Goal: Task Accomplishment & Management: Complete application form

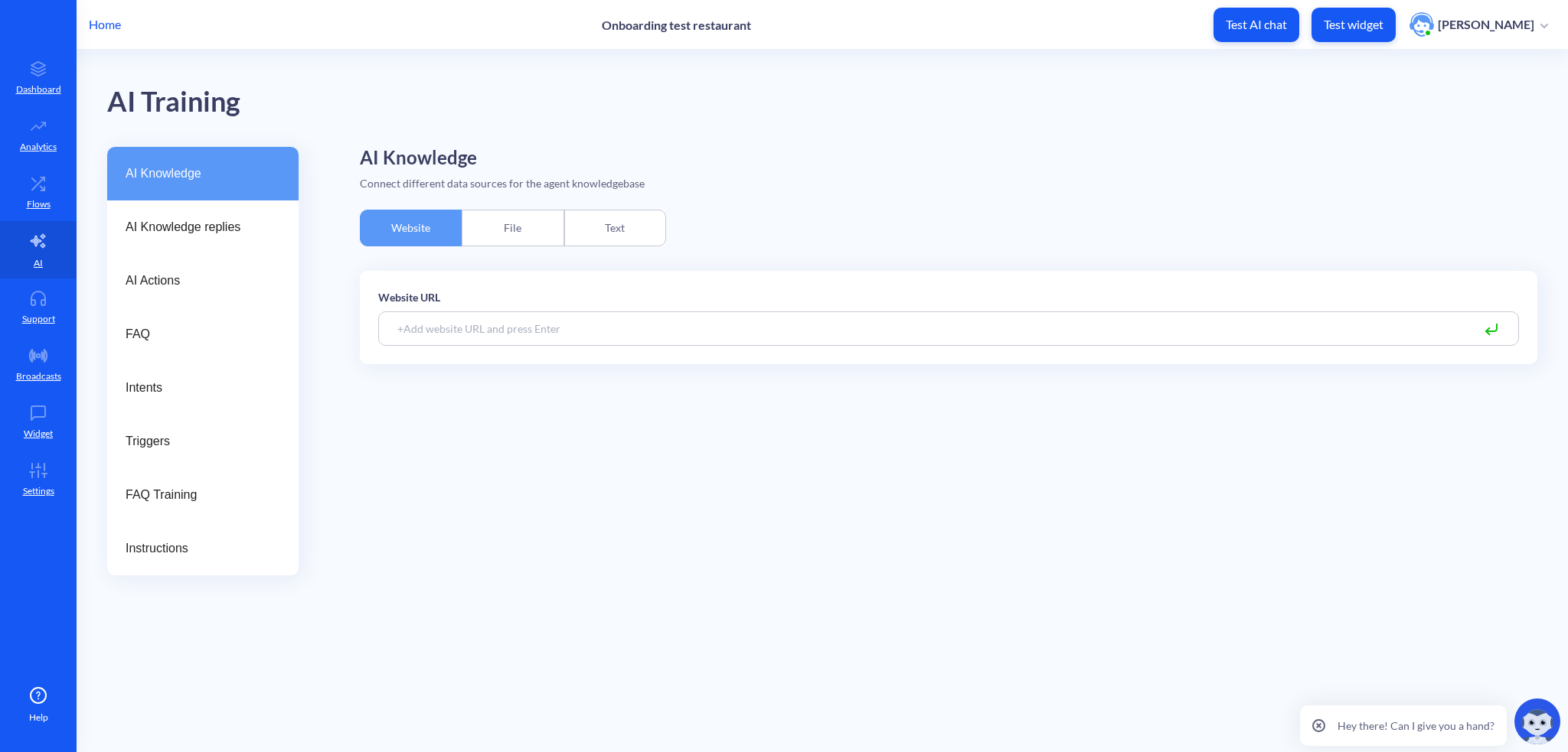
click at [34, 186] on icon at bounding box center [38, 183] width 30 height 15
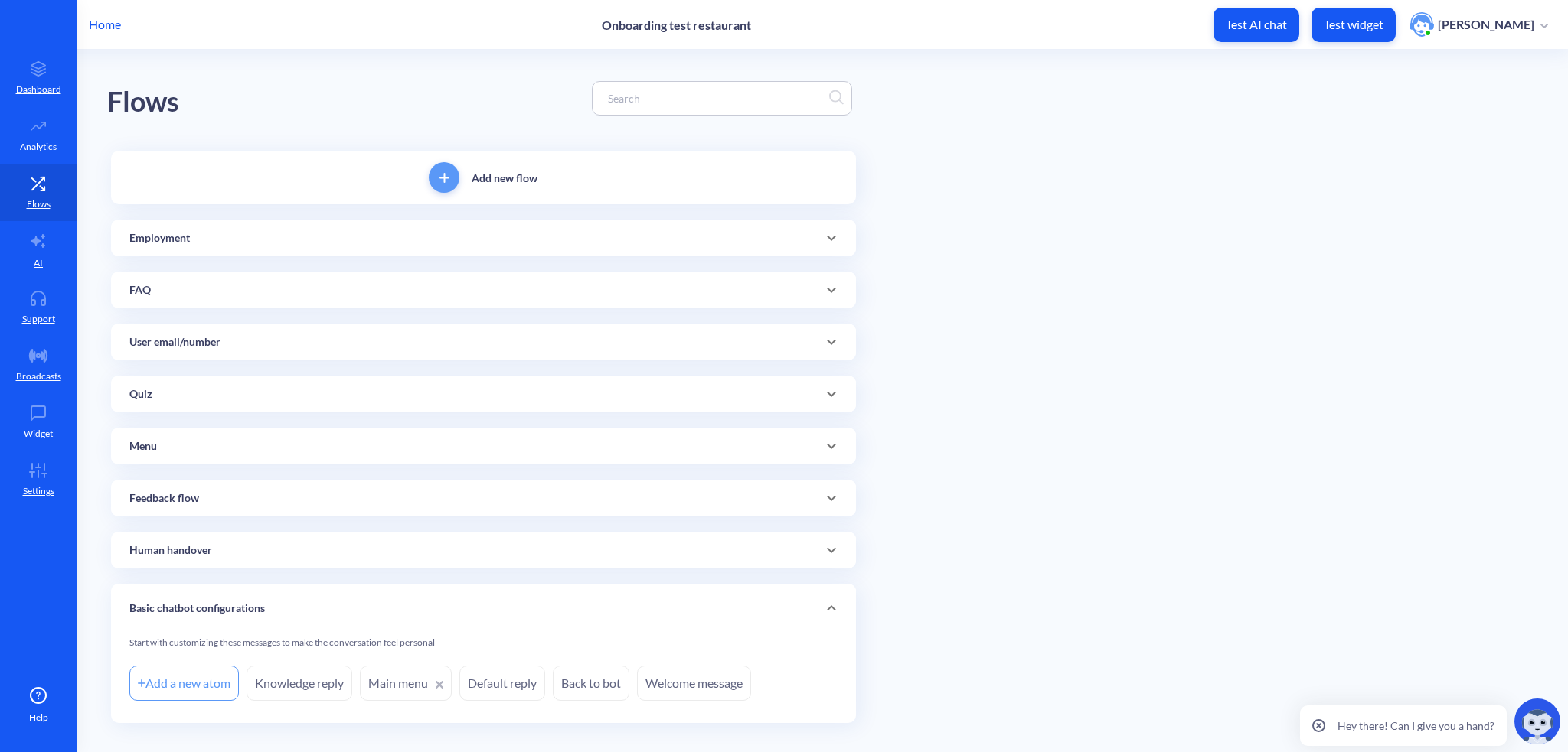
click at [675, 681] on link "Welcome message" at bounding box center [694, 684] width 114 height 36
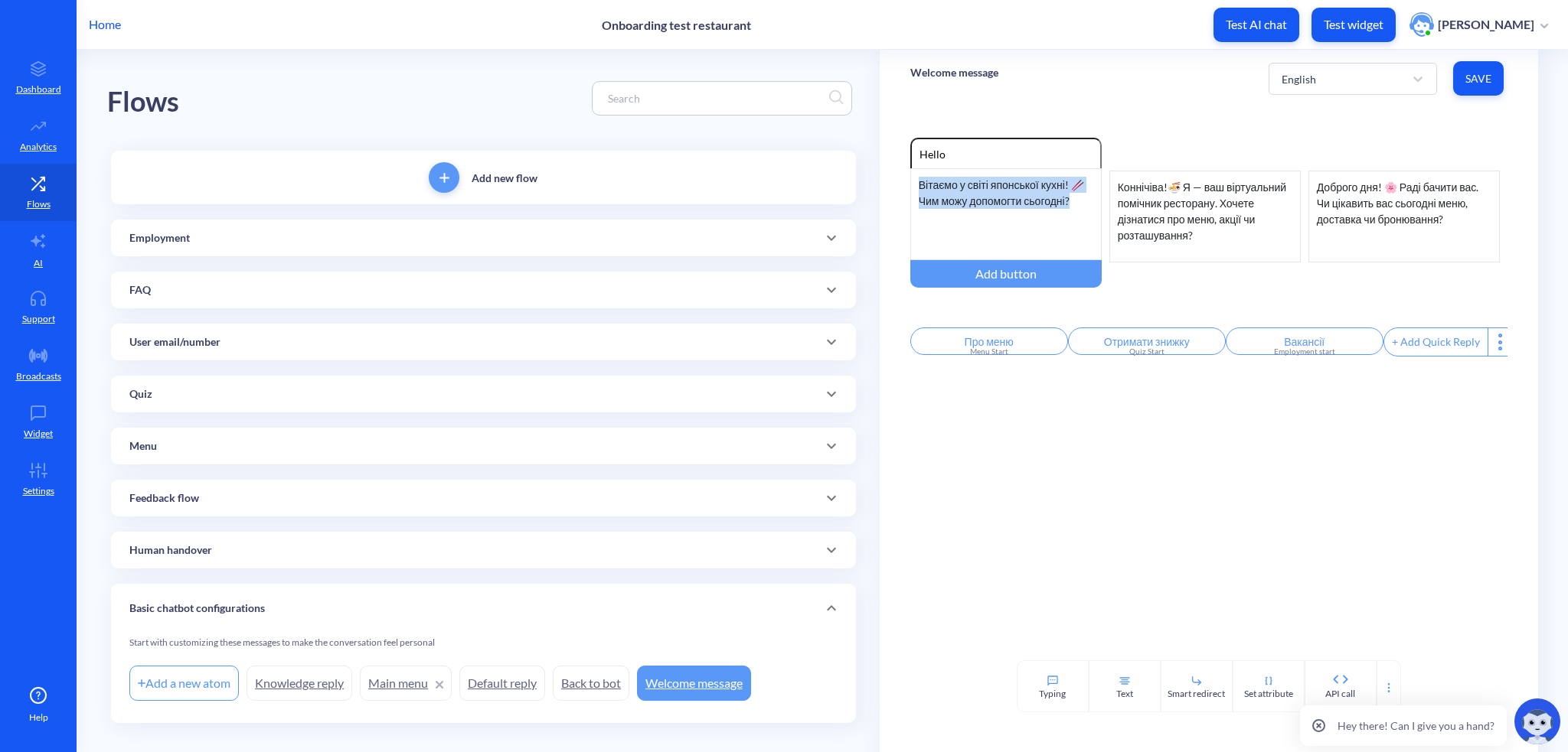
drag, startPoint x: 916, startPoint y: 181, endPoint x: 1106, endPoint y: 202, distance: 191.2
click at [1106, 202] on div "Enable reactions Hello Вітаємо у світі японської кухні! 🥢 Чим можу допомогти сь…" at bounding box center [1209, 217] width 597 height 158
click at [0, 0] on icon "Delete" at bounding box center [0, 0] width 0 height 0
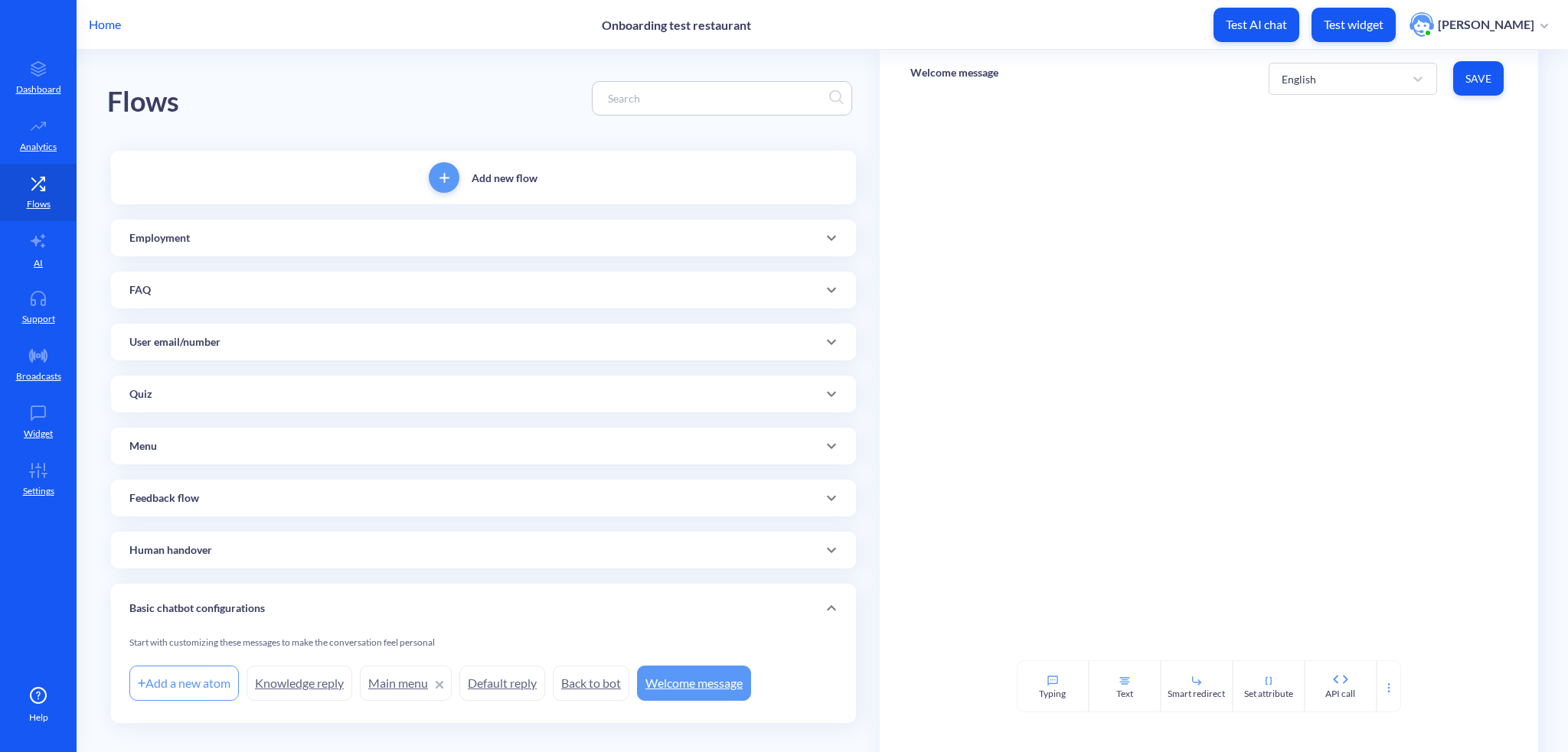
click at [101, 12] on div "Home Onboarding test restaurant Test AI chat Test widget [PERSON_NAME]" at bounding box center [784, 24] width 1568 height 49
click at [99, 20] on p "Home" at bounding box center [105, 24] width 32 height 19
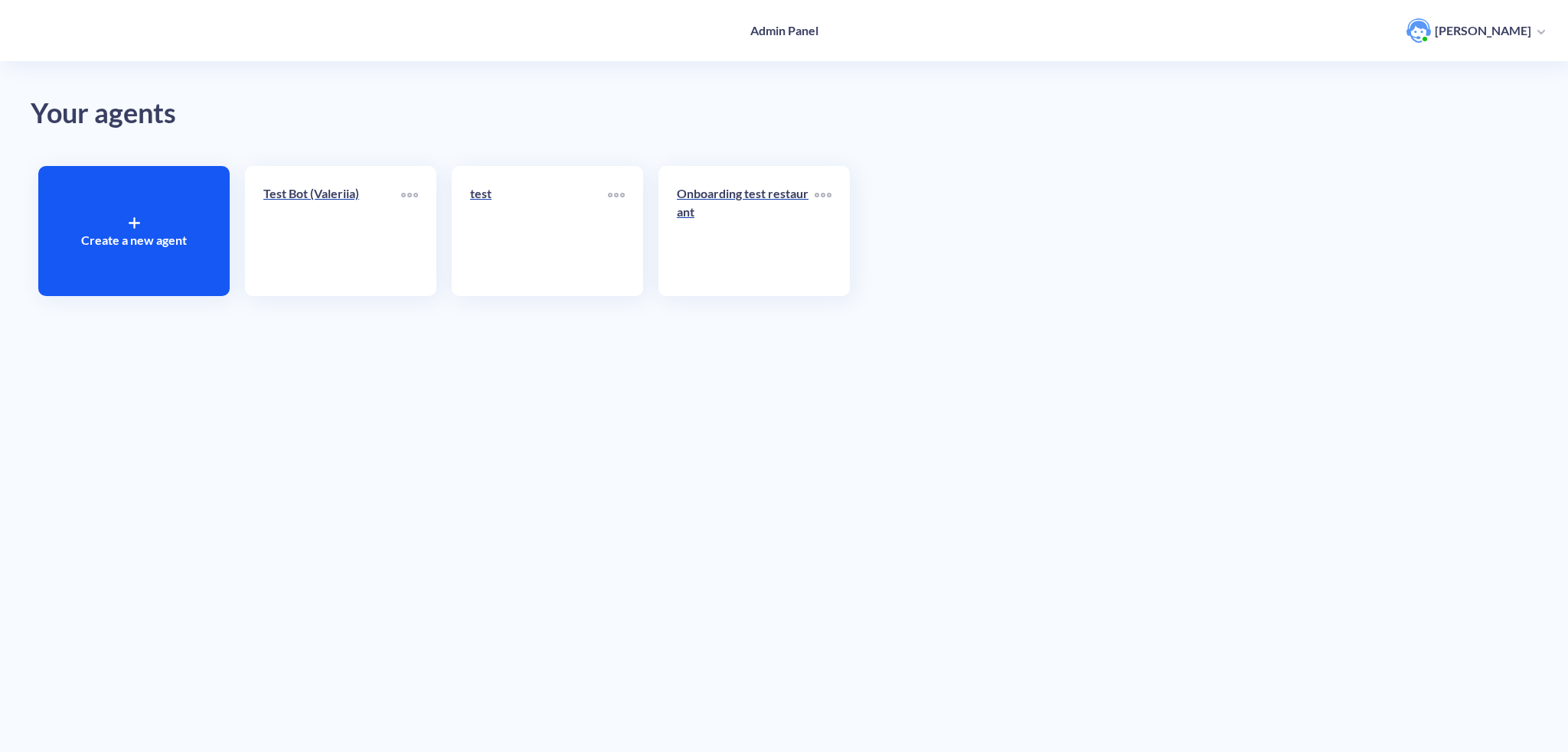
click at [740, 198] on p "Onboarding test restaurant" at bounding box center [745, 202] width 138 height 36
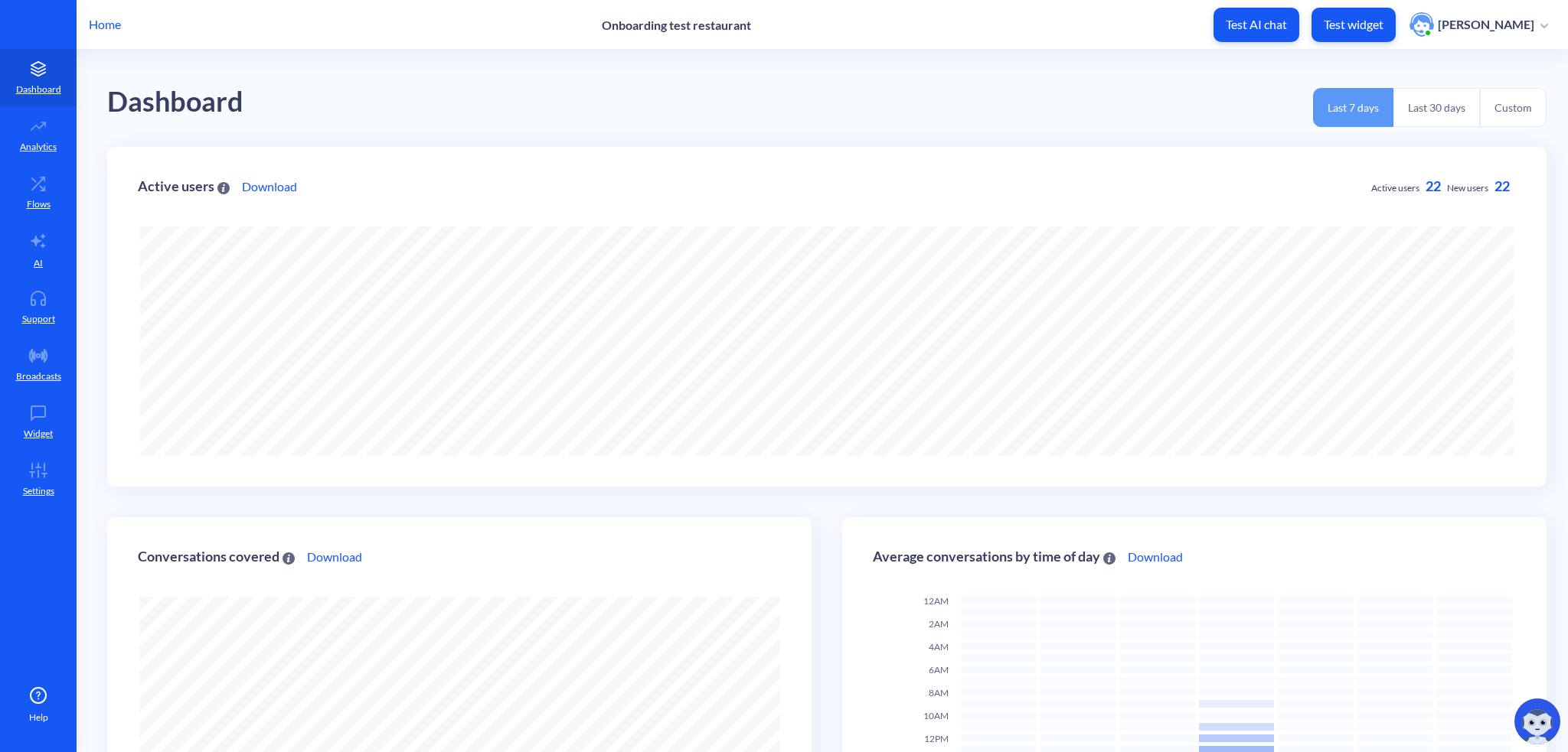
scroll to position [752, 1568]
click at [43, 197] on p "Flows" at bounding box center [38, 204] width 24 height 14
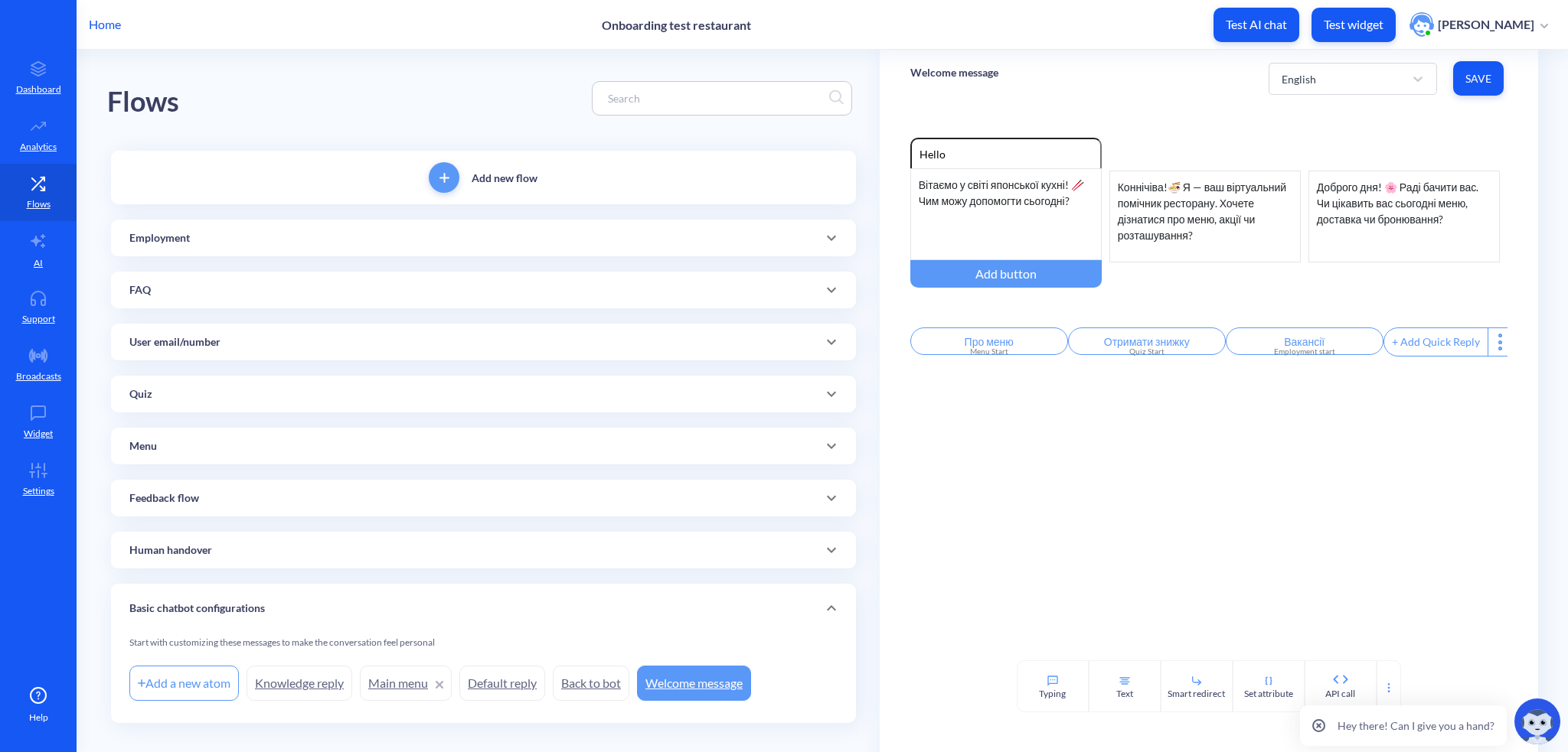
click at [0, 0] on icon "Delete" at bounding box center [0, 0] width 0 height 0
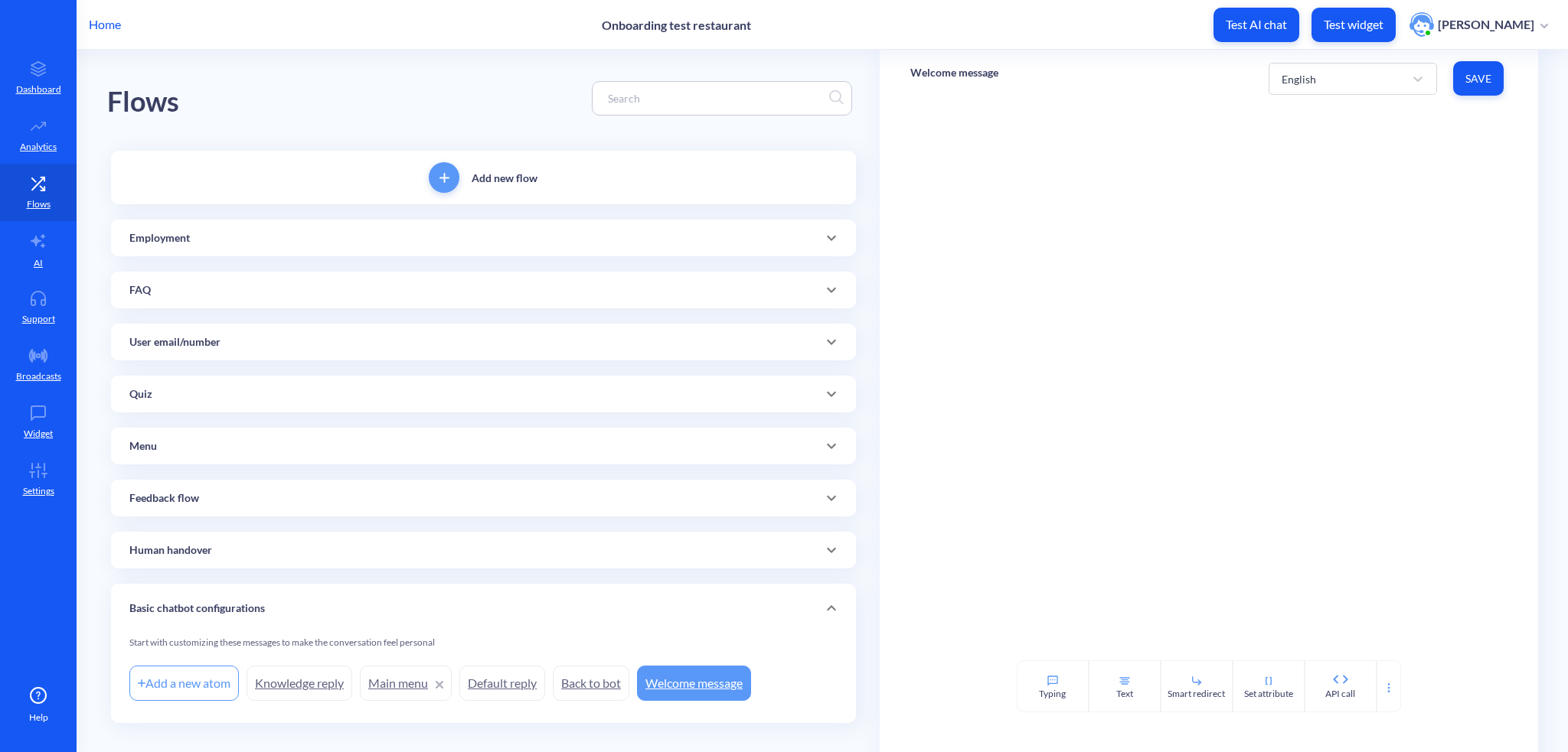
click at [110, 20] on p "Home" at bounding box center [105, 24] width 32 height 19
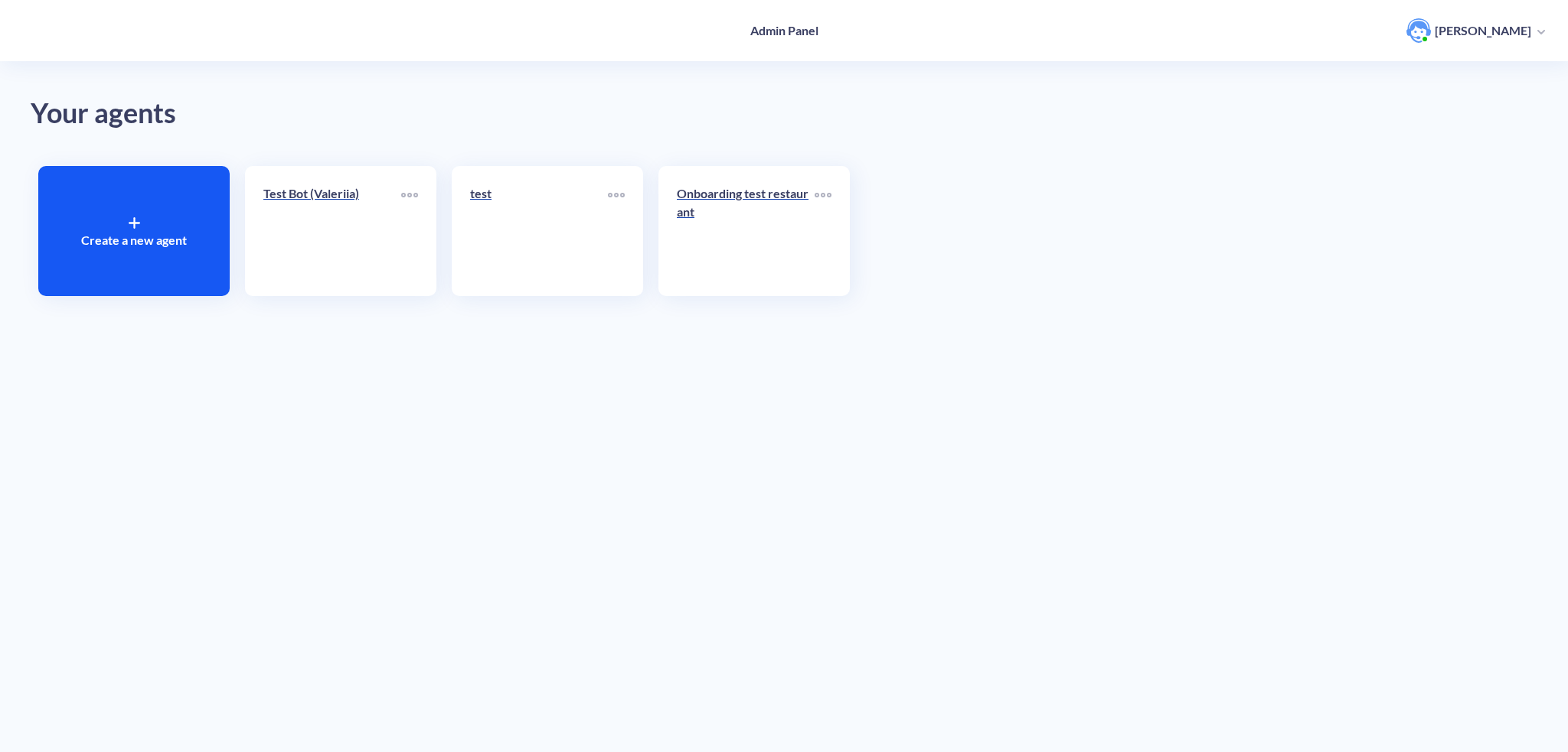
click at [731, 178] on div "Onboarding test restaurant" at bounding box center [753, 231] width 191 height 130
click at [728, 202] on p "Onboarding test restaurant" at bounding box center [745, 202] width 138 height 36
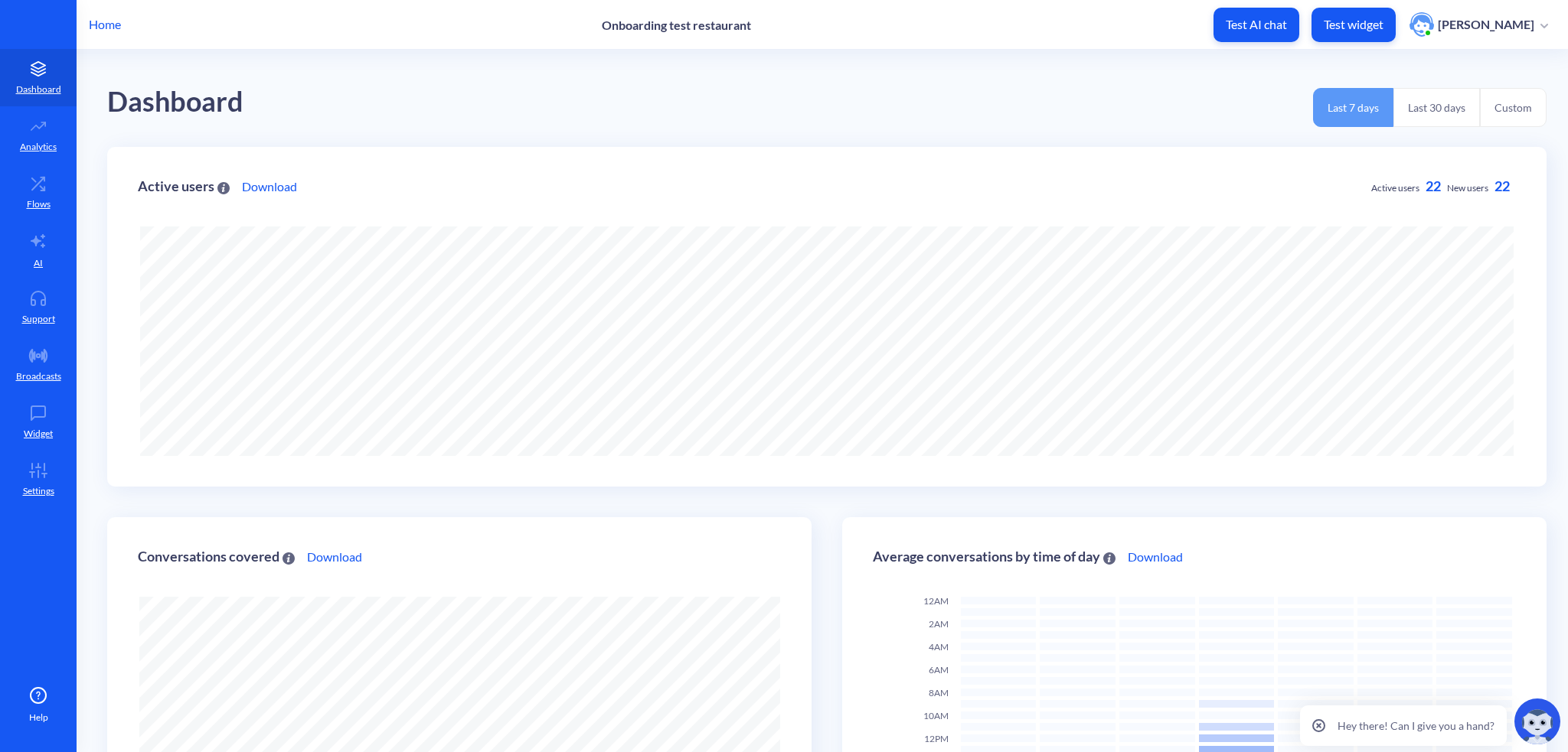
click at [46, 189] on icon at bounding box center [38, 183] width 30 height 15
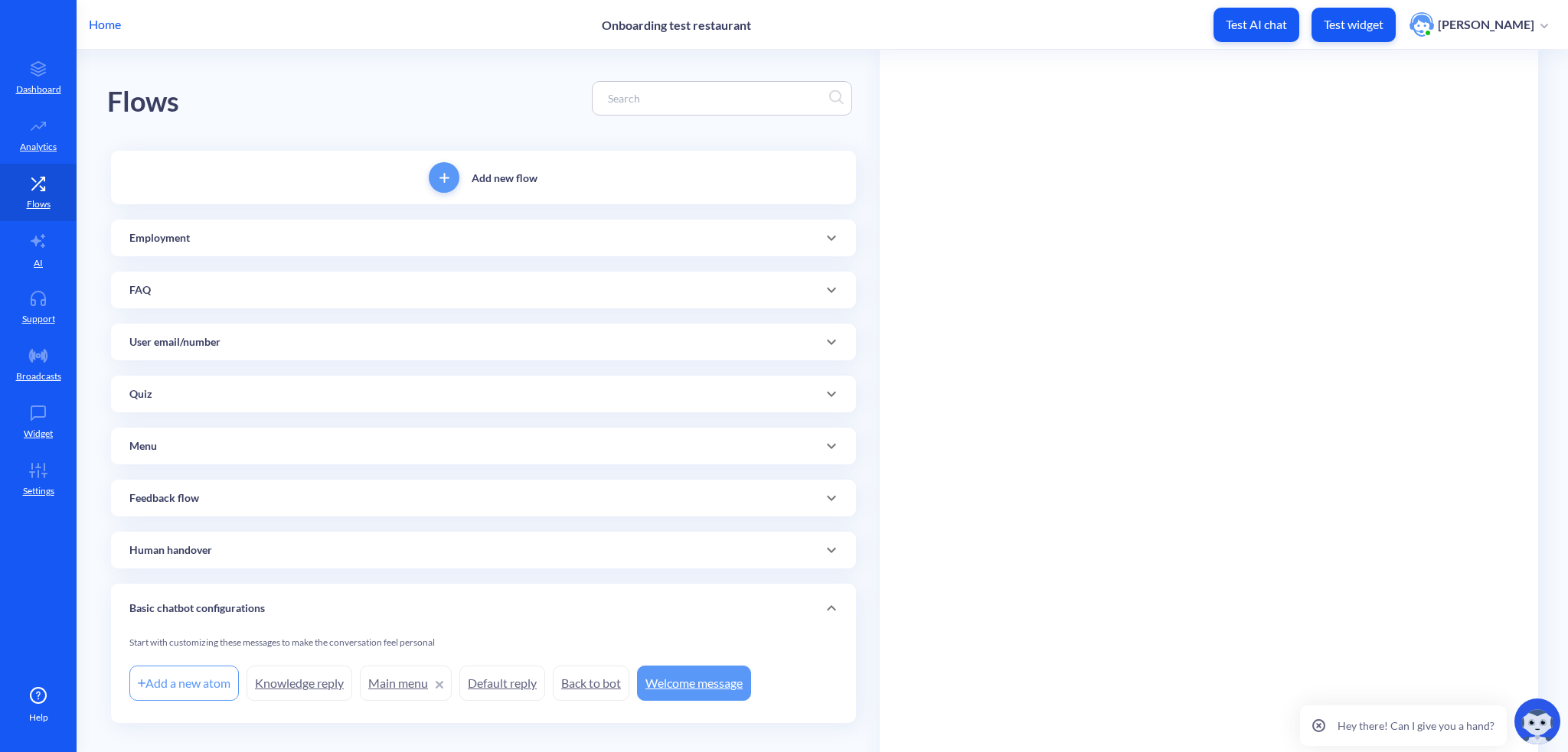
click at [677, 681] on link "Welcome message" at bounding box center [694, 684] width 114 height 36
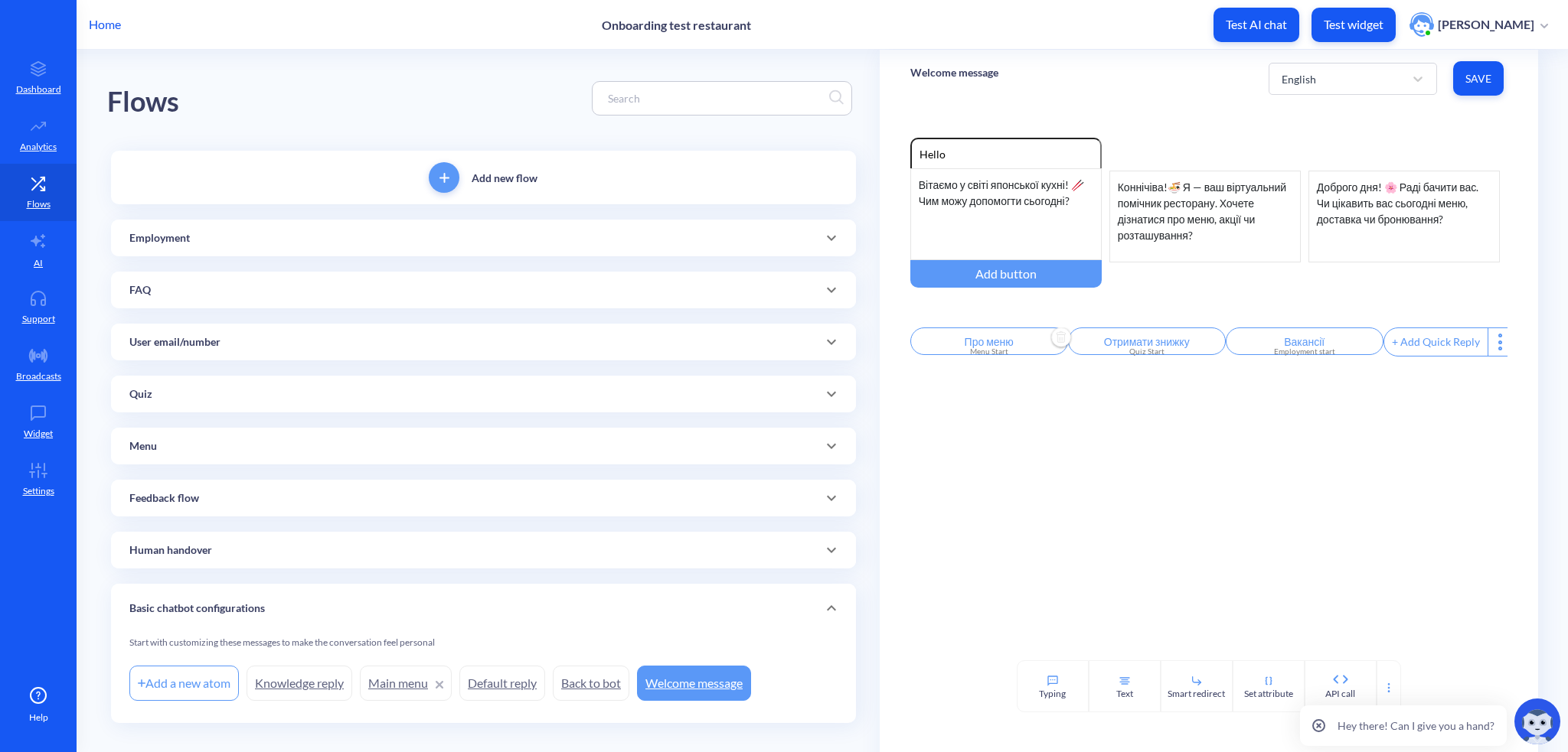
click at [995, 341] on input "Про меню" at bounding box center [990, 341] width 158 height 28
click at [995, 341] on div "Про меню Menu Start Set attribute" at bounding box center [987, 393] width 167 height 123
click at [1050, 635] on div at bounding box center [784, 376] width 1568 height 752
click at [150, 446] on p "Menu" at bounding box center [143, 447] width 28 height 16
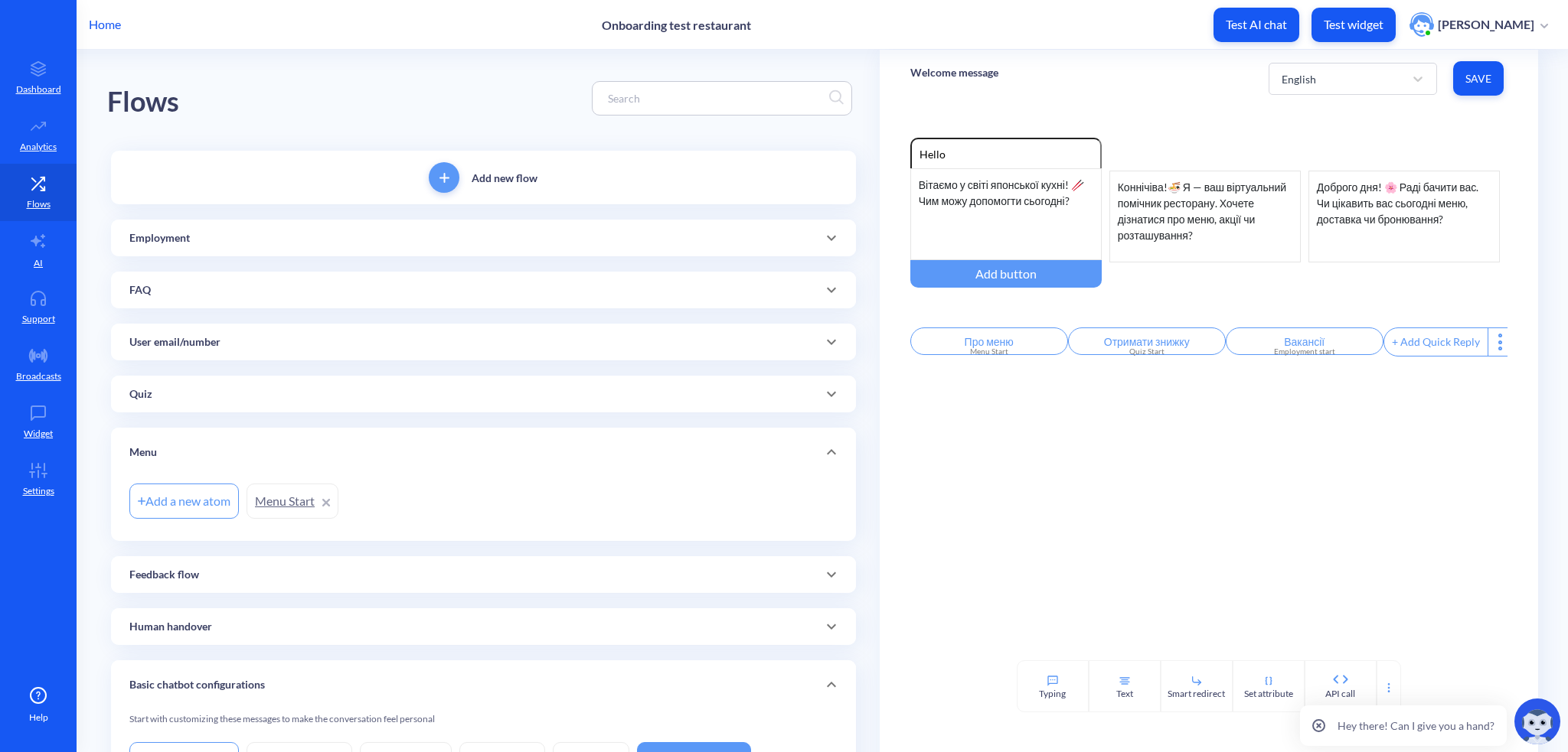
click at [150, 446] on p "Menu" at bounding box center [143, 453] width 28 height 16
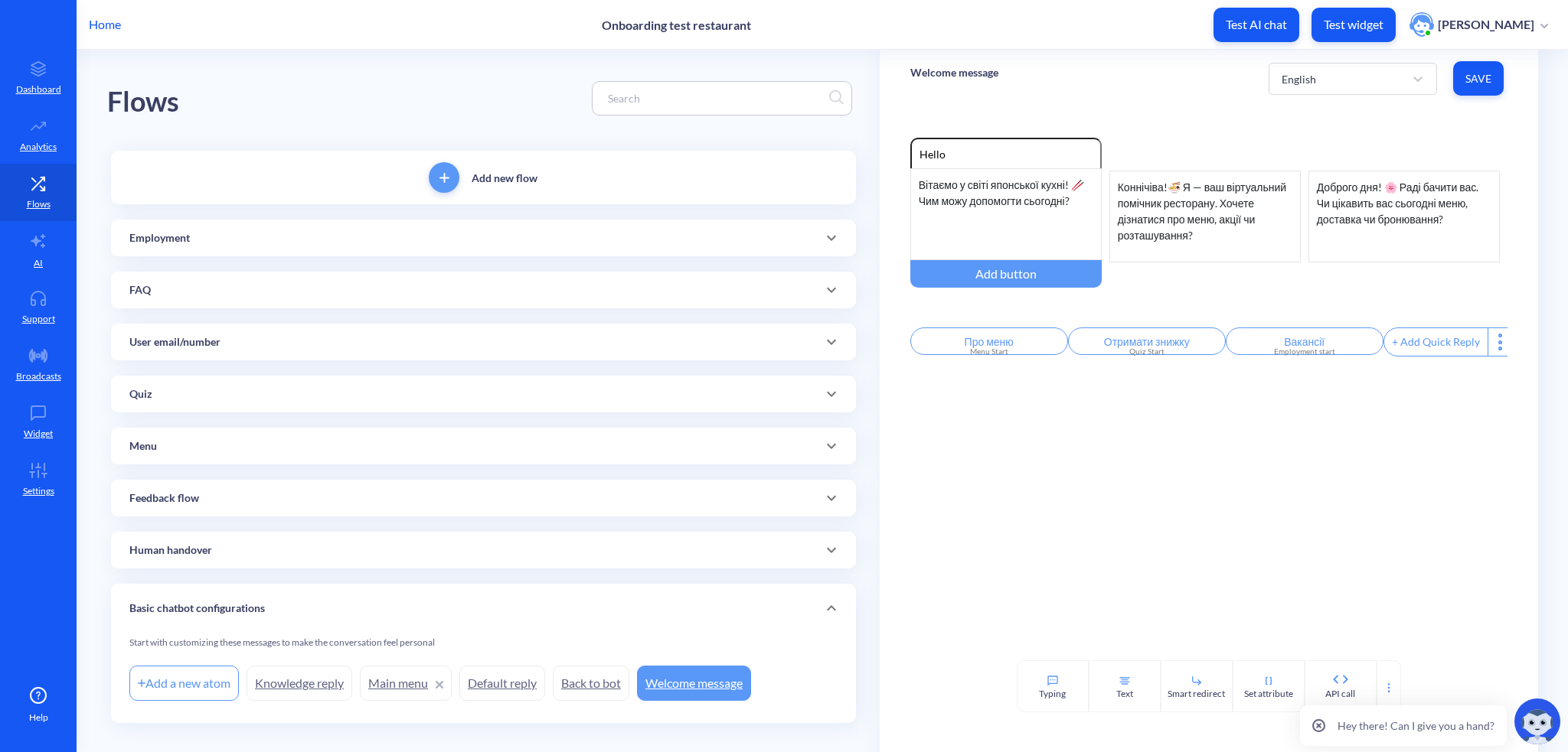
click at [166, 437] on div "Menu" at bounding box center [483, 446] width 744 height 36
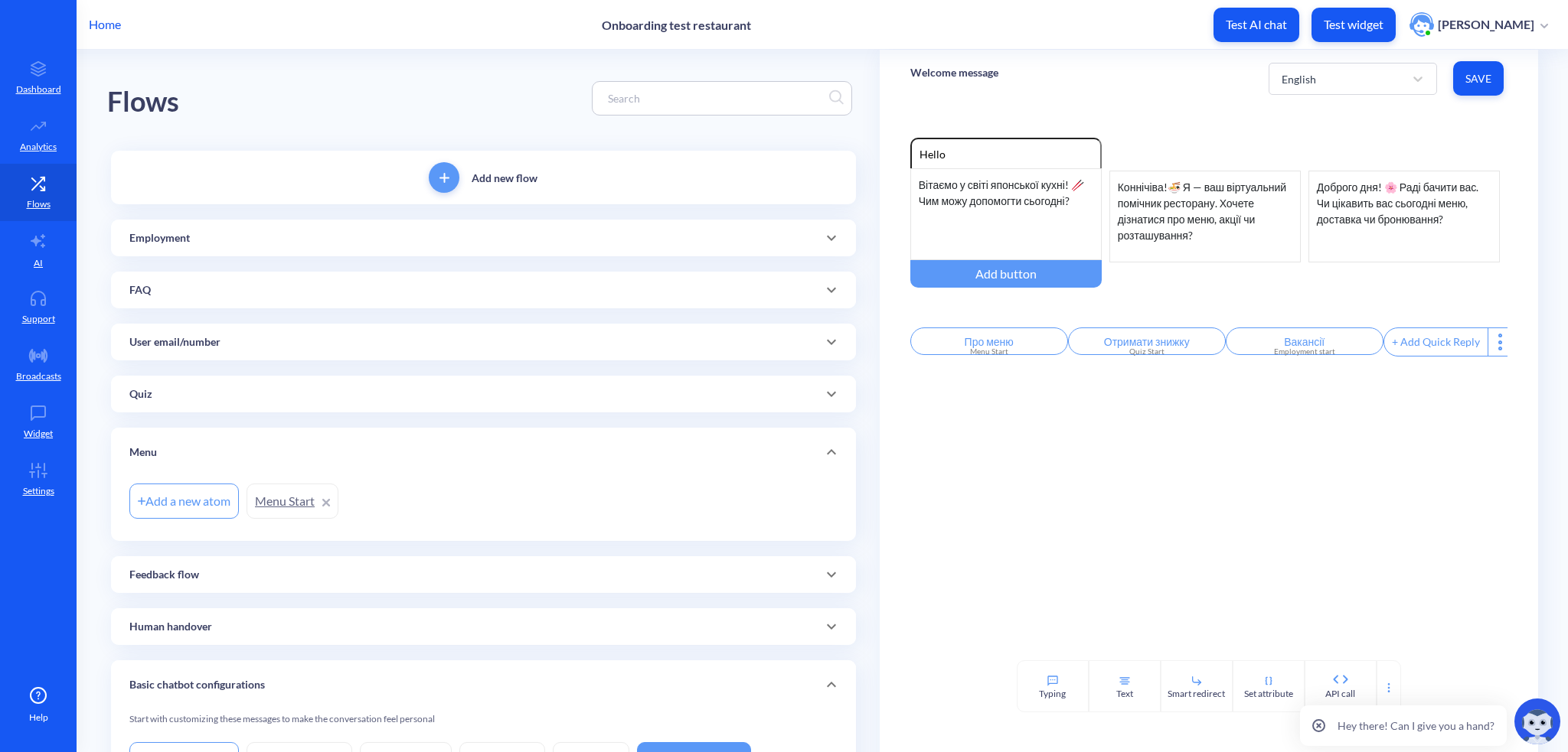
click at [284, 507] on link "Menu Start" at bounding box center [291, 502] width 92 height 36
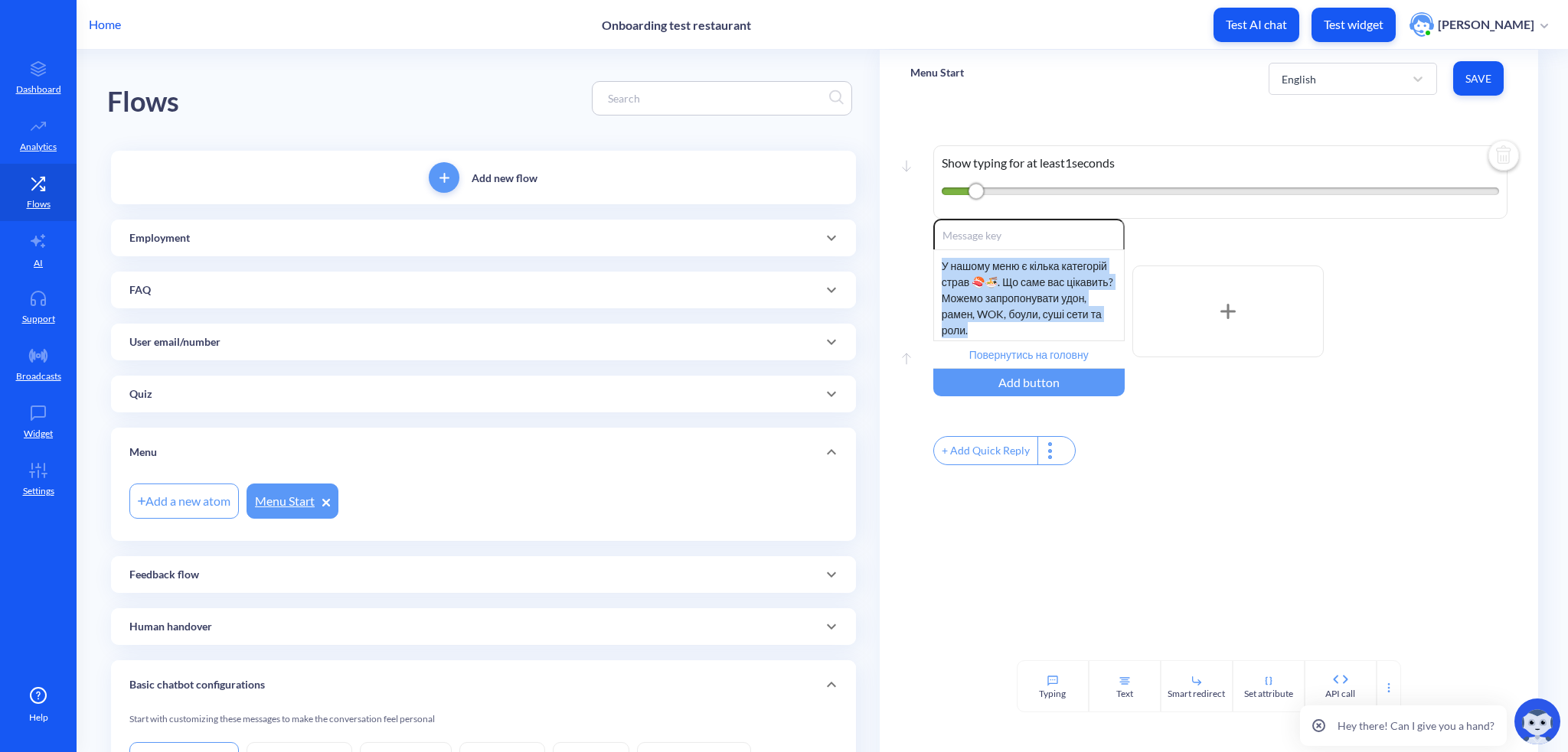
drag, startPoint x: 937, startPoint y: 263, endPoint x: 1102, endPoint y: 331, distance: 178.5
click at [1102, 331] on div "У нашому меню є кілька категорій страв 🍣🍜. Що саме вас цікавить? Можемо запропо…" at bounding box center [1028, 295] width 191 height 91
click at [179, 402] on div "Quiz" at bounding box center [483, 393] width 744 height 36
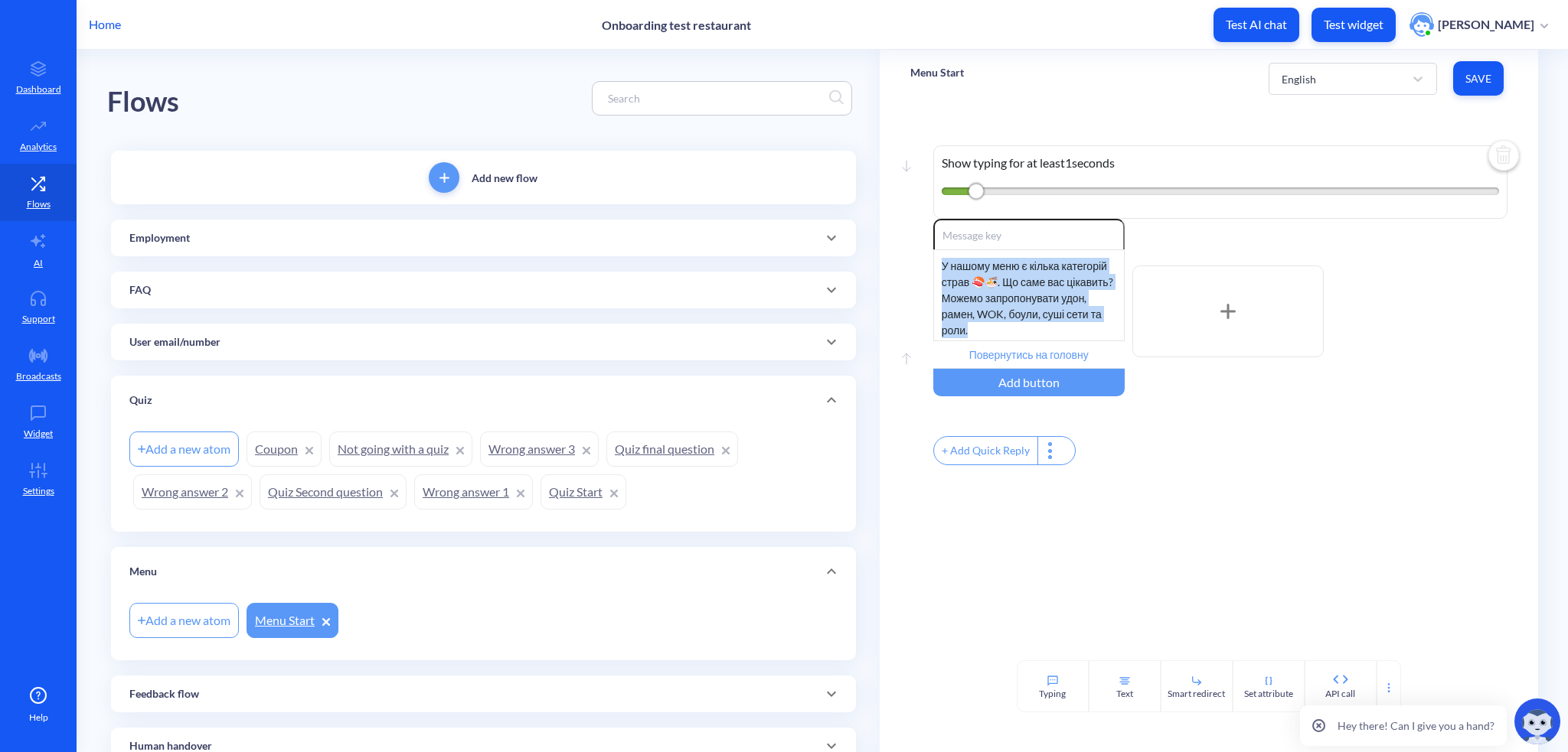
click at [606, 574] on div "Menu" at bounding box center [483, 572] width 708 height 16
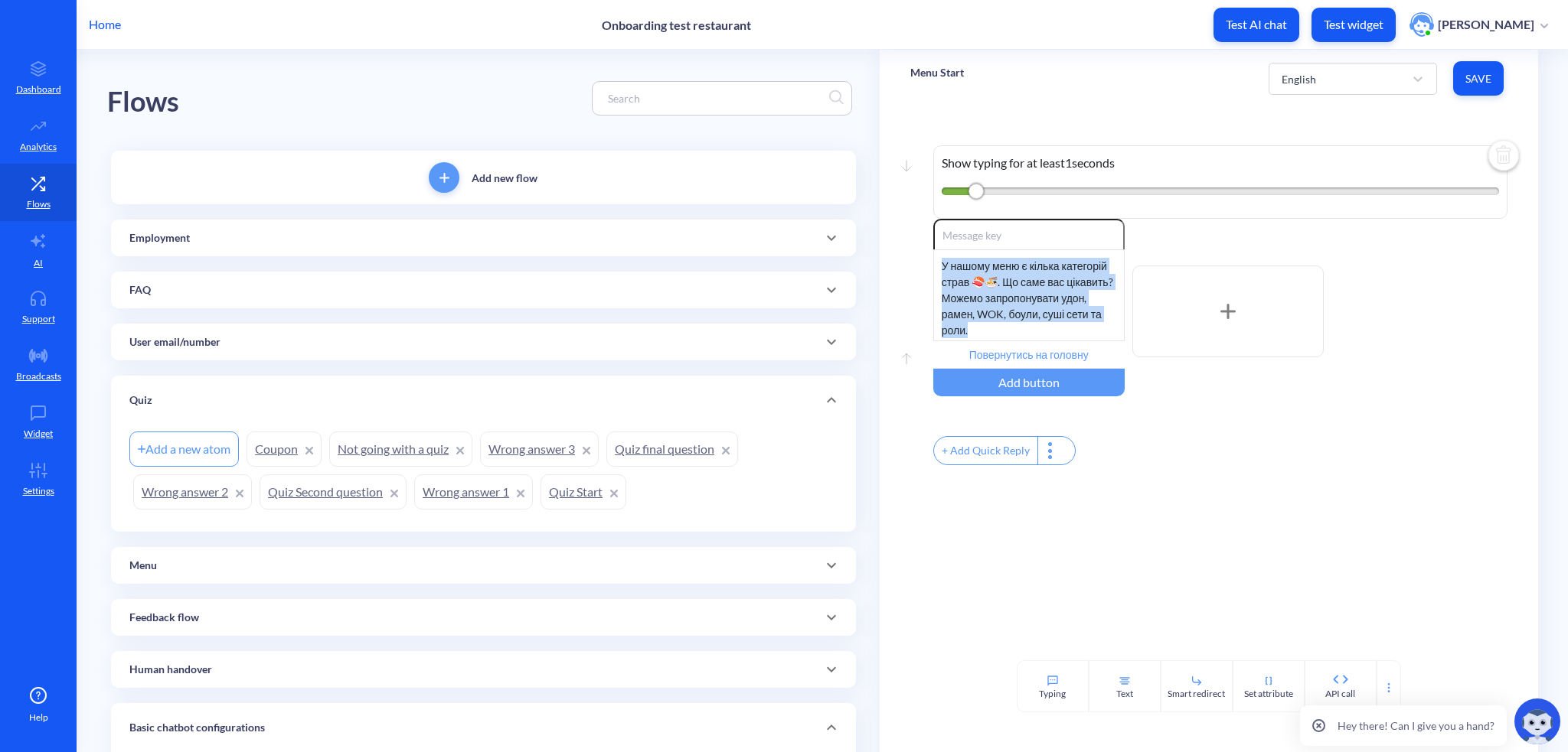
scroll to position [139, 0]
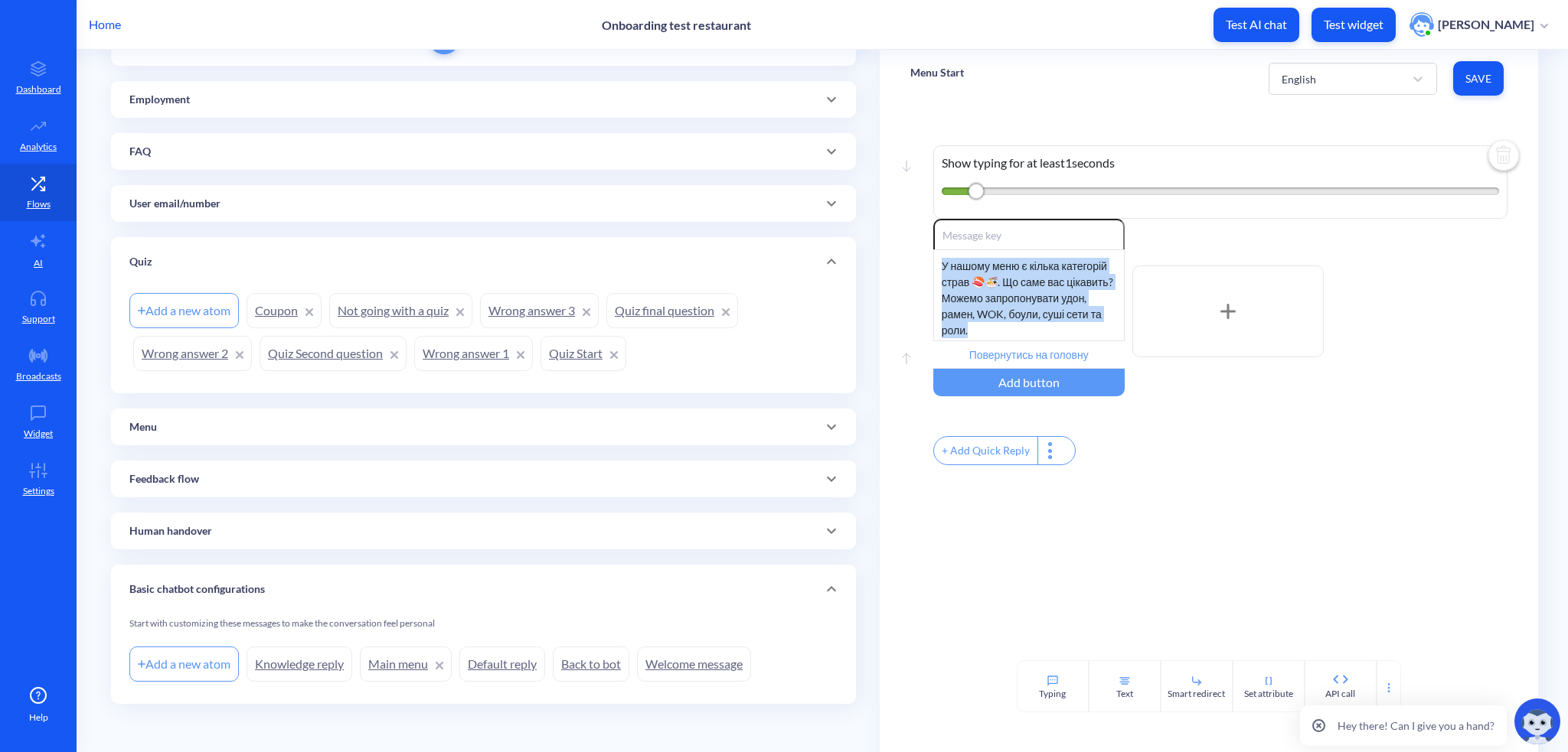
click at [568, 355] on link "Quiz Start" at bounding box center [583, 353] width 86 height 36
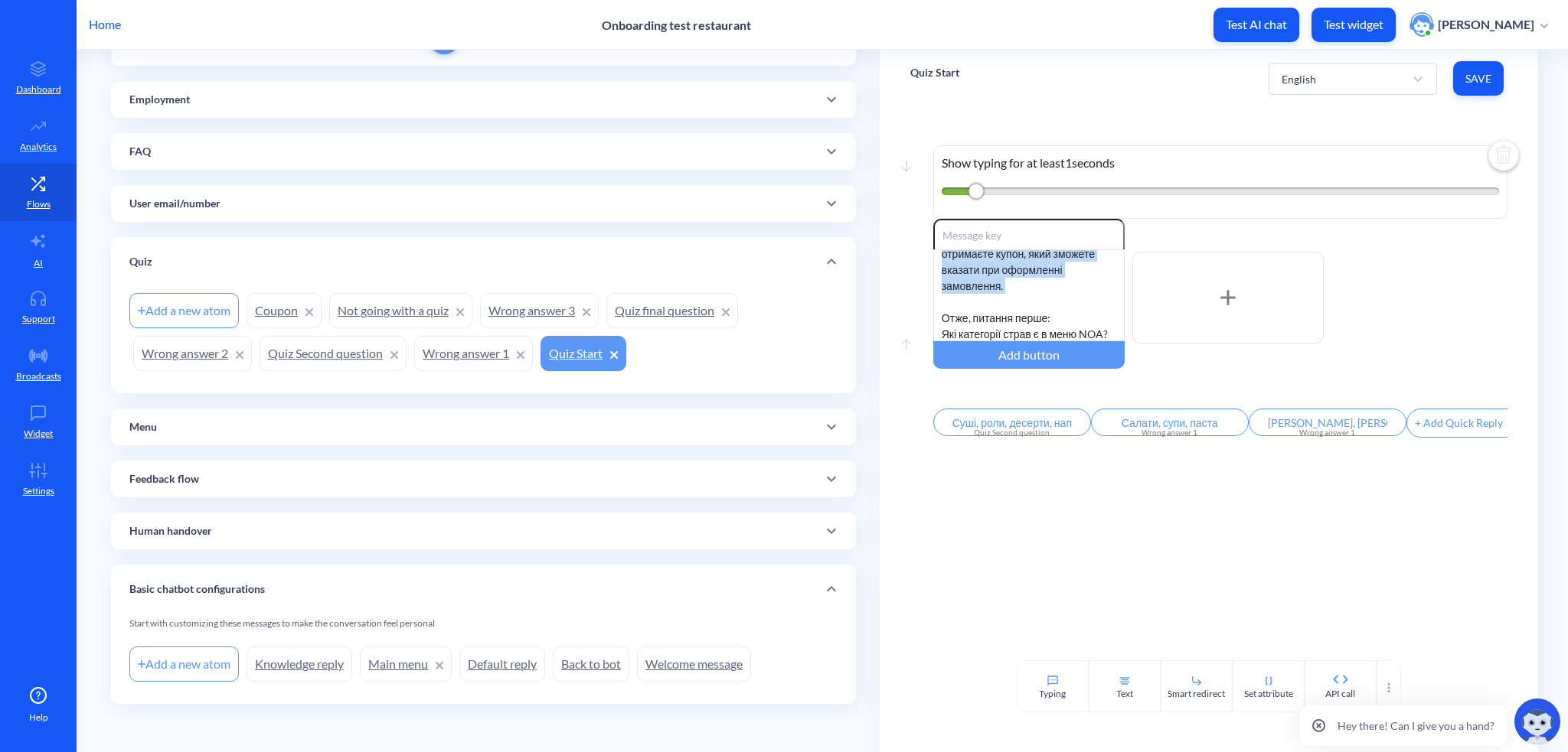
scroll to position [77, 0]
drag, startPoint x: 934, startPoint y: 266, endPoint x: 1118, endPoint y: 335, distance: 196.5
click at [1118, 335] on div "Чудово! 🎉 Для того, щоб отримати знижку, вам необхідно пройти короткеньке опиту…" at bounding box center [1028, 295] width 191 height 91
click at [954, 427] on input "Суші, роли, десерти, напої, рамен, WOK, Bowls" at bounding box center [1012, 422] width 158 height 28
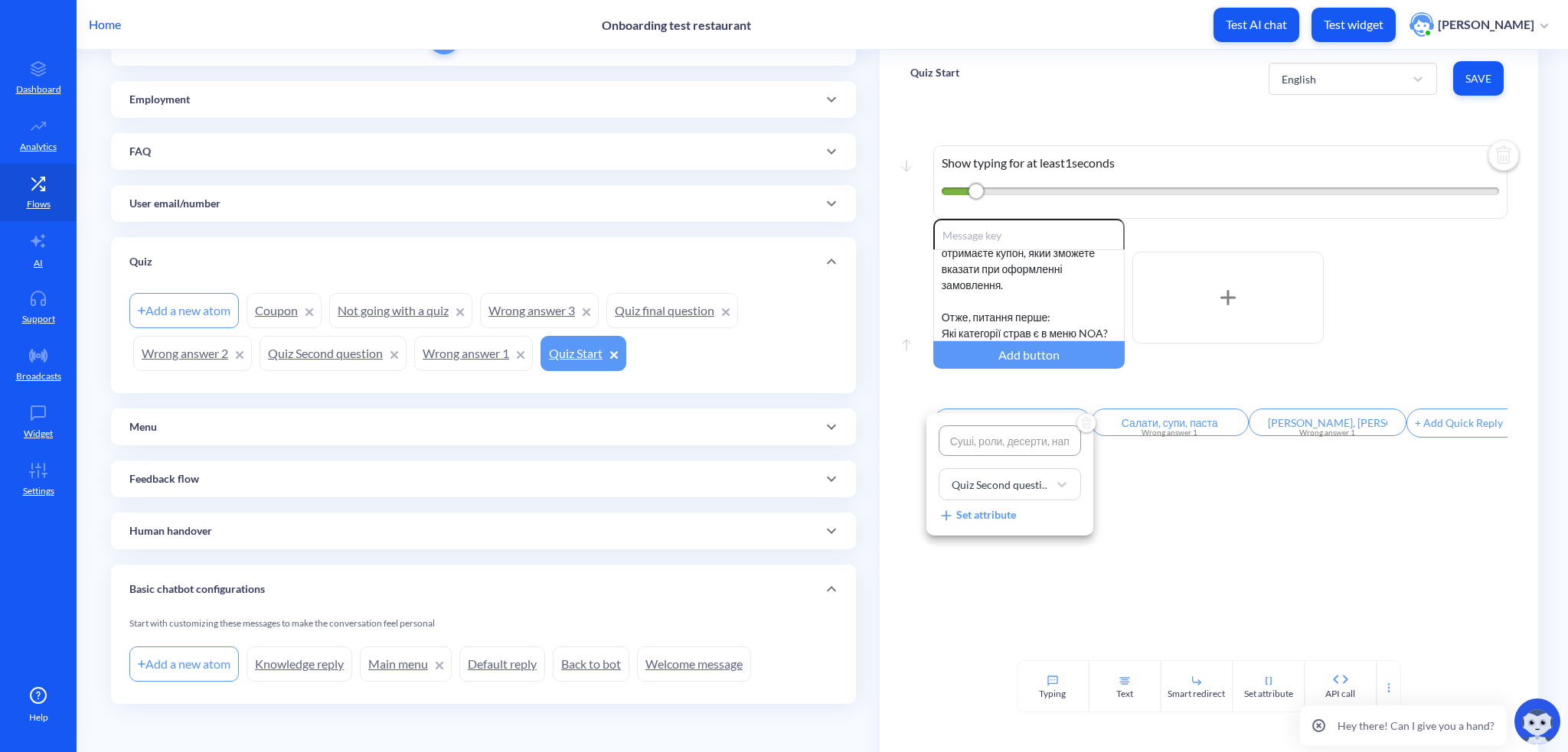
click at [954, 427] on input "Суші, роли, десерти, напої, рамен, WOK, Bowls" at bounding box center [1009, 440] width 142 height 30
click at [1183, 425] on div at bounding box center [784, 376] width 1568 height 752
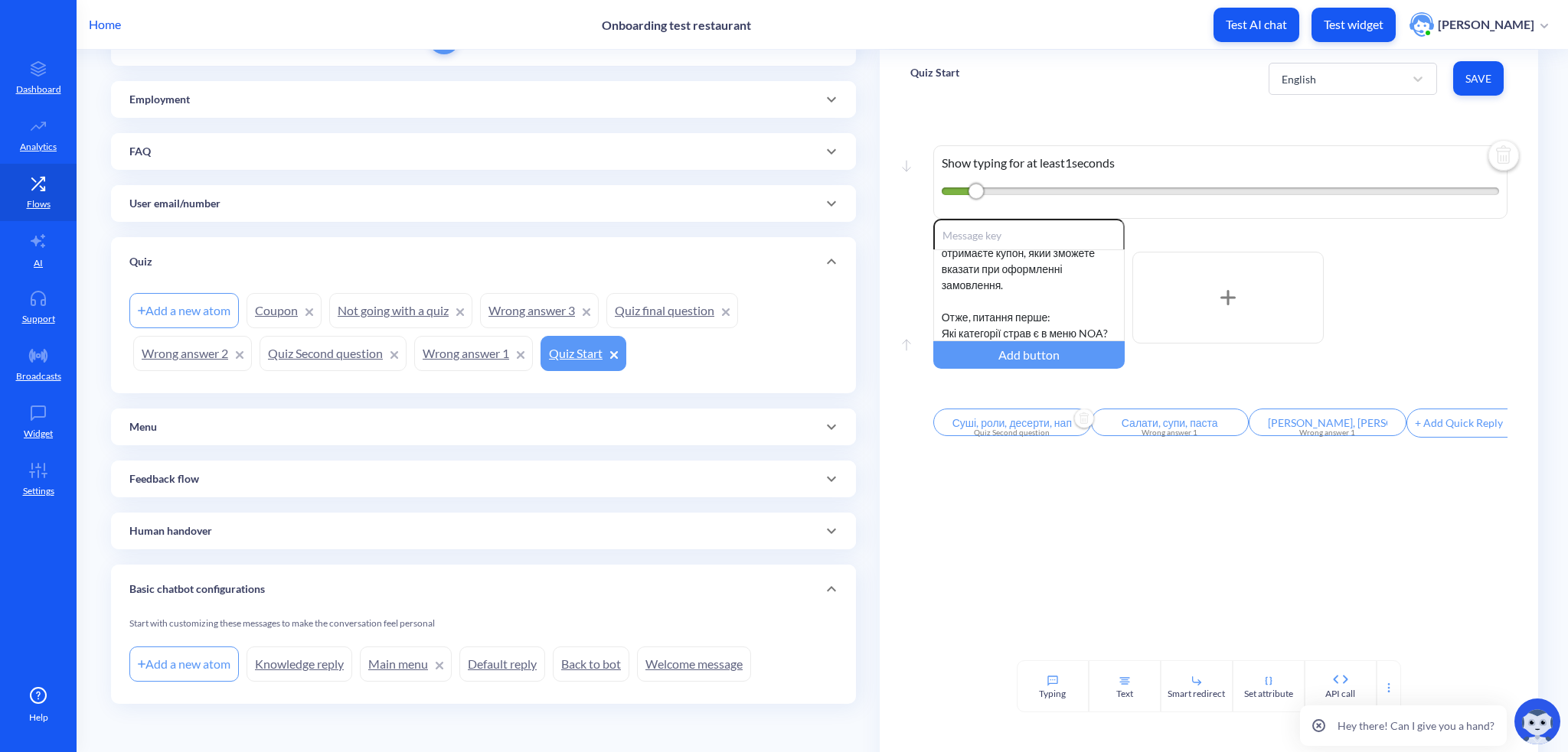
click at [1183, 425] on div at bounding box center [784, 376] width 1568 height 752
click at [1183, 425] on input "Салати, супи, паста" at bounding box center [1170, 422] width 158 height 28
click at [1183, 425] on input "Салати, супи, паста" at bounding box center [1165, 440] width 142 height 30
click at [1351, 424] on div at bounding box center [784, 376] width 1568 height 752
click at [1351, 424] on input "[PERSON_NAME], [PERSON_NAME], [PERSON_NAME]" at bounding box center [1327, 422] width 158 height 28
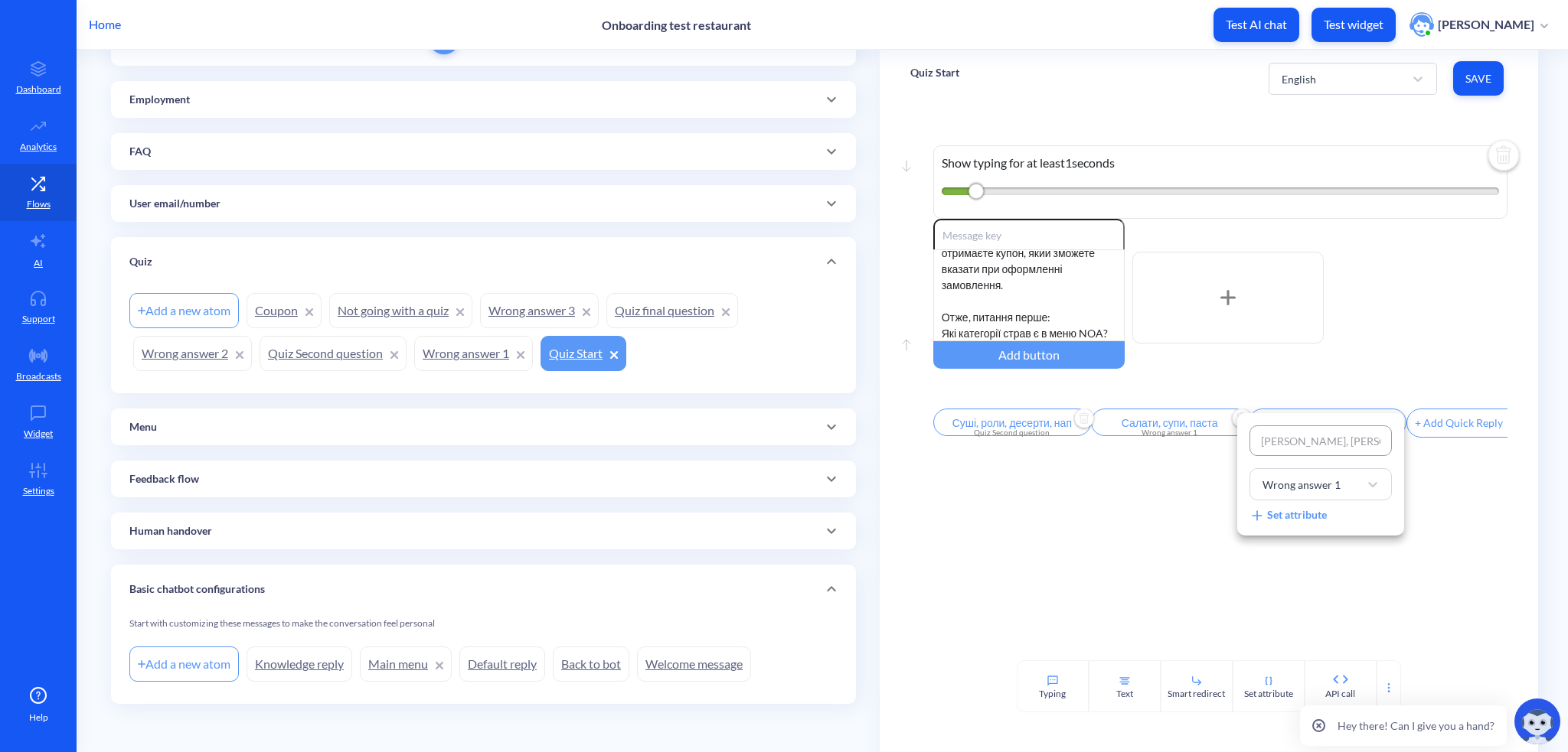
scroll to position [0, 41]
click at [1351, 424] on div "[PERSON_NAME], [PERSON_NAME], [PERSON_NAME]-карі Wrong answer 1 Set attribute" at bounding box center [1320, 474] width 167 height 123
click at [1296, 447] on input "[PERSON_NAME], [PERSON_NAME], [PERSON_NAME]" at bounding box center [1320, 440] width 142 height 30
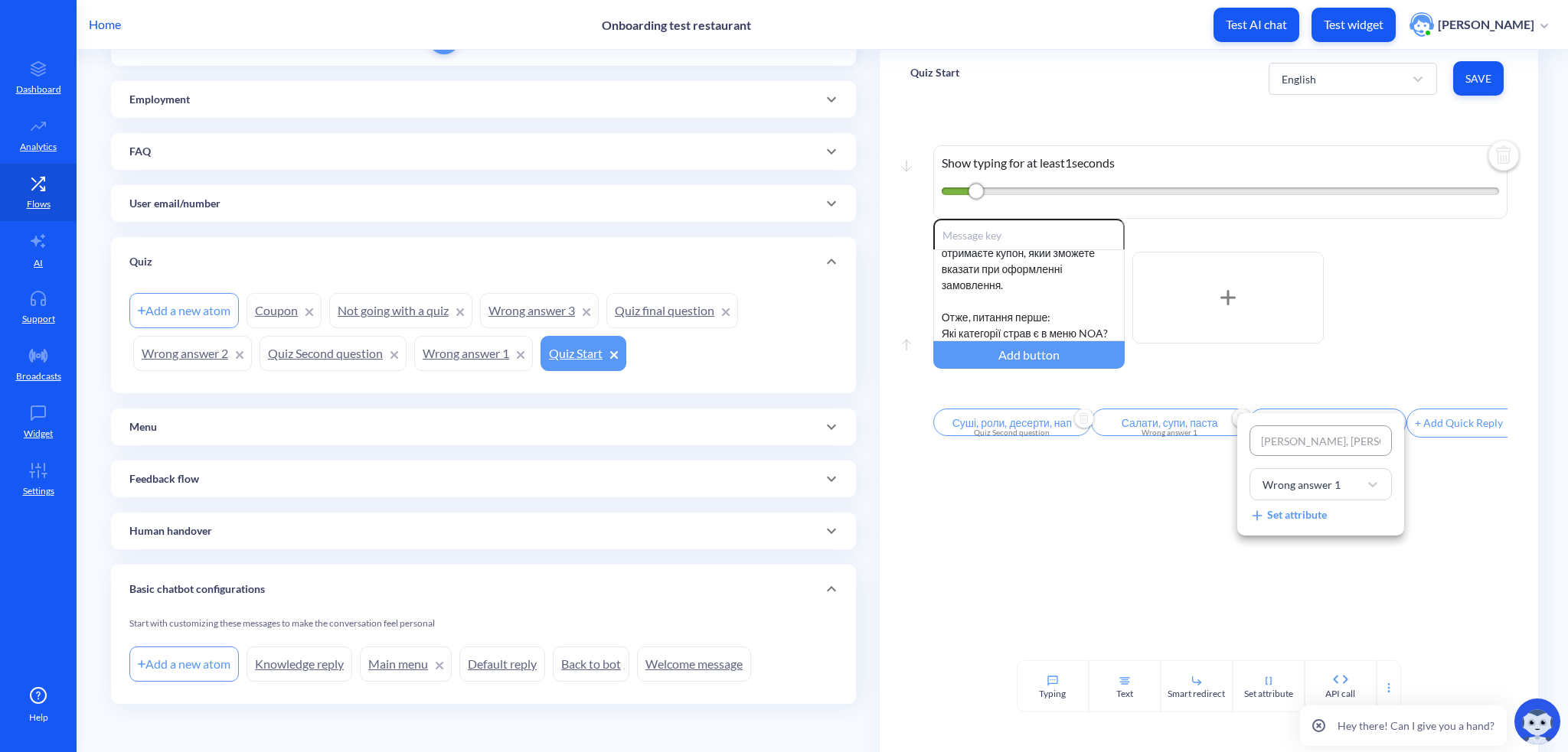
click at [1303, 440] on input "[PERSON_NAME], [PERSON_NAME], [PERSON_NAME]" at bounding box center [1320, 440] width 142 height 30
click at [1362, 441] on input "[PERSON_NAME], [PERSON_NAME], [PERSON_NAME]" at bounding box center [1320, 440] width 142 height 30
click at [1351, 439] on input "[PERSON_NAME], [PERSON_NAME], [PERSON_NAME]" at bounding box center [1320, 440] width 142 height 30
drag, startPoint x: 1348, startPoint y: 439, endPoint x: 1174, endPoint y: 441, distance: 174.0
click at [1174, 441] on div "[PERSON_NAME], [PERSON_NAME], [PERSON_NAME]-карі Wrong answer 1 Set attribute" at bounding box center [784, 376] width 1568 height 752
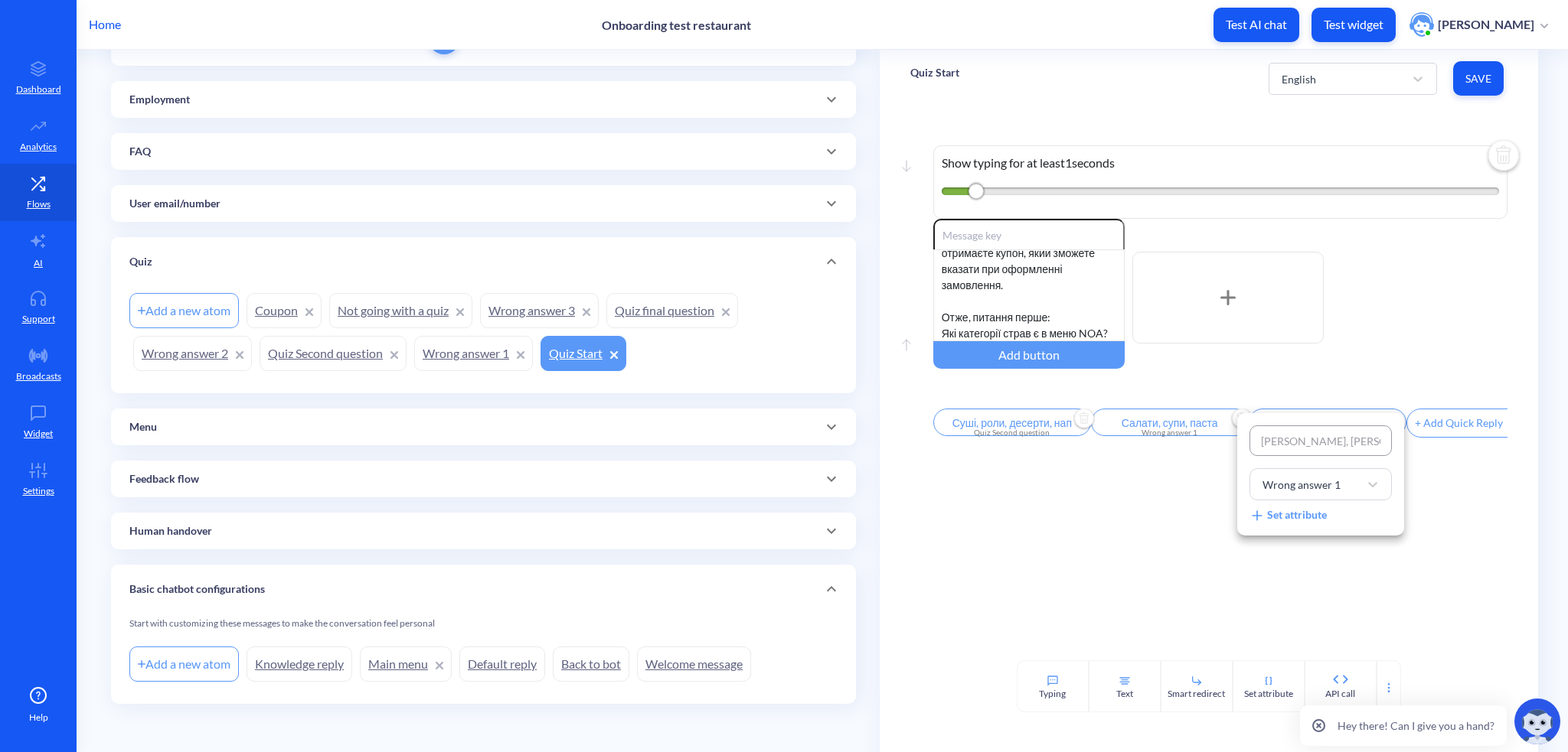
scroll to position [0, 41]
drag, startPoint x: 1368, startPoint y: 433, endPoint x: 1403, endPoint y: 441, distance: 35.9
click at [1403, 441] on div "[PERSON_NAME], [PERSON_NAME], [PERSON_NAME]-карі Wrong answer 1 Set attribute" at bounding box center [784, 376] width 1568 height 752
click at [1289, 445] on input "[PERSON_NAME], [PERSON_NAME], [PERSON_NAME]" at bounding box center [1320, 440] width 142 height 30
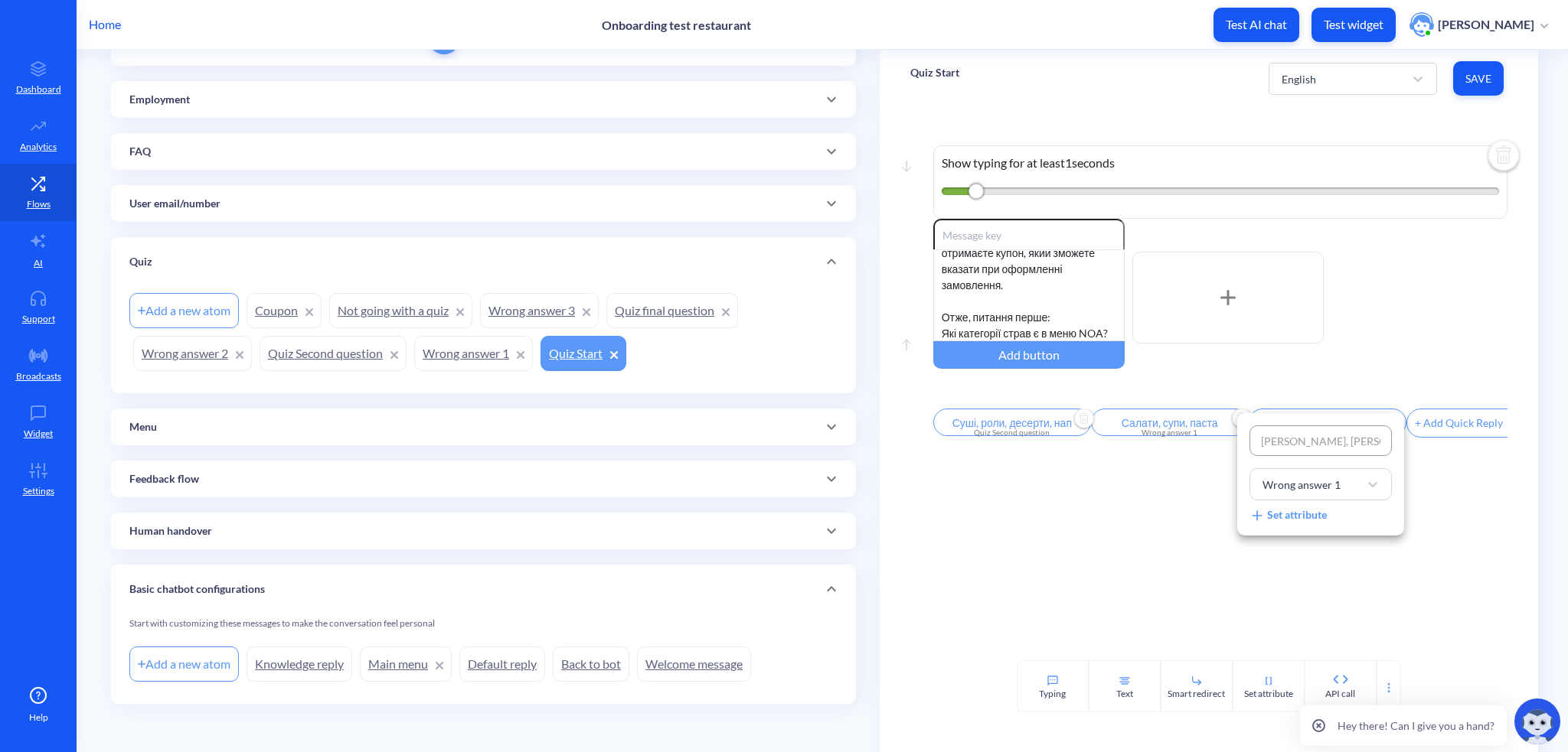
drag, startPoint x: 1305, startPoint y: 439, endPoint x: 1198, endPoint y: 448, distance: 107.4
click at [1198, 448] on div "[PERSON_NAME], [PERSON_NAME], [PERSON_NAME]-карі Wrong answer 1 Set attribute" at bounding box center [784, 376] width 1568 height 752
click at [1325, 439] on input "[PERSON_NAME], [PERSON_NAME], [PERSON_NAME]" at bounding box center [1320, 440] width 142 height 30
click at [1323, 437] on input "[PERSON_NAME], [PERSON_NAME], [PERSON_NAME]" at bounding box center [1320, 440] width 142 height 30
click at [1293, 439] on input "[PERSON_NAME], [PERSON_NAME], [PERSON_NAME]" at bounding box center [1320, 440] width 142 height 30
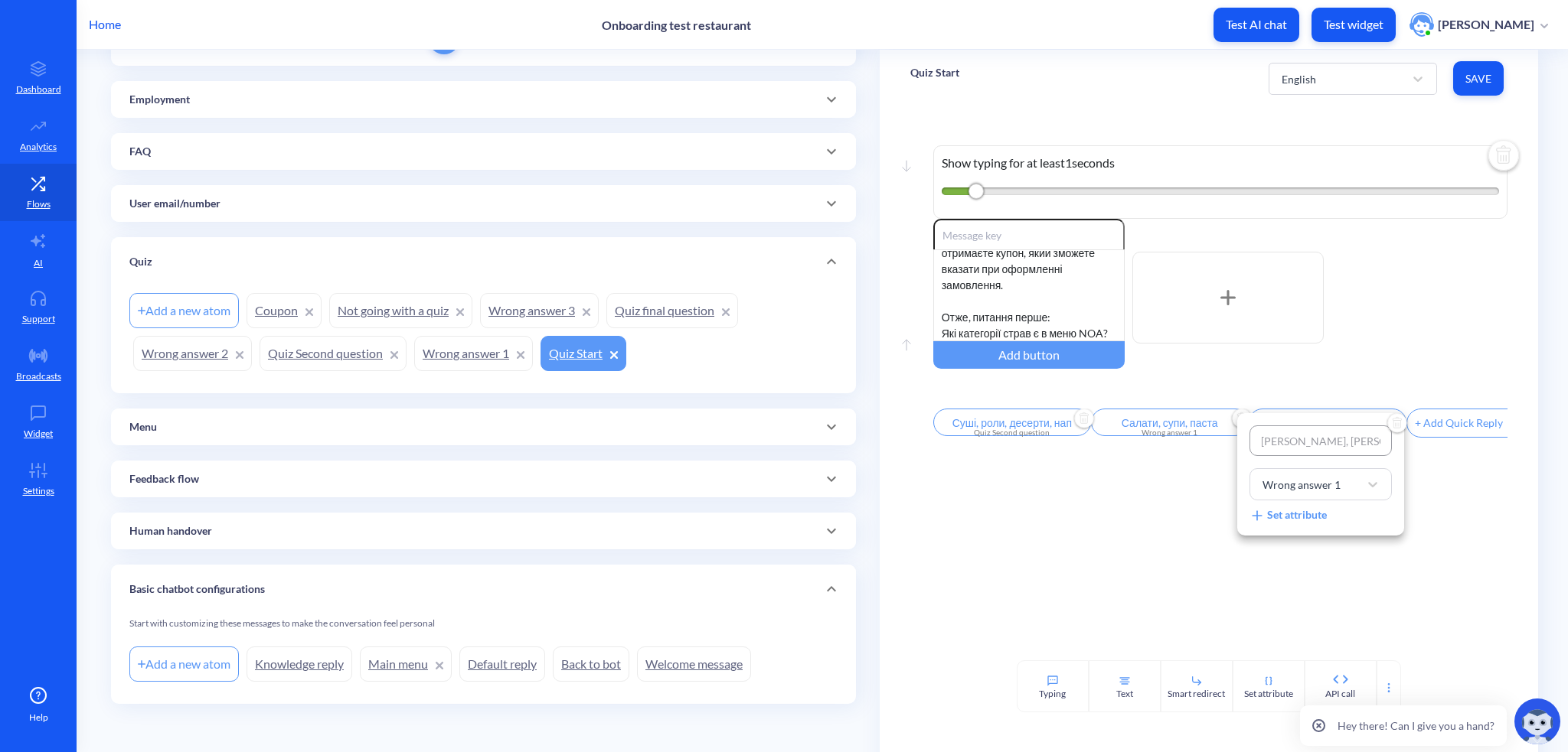
drag, startPoint x: 1301, startPoint y: 440, endPoint x: 1338, endPoint y: 440, distance: 37.0
click at [1338, 440] on input "[PERSON_NAME], [PERSON_NAME], [PERSON_NAME]" at bounding box center [1320, 440] width 142 height 30
type input "[PERSON_NAME], [PERSON_NAME], [PERSON_NAME]"
type input "[PERSON_NAME], Ка, [PERSON_NAME]"
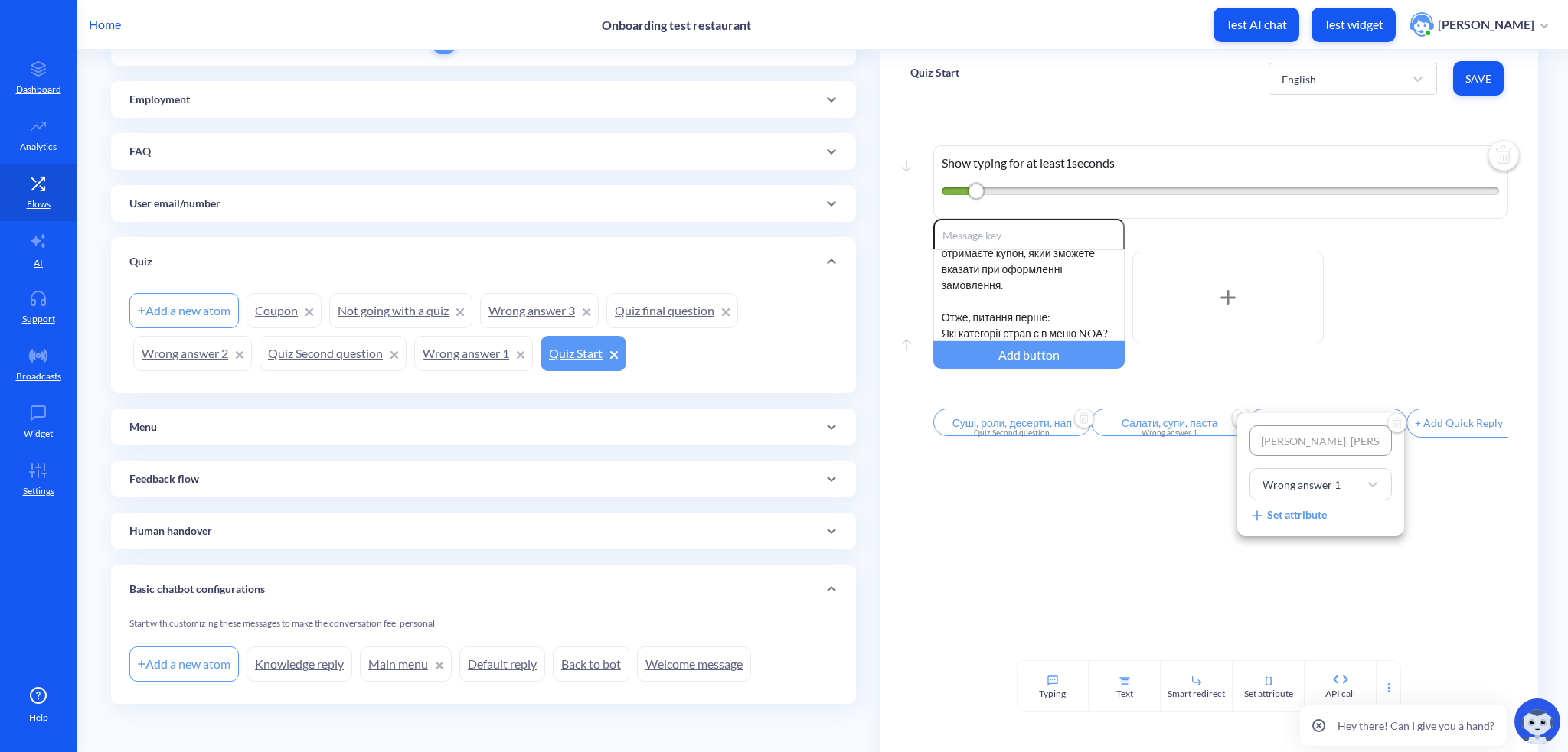
type input "[PERSON_NAME], Ка, [PERSON_NAME]"
type input "[PERSON_NAME], [PERSON_NAME], [PERSON_NAME]"
type input "[PERSON_NAME], [PERSON_NAME] , [PERSON_NAME]"
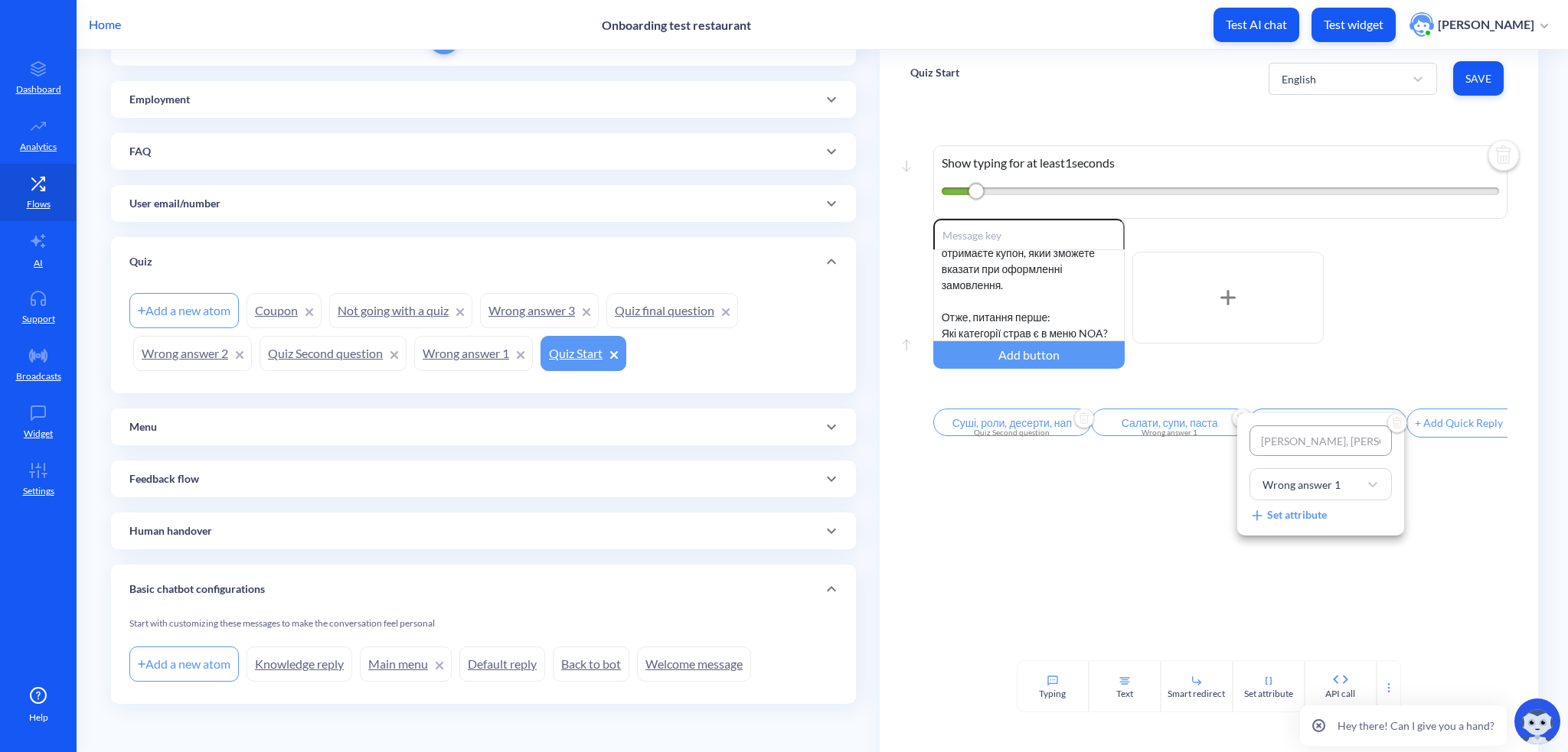
type input "[PERSON_NAME], [PERSON_NAME], [PERSON_NAME]"
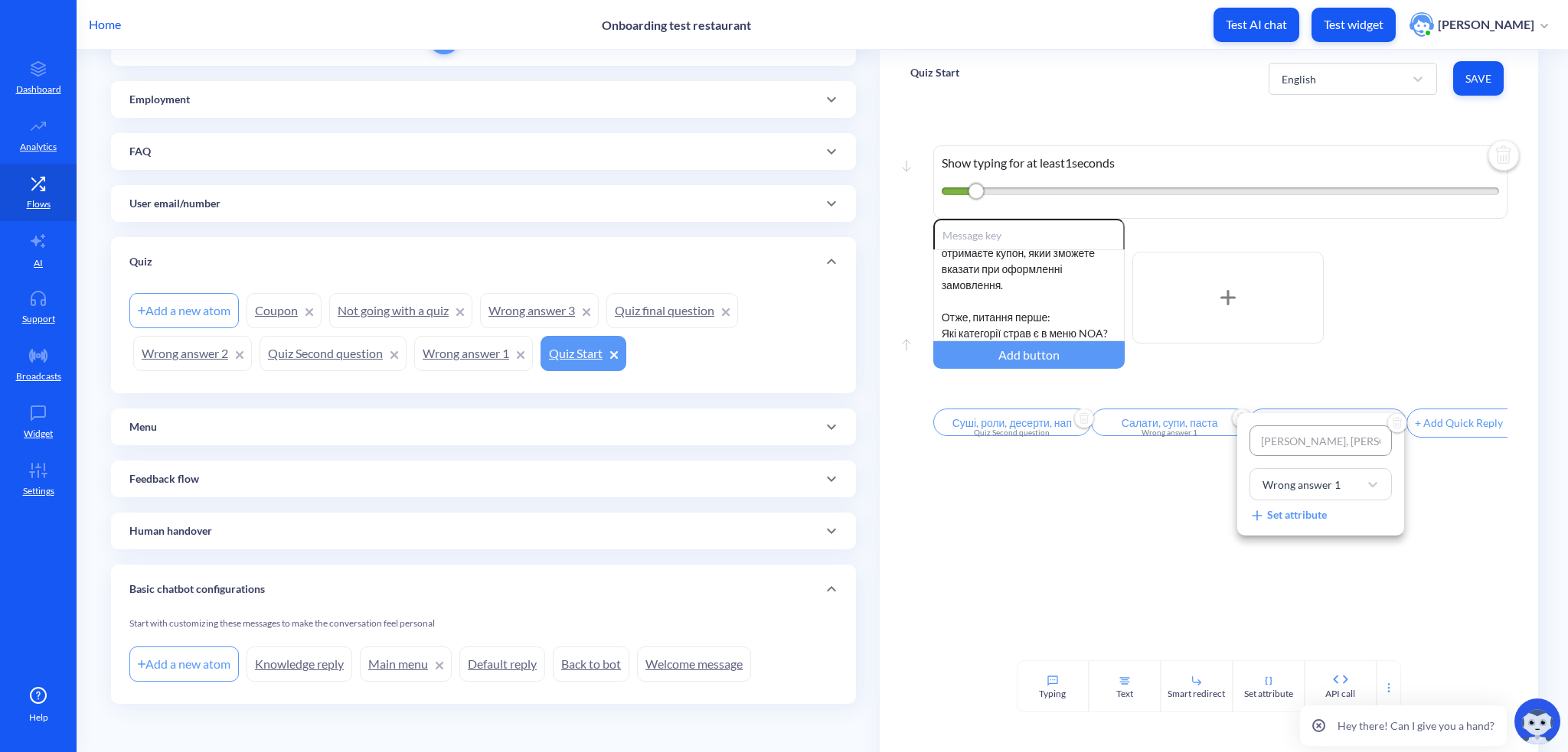
type input "[PERSON_NAME], [PERSON_NAME], [PERSON_NAME]"
type input "[PERSON_NAME], [PERSON_NAME], Массаман-карі"
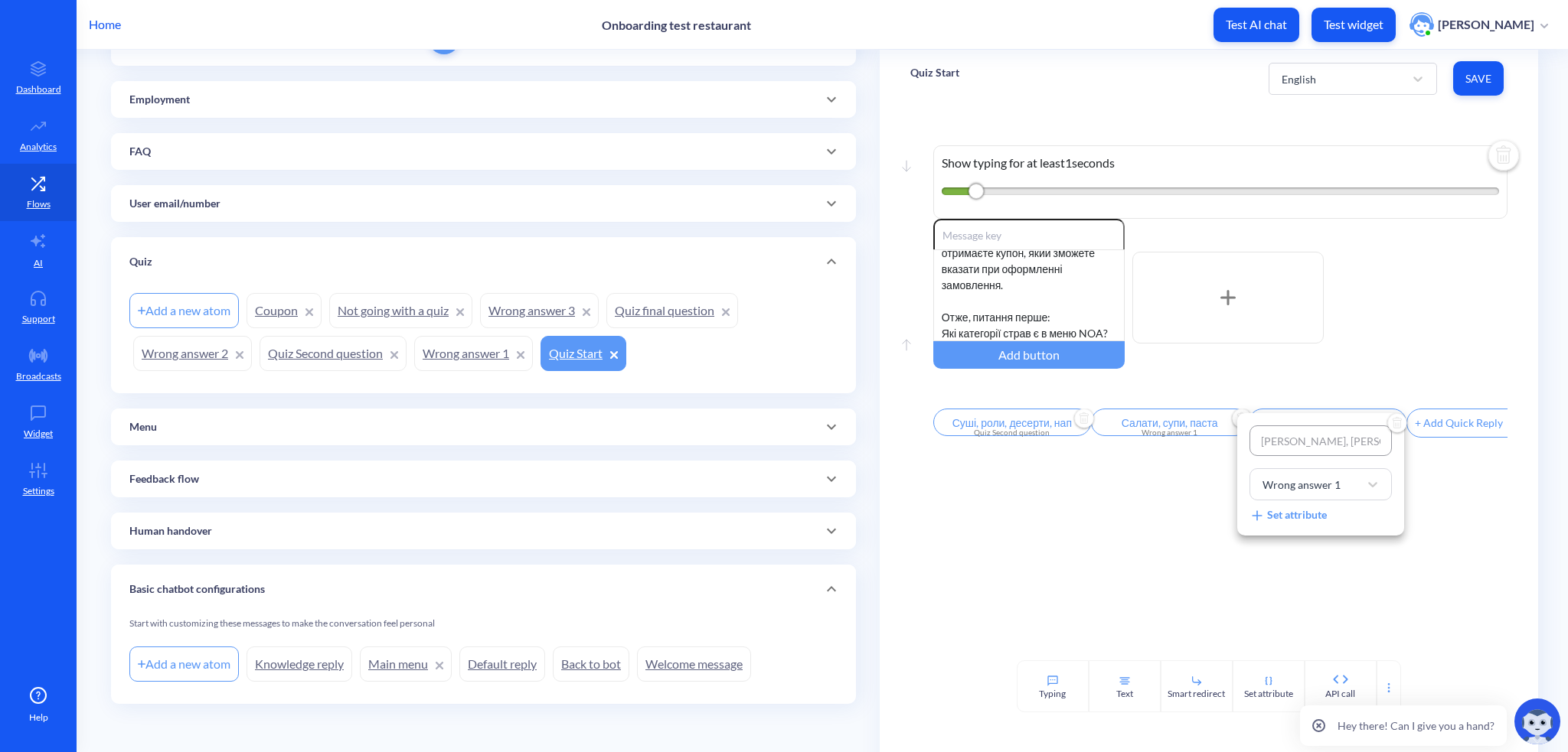
type input "[PERSON_NAME], [PERSON_NAME] , Массаман-карі"
type input "[PERSON_NAME], Као Нью М, Массаман-карі"
type input "[PERSON_NAME], Као Нью Мо, Массаман-карі"
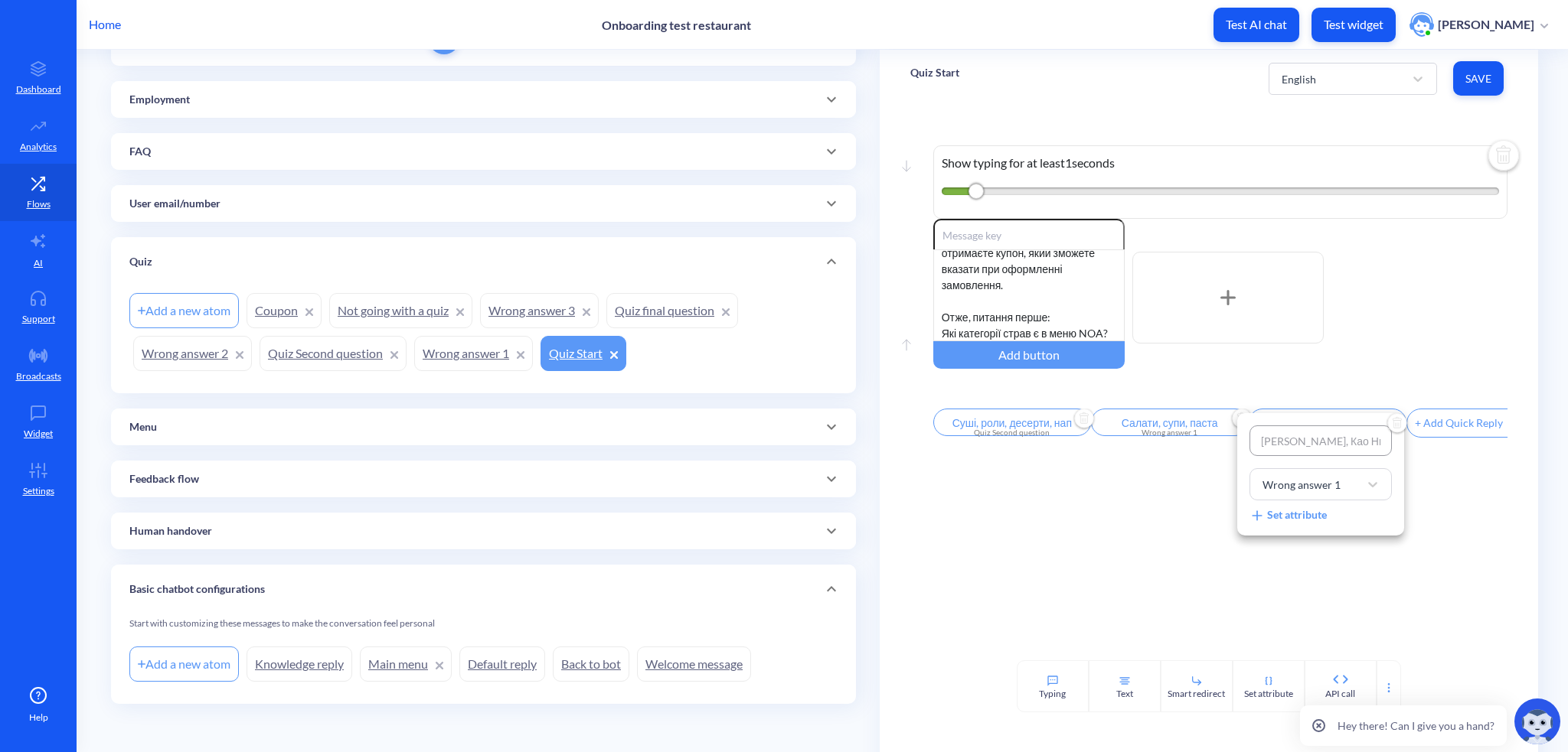
type input "[PERSON_NAME], Као Нью Мо, Массаман-карі"
type input "[PERSON_NAME], Као Нью Мо , Массаман-карі"
type input "[PERSON_NAME], Као Нью Мо Я, [PERSON_NAME]-карі"
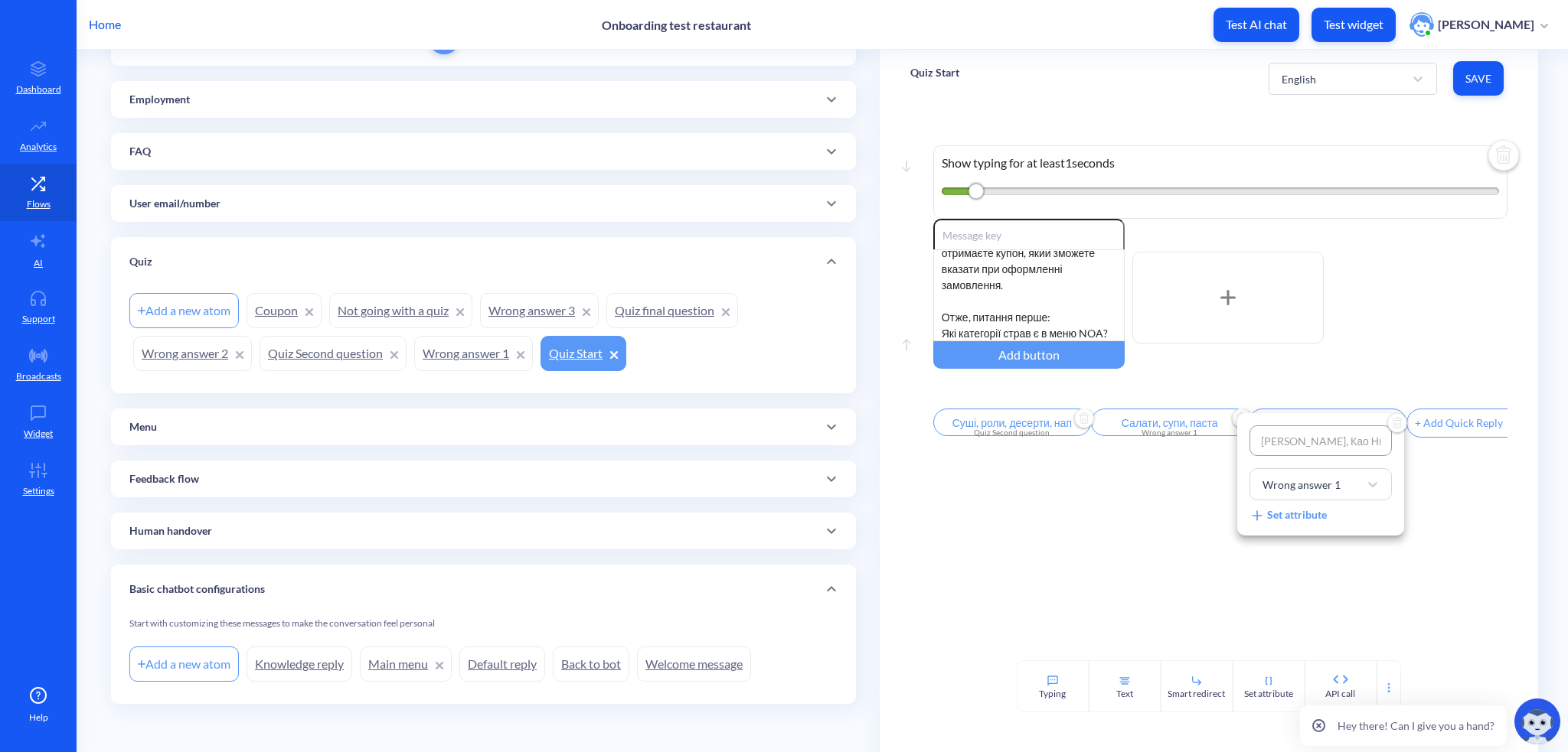
type input "[PERSON_NAME], Као Нью [PERSON_NAME], Массаман-карі"
type input "[PERSON_NAME], Као Нью [PERSON_NAME], [PERSON_NAME]"
drag, startPoint x: 1363, startPoint y: 439, endPoint x: 1384, endPoint y: 439, distance: 21.0
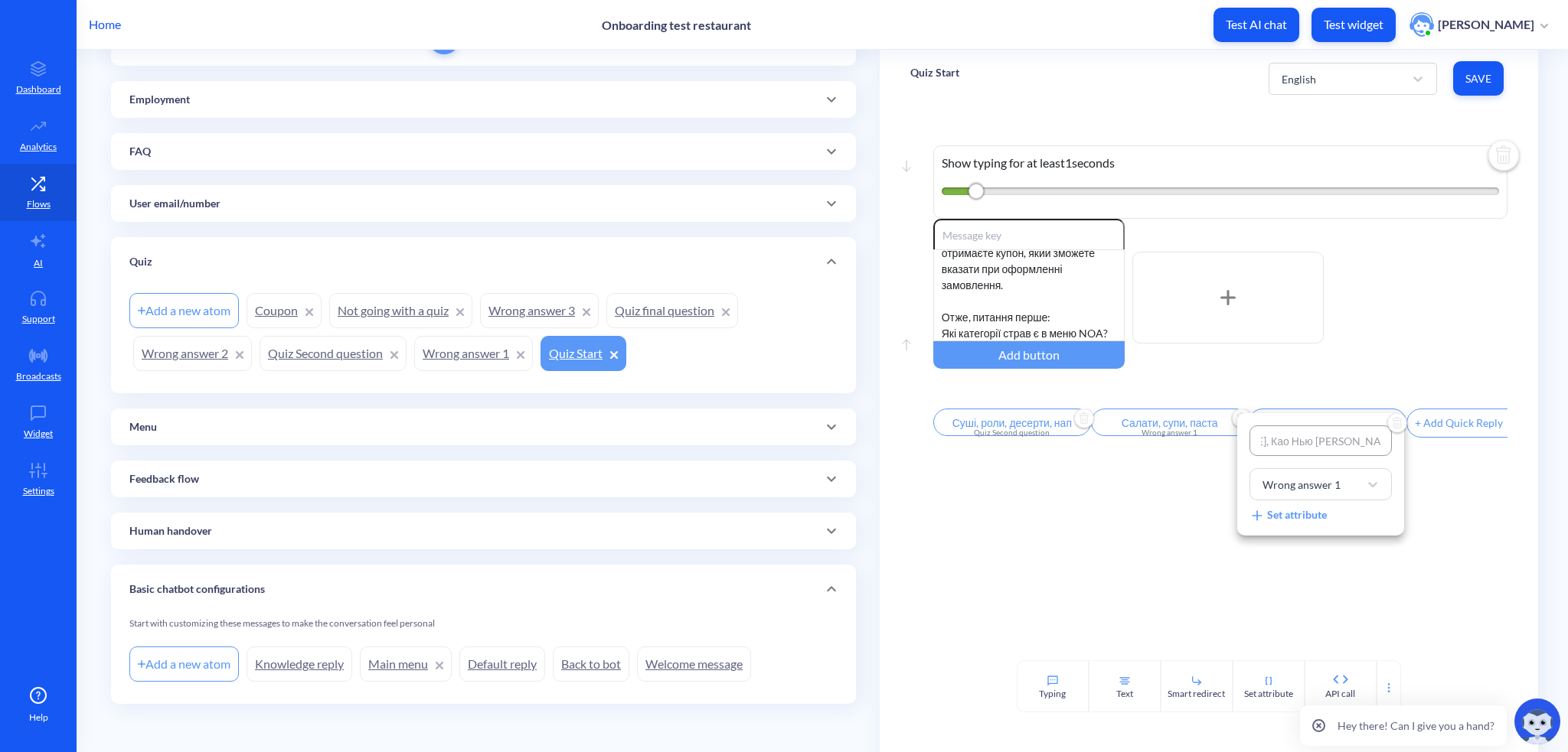
click at [1384, 439] on input "[PERSON_NAME], Као Нью [PERSON_NAME], [PERSON_NAME]" at bounding box center [1320, 440] width 142 height 30
click at [1306, 443] on input "[PERSON_NAME], Као Нью [PERSON_NAME], [PERSON_NAME]" at bounding box center [1320, 440] width 142 height 30
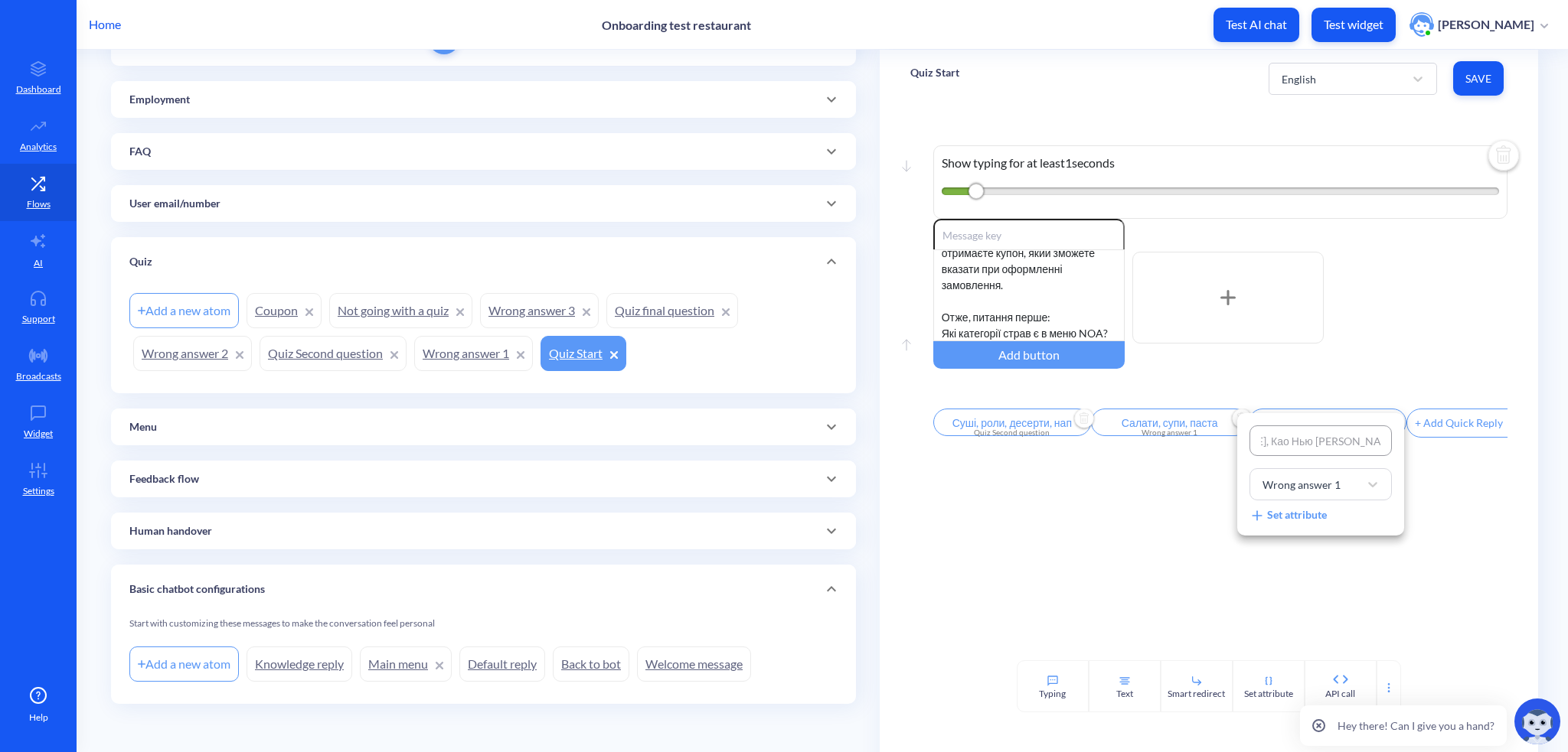
type input "[PERSON_NAME], Као Нью [PERSON_NAME], [PERSON_NAME]"
click at [456, 357] on div at bounding box center [784, 376] width 1568 height 752
click at [456, 357] on link "Wrong answer 1" at bounding box center [474, 353] width 119 height 36
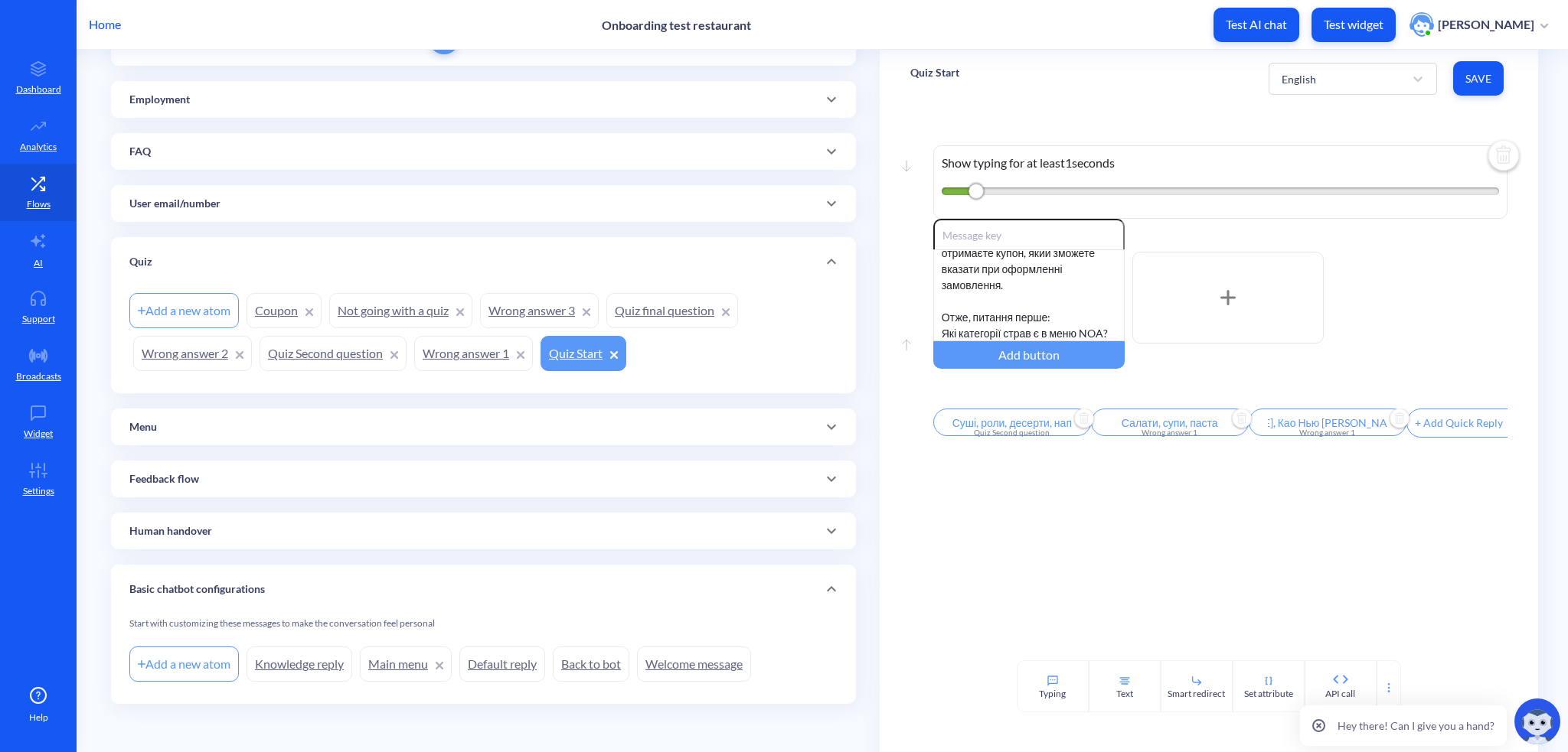
scroll to position [0, 0]
click at [1471, 75] on span "Save" at bounding box center [1477, 78] width 26 height 15
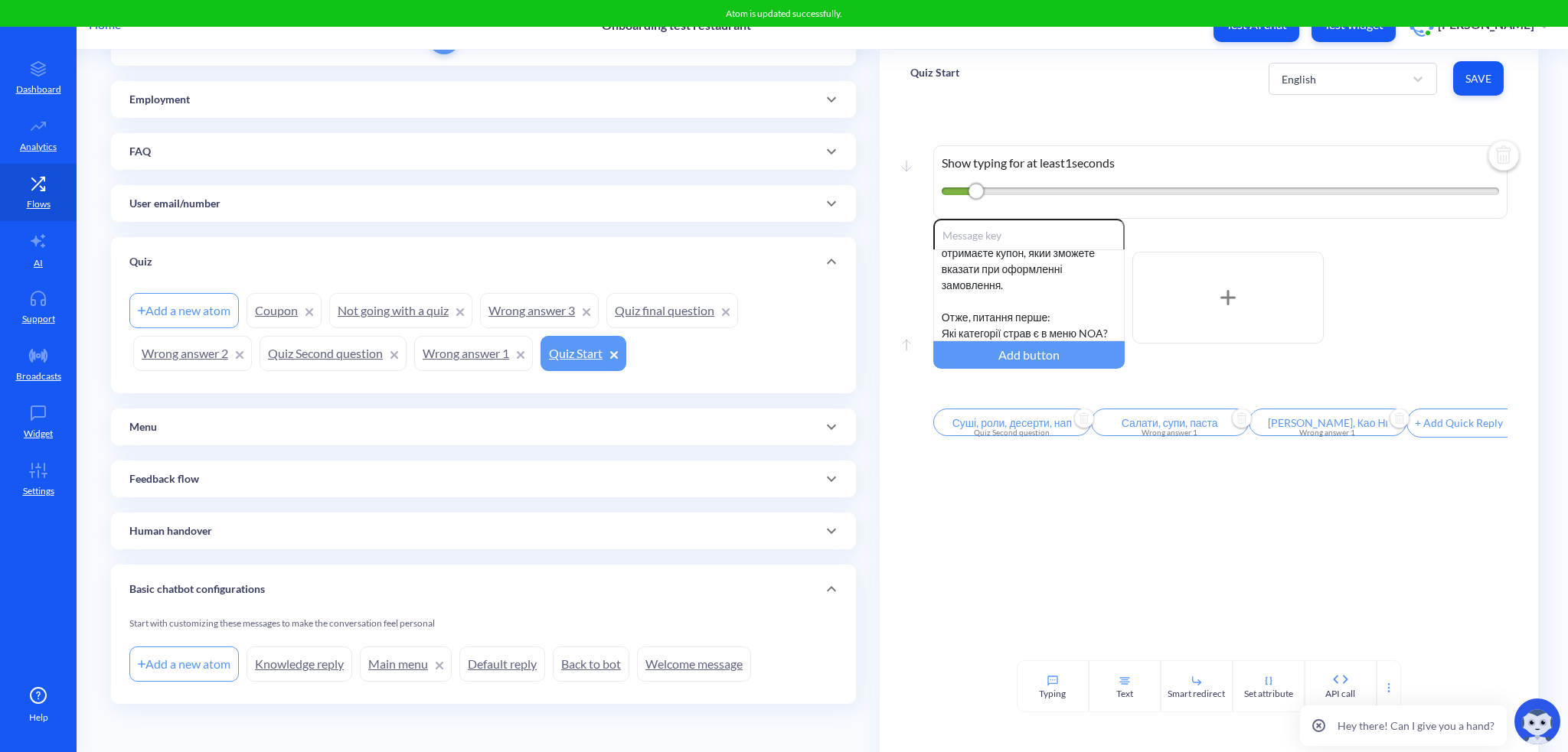
click at [474, 360] on link "Wrong answer 1" at bounding box center [474, 353] width 119 height 36
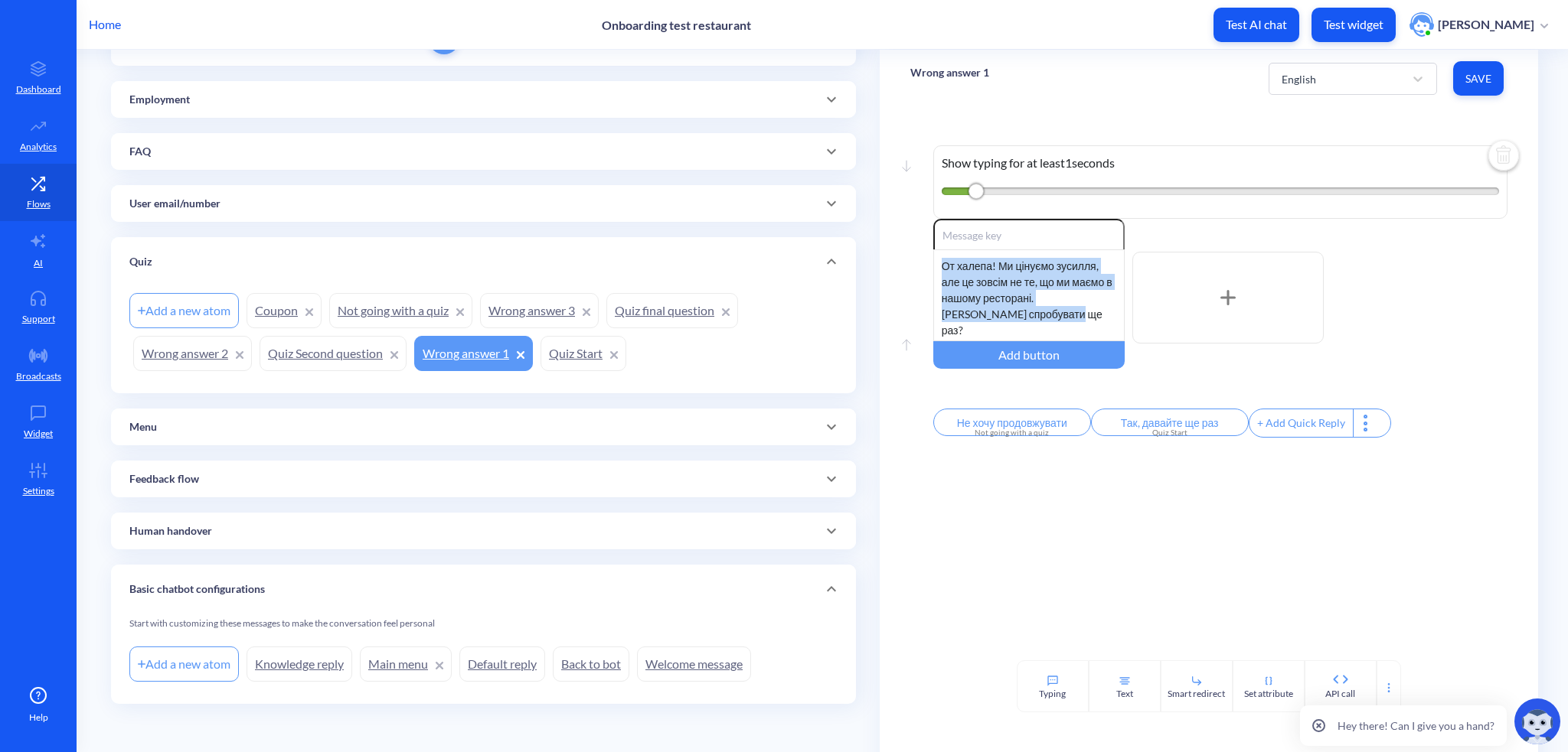
drag, startPoint x: 940, startPoint y: 262, endPoint x: 1081, endPoint y: 310, distance: 148.9
click at [1081, 310] on div "От халепа! Ми цінуємо зусилля, але це зовсім не те, що ми маємо в нашому рестор…" at bounding box center [1028, 295] width 191 height 91
click at [351, 313] on link "Not going with a quiz" at bounding box center [401, 311] width 143 height 36
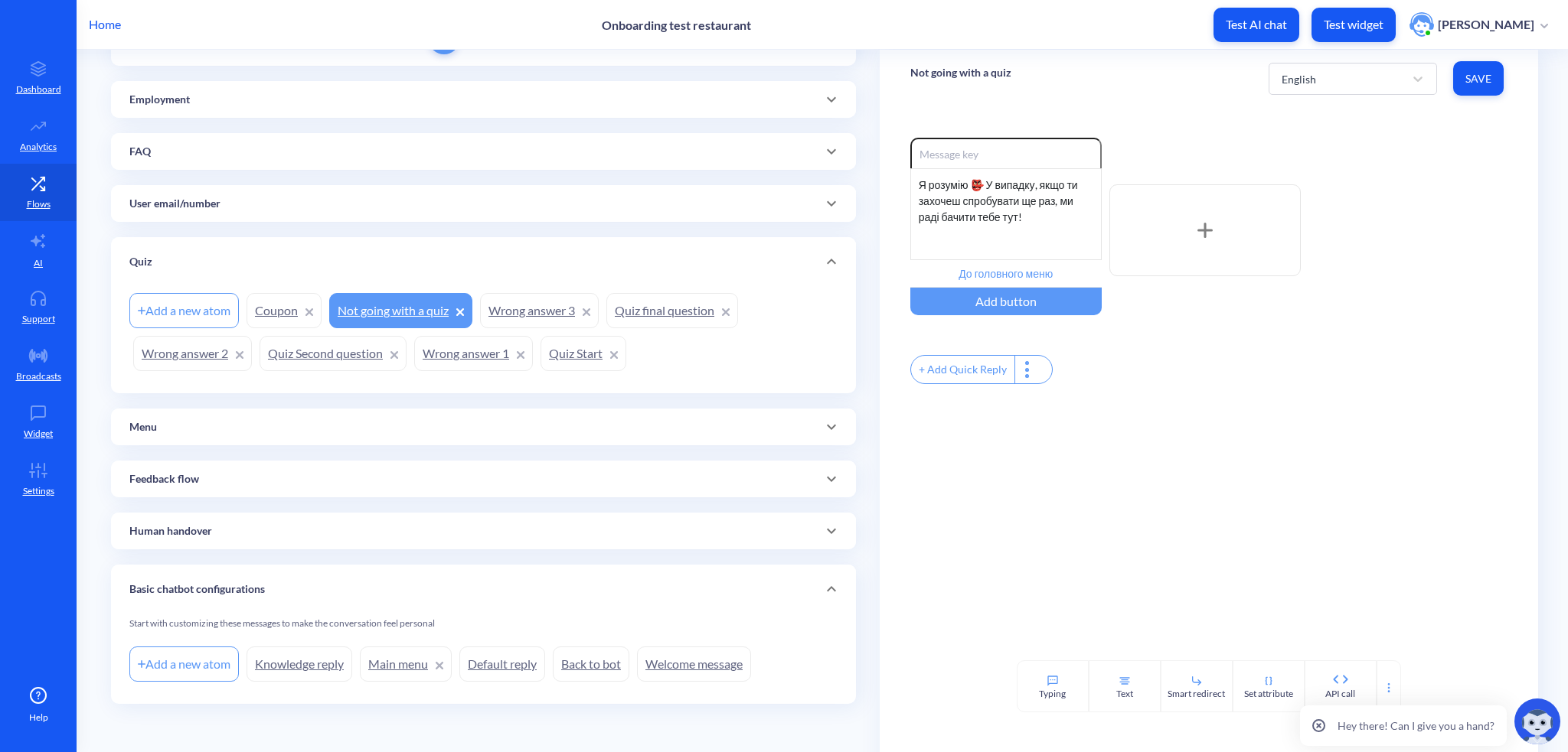
click at [381, 313] on link "Not going with a quiz" at bounding box center [401, 311] width 143 height 36
click at [983, 69] on p "Not going with a quiz" at bounding box center [961, 72] width 101 height 15
click at [983, 75] on p "Not going with a quiz" at bounding box center [961, 72] width 101 height 15
click at [983, 75] on input "Not going with a quiz" at bounding box center [983, 82] width 123 height 16
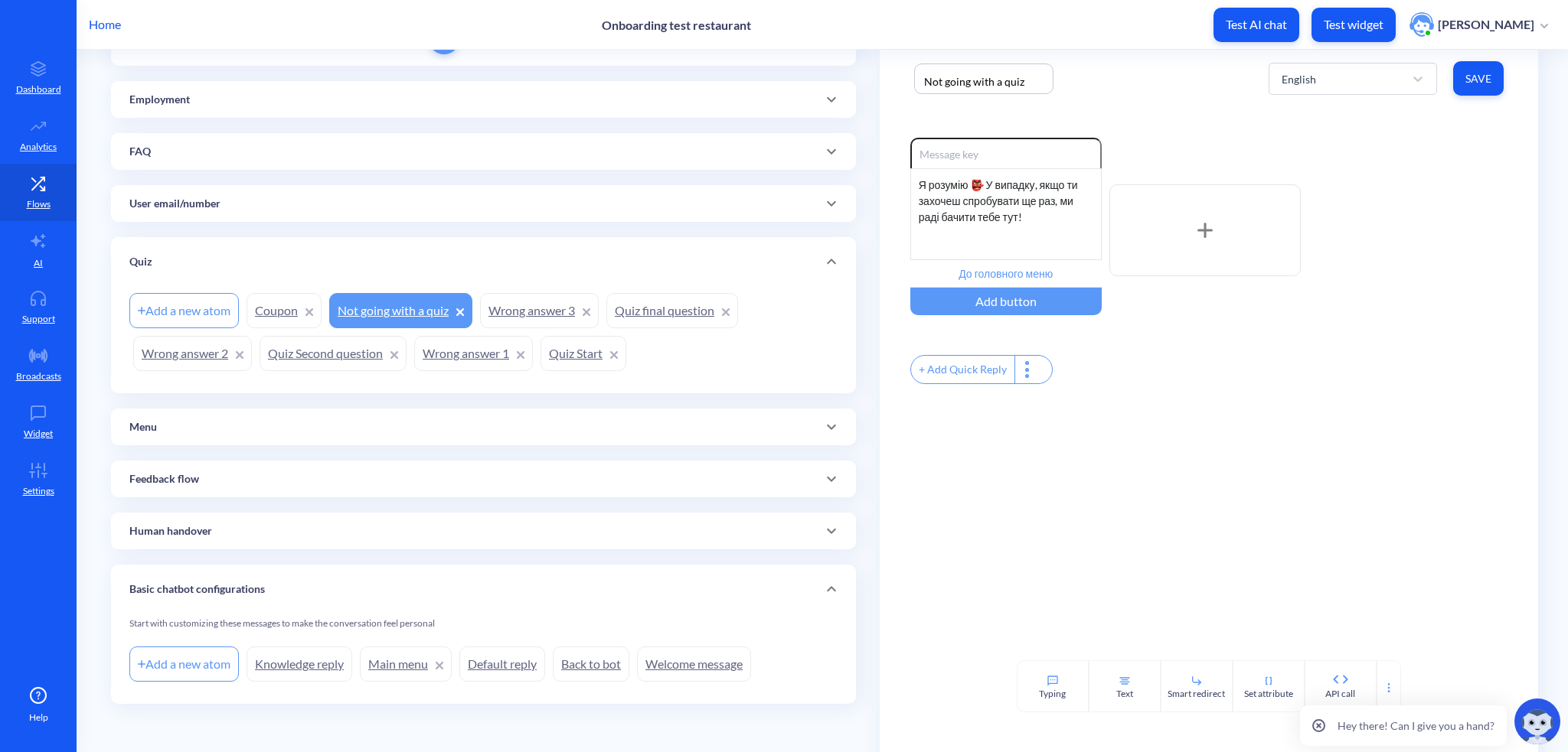
click at [983, 75] on input "Not going with a quiz" at bounding box center [983, 82] width 123 height 16
drag, startPoint x: 914, startPoint y: 184, endPoint x: 1045, endPoint y: 223, distance: 136.7
click at [1045, 223] on div "Я розумію 👺 У випадку, якщо ти захочеш спробувати ще раз, ми раді бачити тебе т…" at bounding box center [1006, 214] width 191 height 91
click at [309, 352] on link "Quiz Second question" at bounding box center [332, 353] width 147 height 36
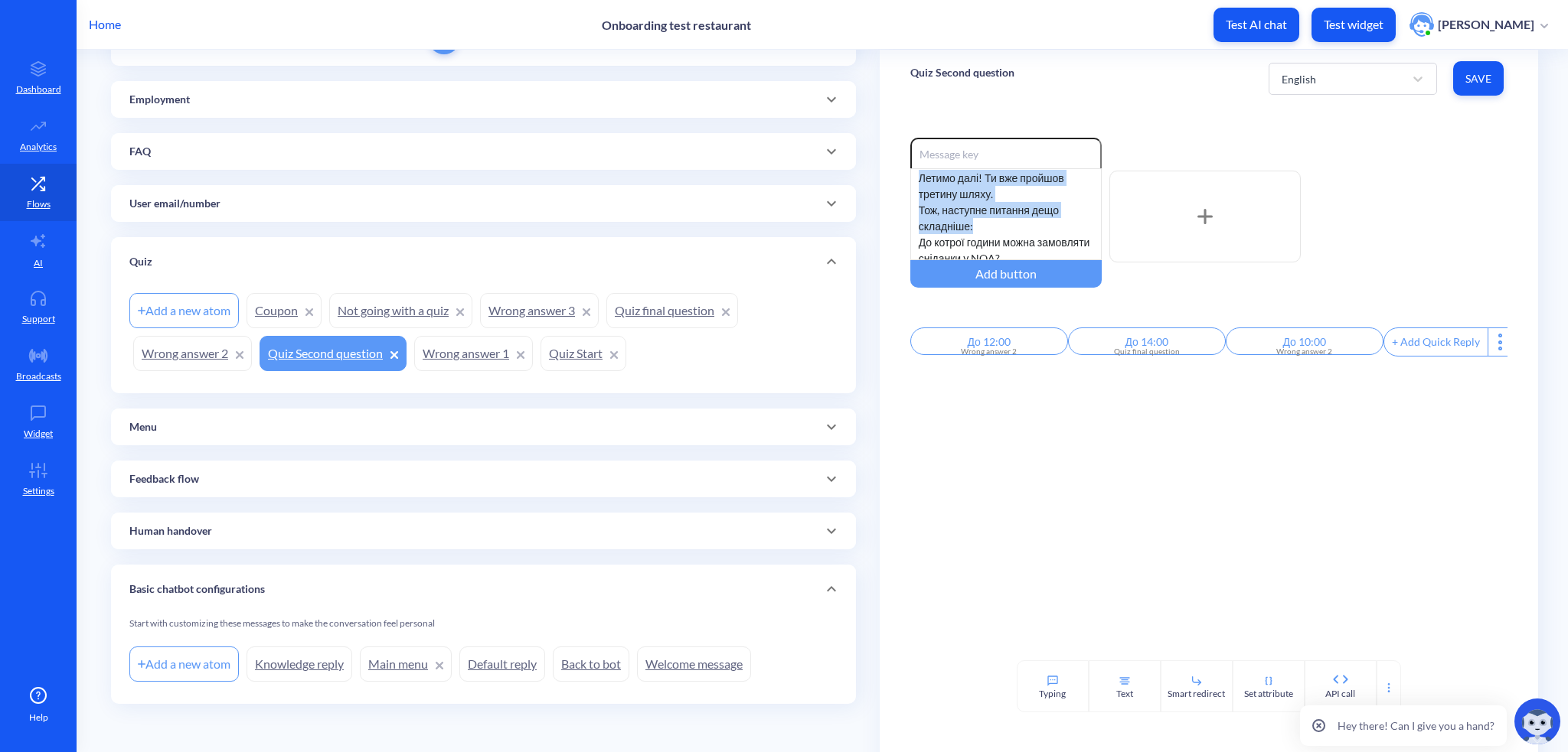
scroll to position [13, 0]
drag, startPoint x: 918, startPoint y: 185, endPoint x: 1063, endPoint y: 257, distance: 161.9
click at [1063, 257] on div "Летимо далі! Ти вже пройшов третину шляху. Тож, наступне питання дещо складніше…" at bounding box center [1006, 214] width 191 height 91
click at [211, 356] on link "Wrong answer 2" at bounding box center [193, 353] width 119 height 36
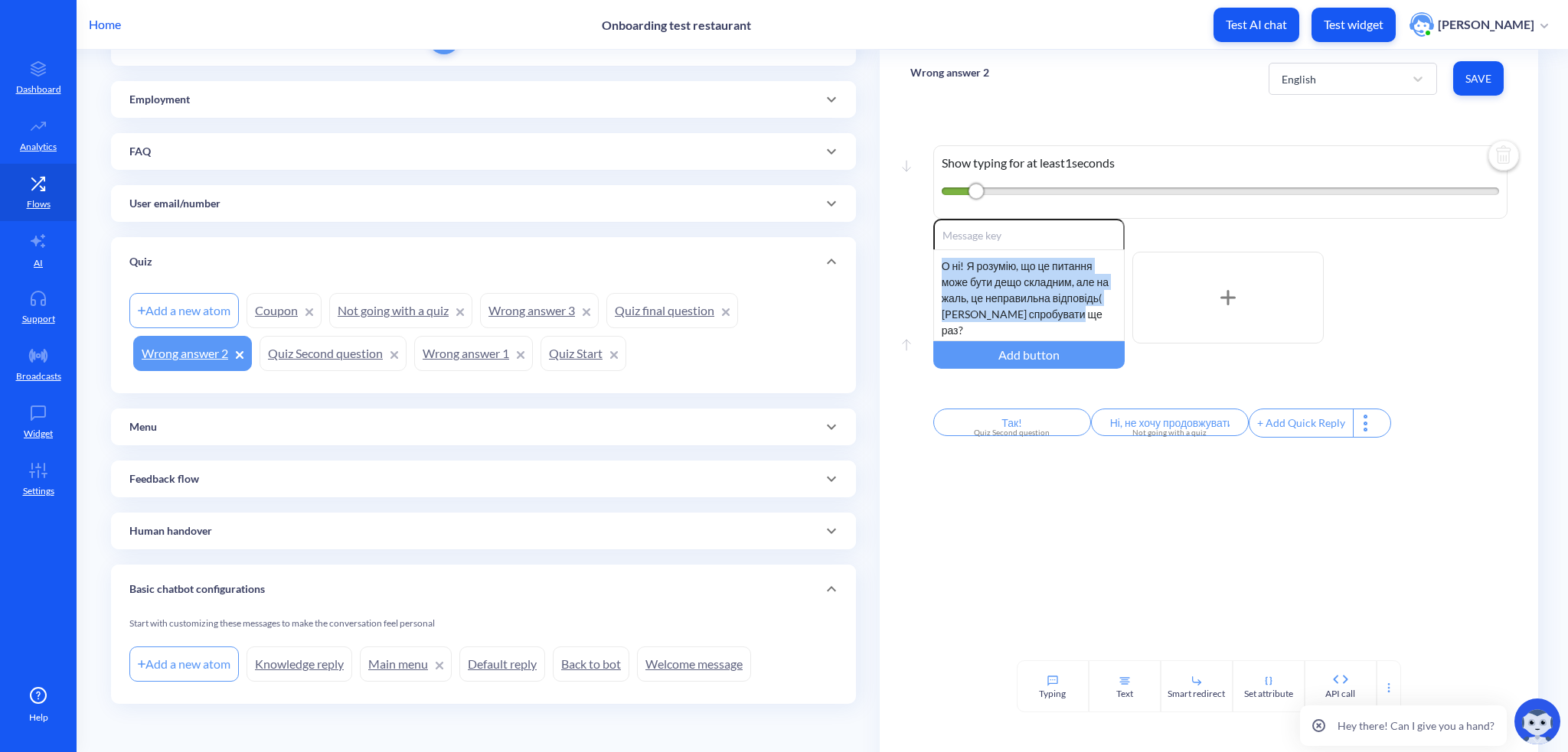
drag, startPoint x: 933, startPoint y: 262, endPoint x: 1126, endPoint y: 327, distance: 203.7
click at [1126, 327] on div "Enable reactions О ні! Я розумію, що це питання може бути дещо складним, але на…" at bounding box center [1220, 297] width 574 height 158
click at [656, 312] on link "Quiz final question" at bounding box center [672, 311] width 131 height 36
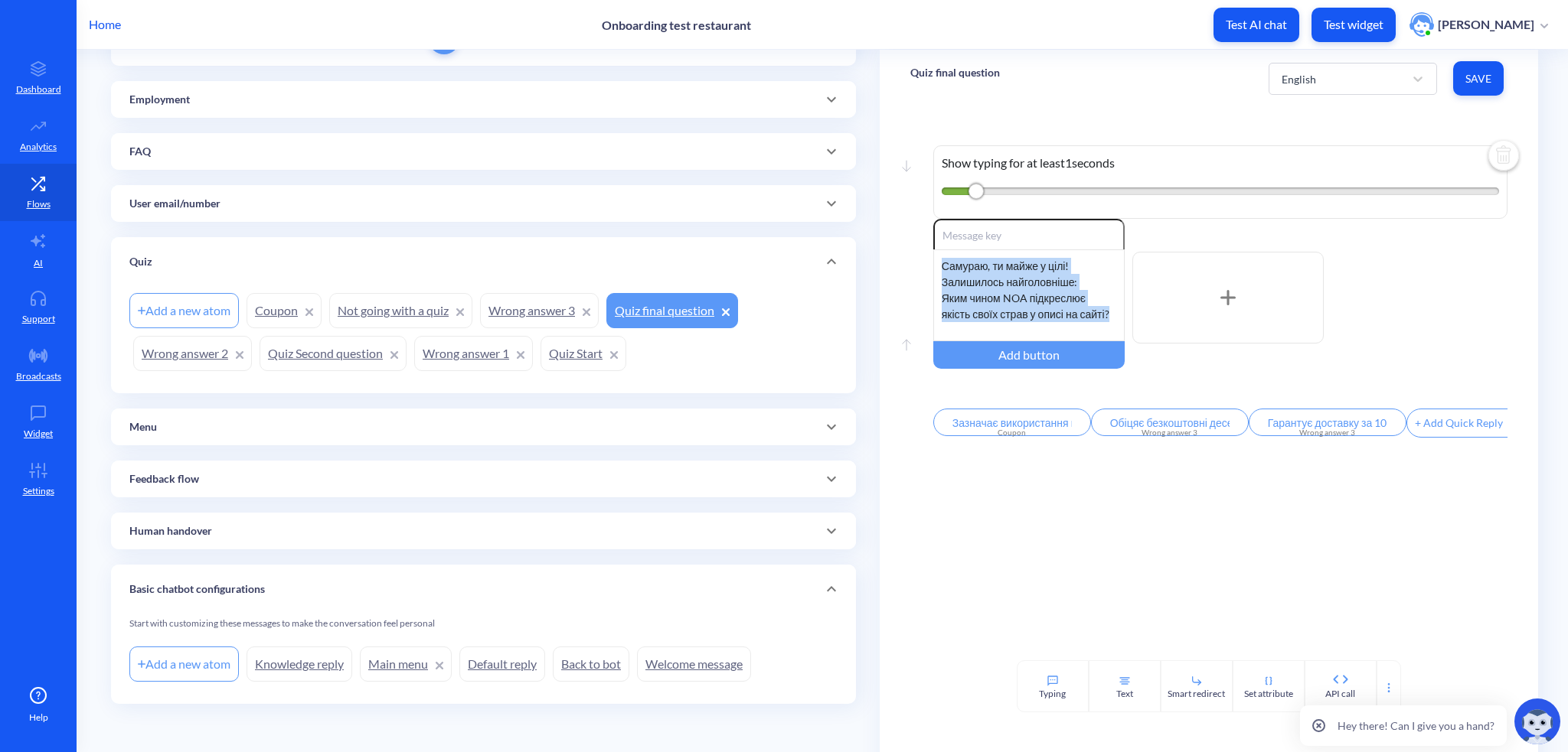
drag, startPoint x: 935, startPoint y: 260, endPoint x: 1204, endPoint y: 312, distance: 274.0
click at [1204, 312] on div "Enable reactions Самураю, ти майже у цілі! Залишилось найголовніше: Яким чином …" at bounding box center [1220, 297] width 574 height 158
click at [951, 422] on input "Зазначає використання вибраних інгредієнтів, норі, якість соусів" at bounding box center [1012, 422] width 158 height 28
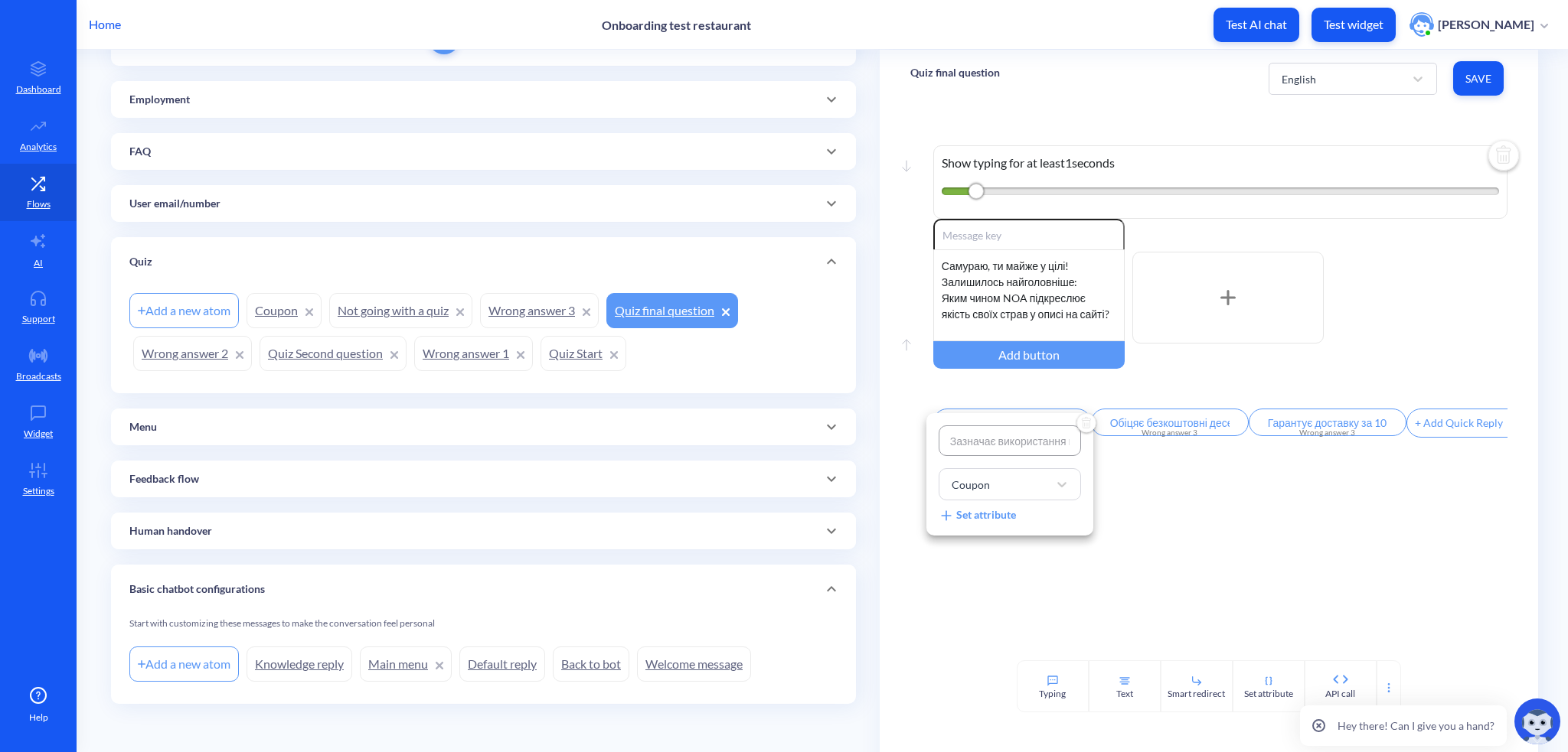
scroll to position [0, 196]
click at [965, 443] on input "Зазначає використання вибраних інгредієнтів, норі, якість соусів" at bounding box center [1009, 440] width 142 height 30
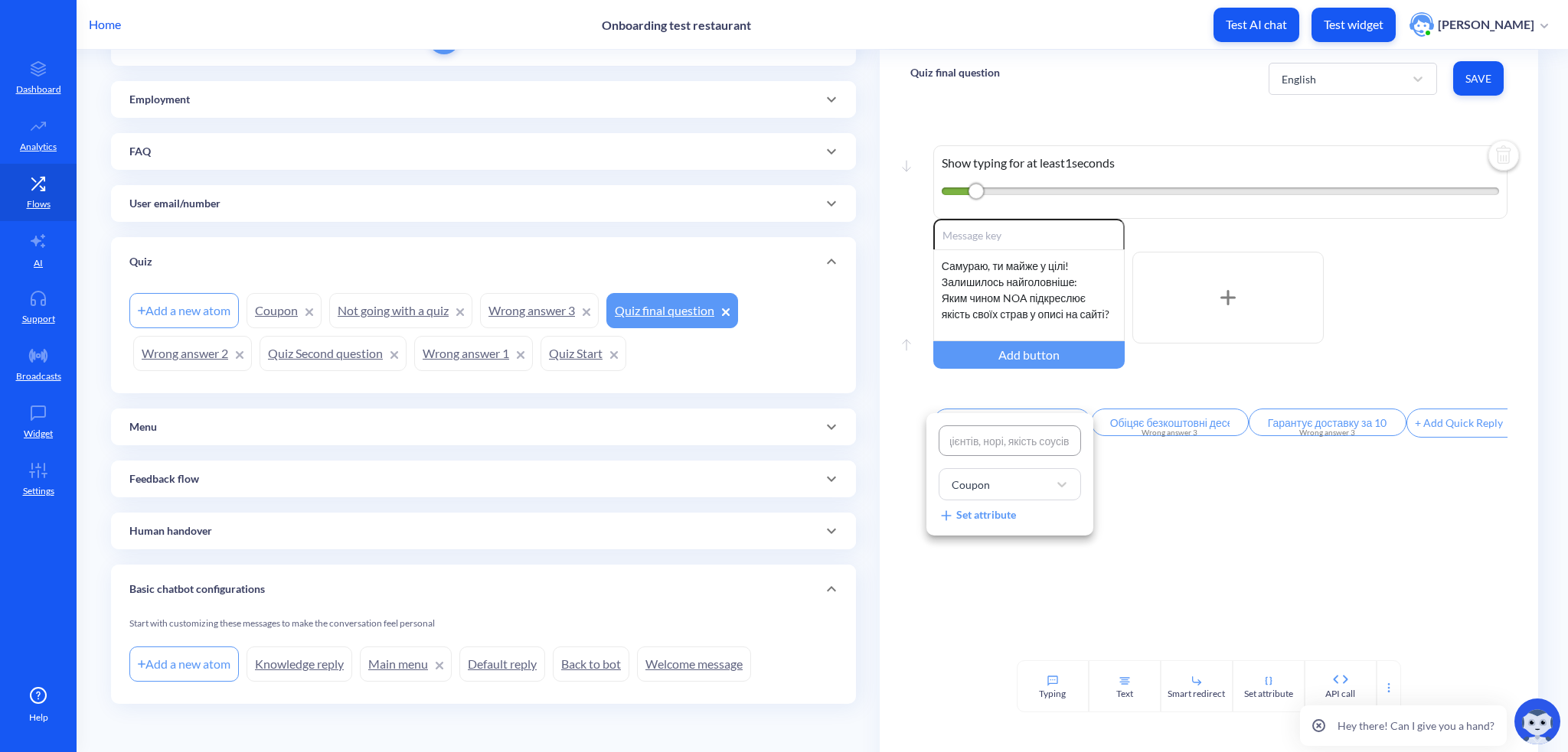
scroll to position [0, 0]
click at [1001, 445] on input "Зазначає використання вибраних інгредієнтів, норі, якість соусів" at bounding box center [1009, 440] width 142 height 30
drag, startPoint x: 977, startPoint y: 439, endPoint x: 1084, endPoint y: 440, distance: 107.0
click at [1081, 440] on div "Зазначає використання вибраних інгредієнтів, норі, якість соусів Coupon Set att…" at bounding box center [1009, 474] width 142 height 98
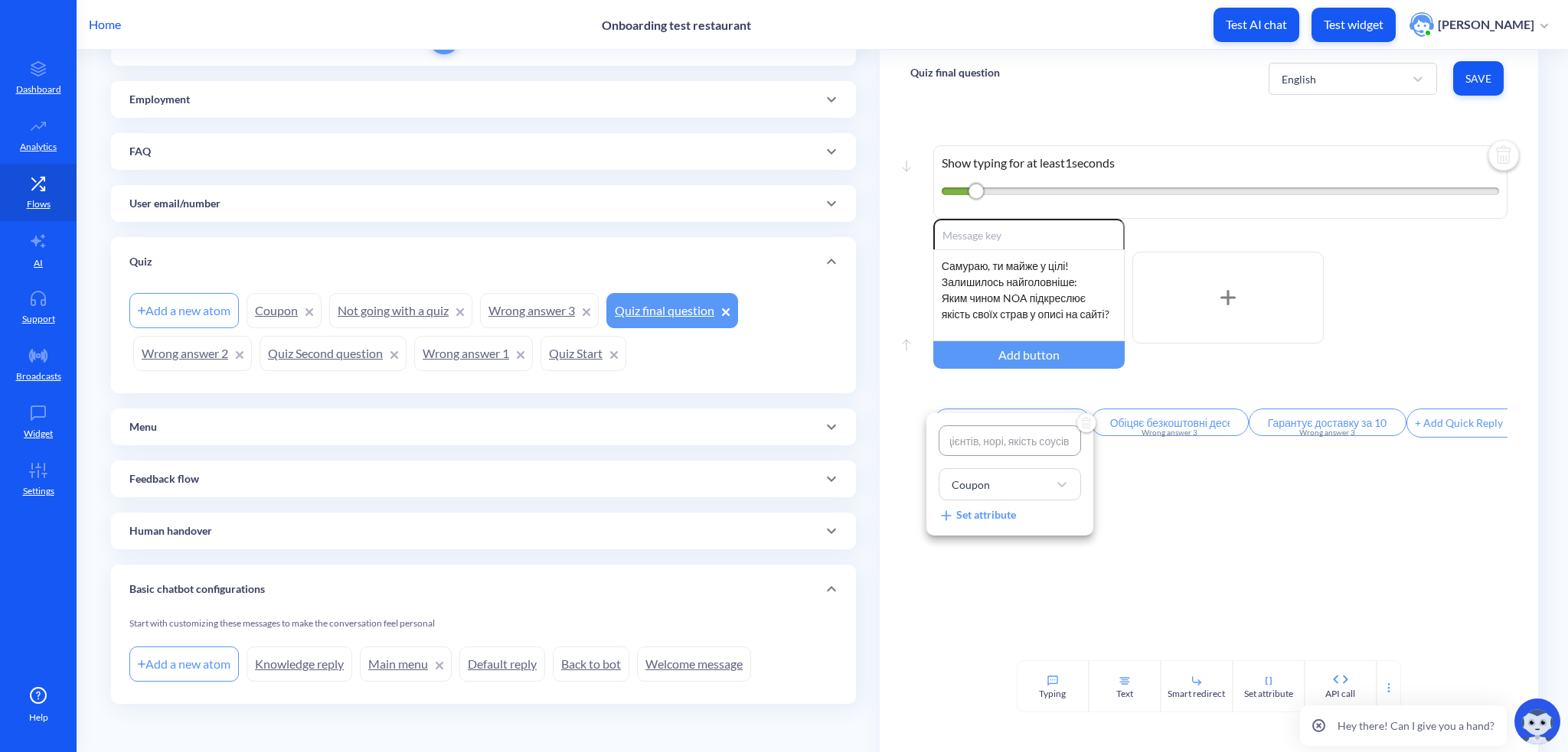
click at [1003, 439] on input "Зазначає використання вибраних інгредієнтів, норі, якість соусів" at bounding box center [1009, 440] width 142 height 30
click at [1007, 439] on input "Зазначає використання вибраних інгредієнтів, норі, якість соусів" at bounding box center [1009, 440] width 142 height 30
type input "Зазначає використання вибраних інгредієнтів, норі,якість соусів"
type input "Зазначає використання вибраних інгредієнтів, норіякість соусів"
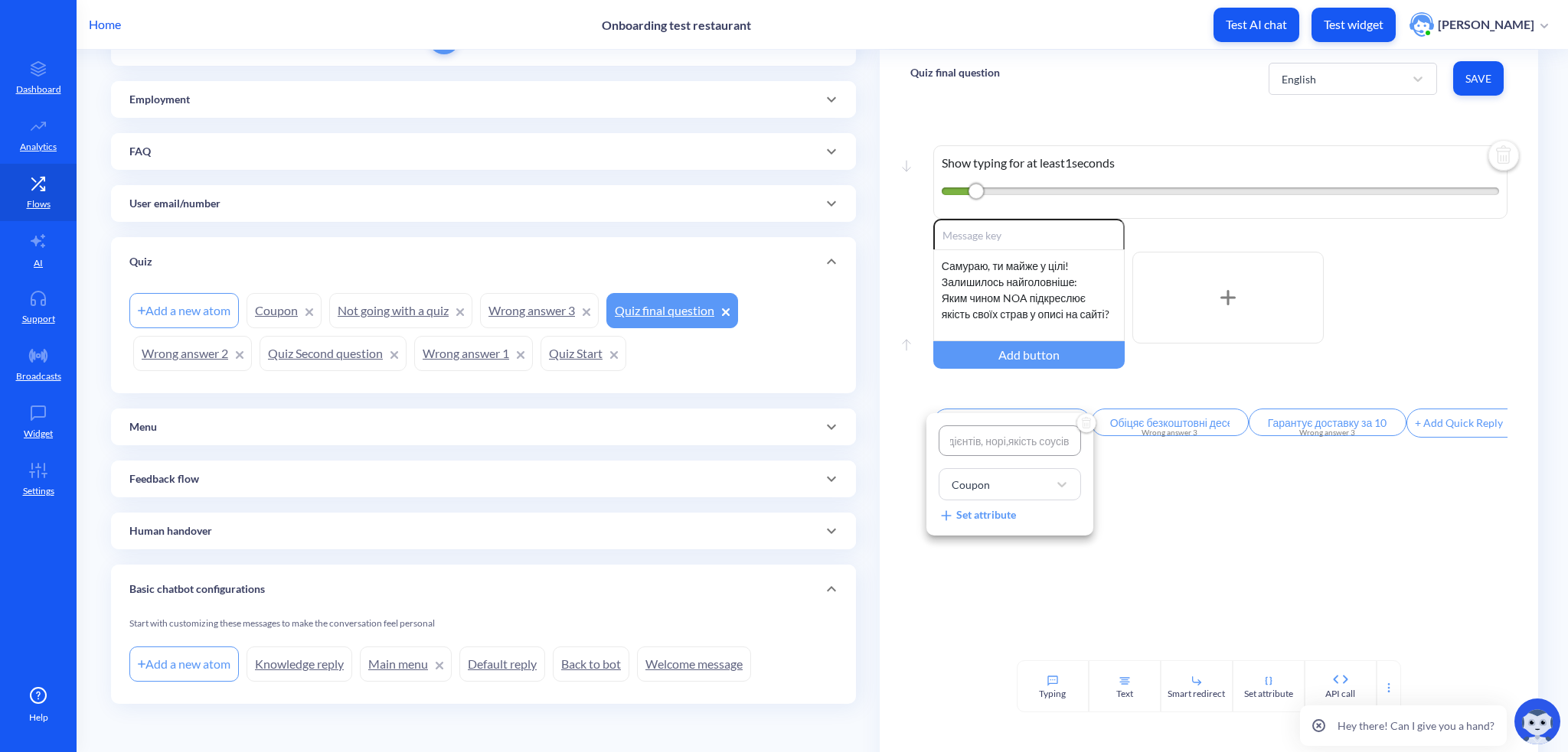
type input "Зазначає використання вибраних інгредієнтів, норіякість соусів"
type input "Зазначає використання вибраних інгредієнтів, норякість соусів"
type input "Зазначає використання вибраних інгредієнтів, ноякість соусів"
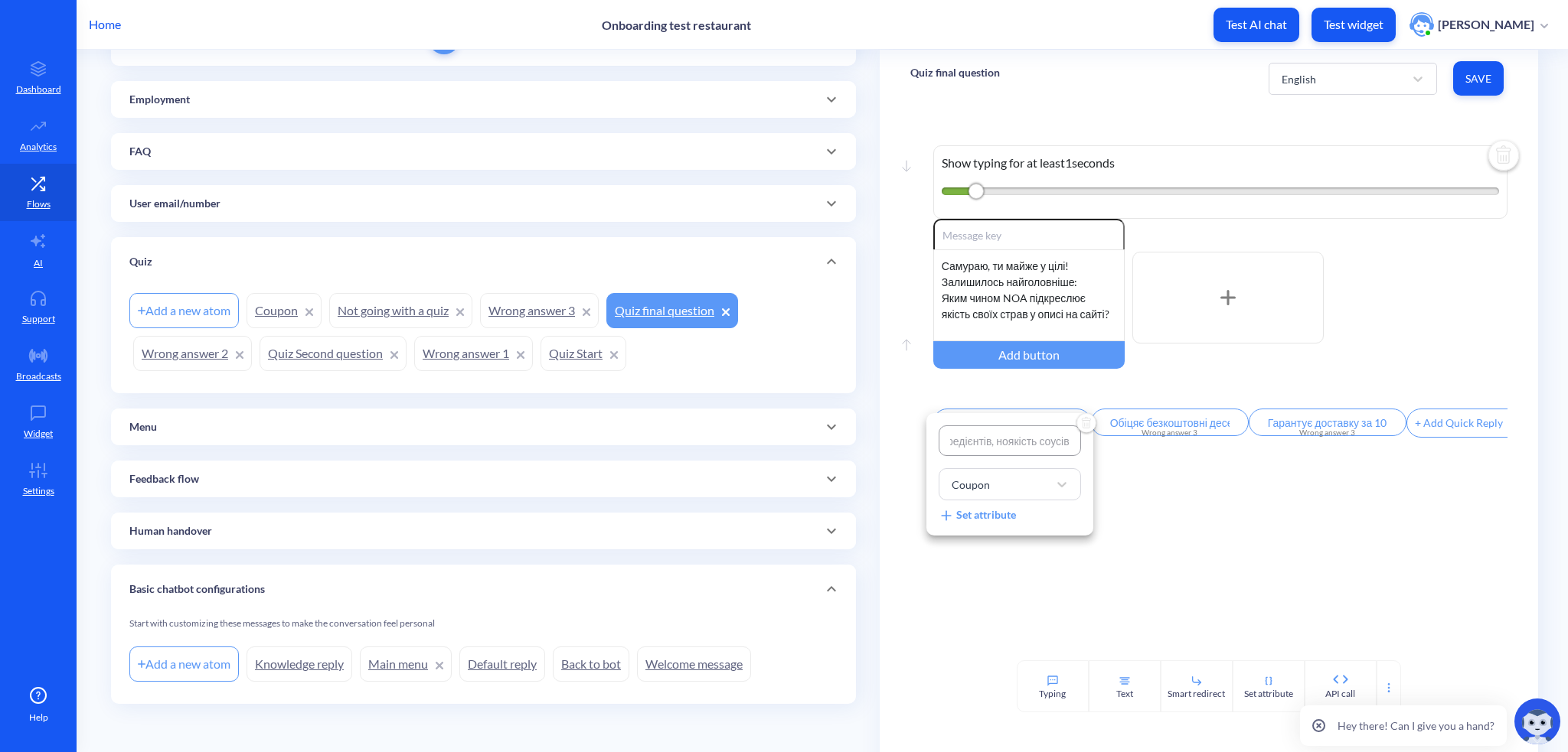
type input "Зазначає використання вибраних інгредієнтів, някість соусів"
type input "Зазначає використання вибраних інгредієнтів, якість соусів"
type input "Зазначає використання вибраних інгредієнтів,якість соусів"
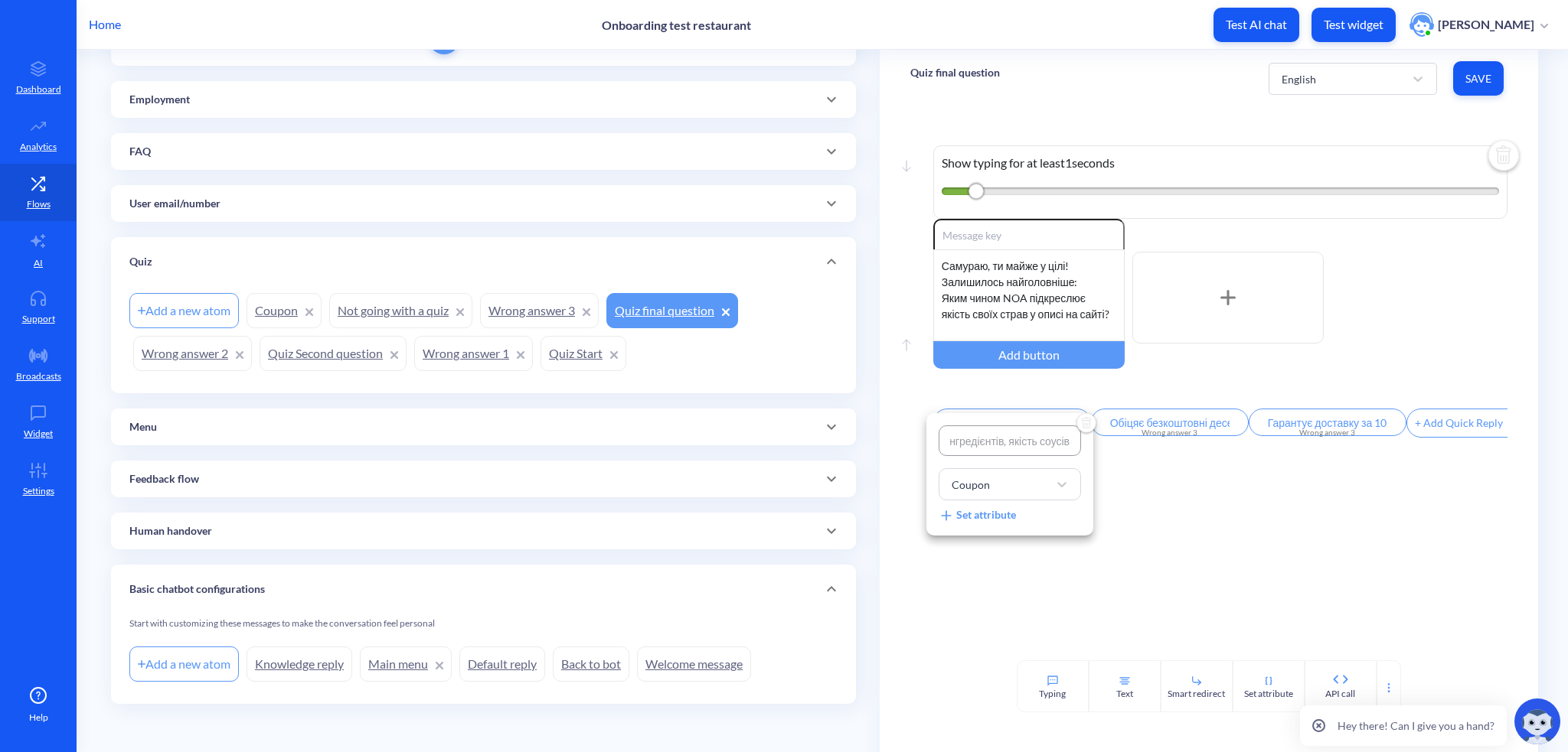
type input "Зазначає використання вибраних інгредієнтів,якість соусів"
type input "Зазначає використання вибраних інгредієнтів, якість соусів"
click at [1234, 526] on div at bounding box center [784, 376] width 1568 height 752
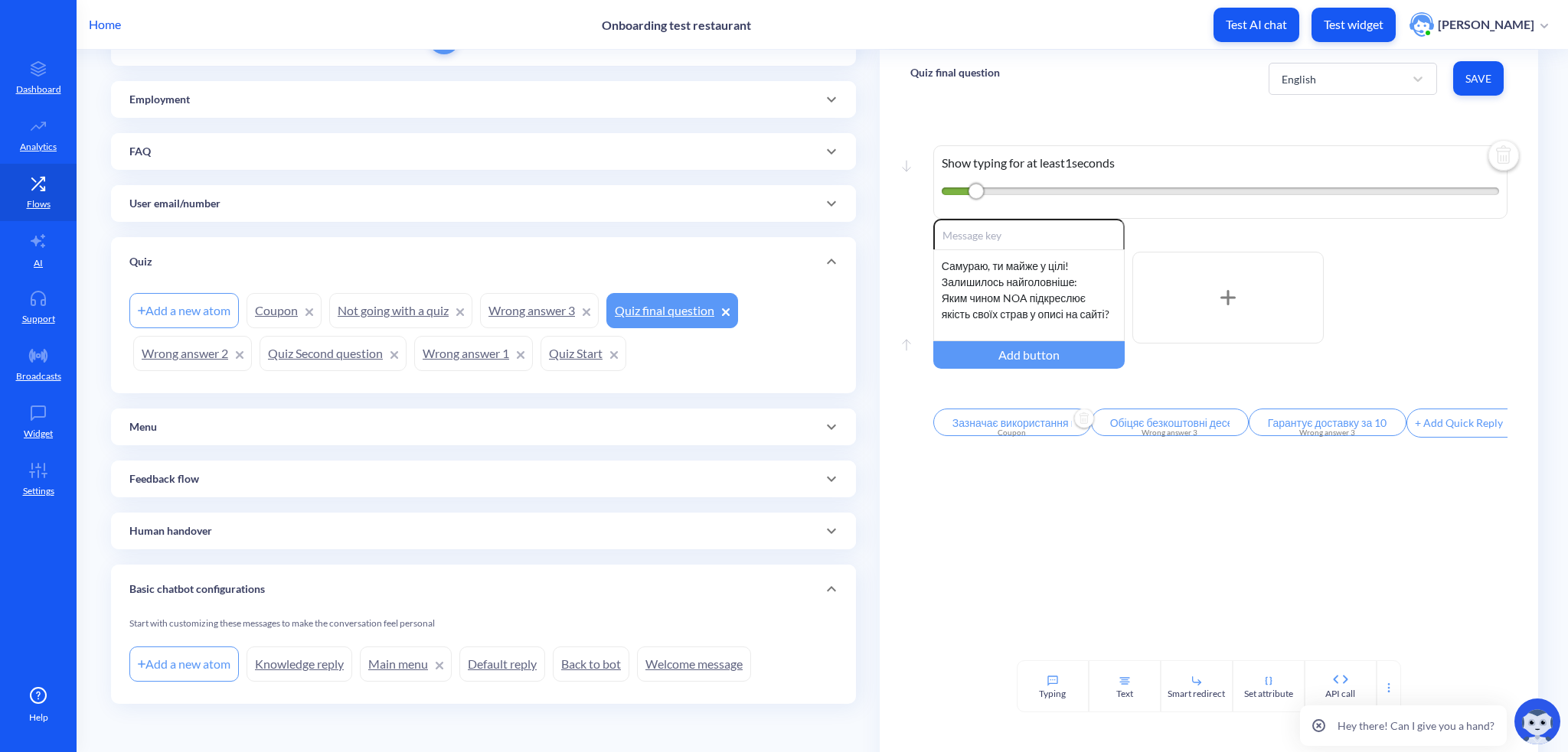
scroll to position [0, 171]
click at [1466, 86] on button "Save" at bounding box center [1477, 78] width 51 height 35
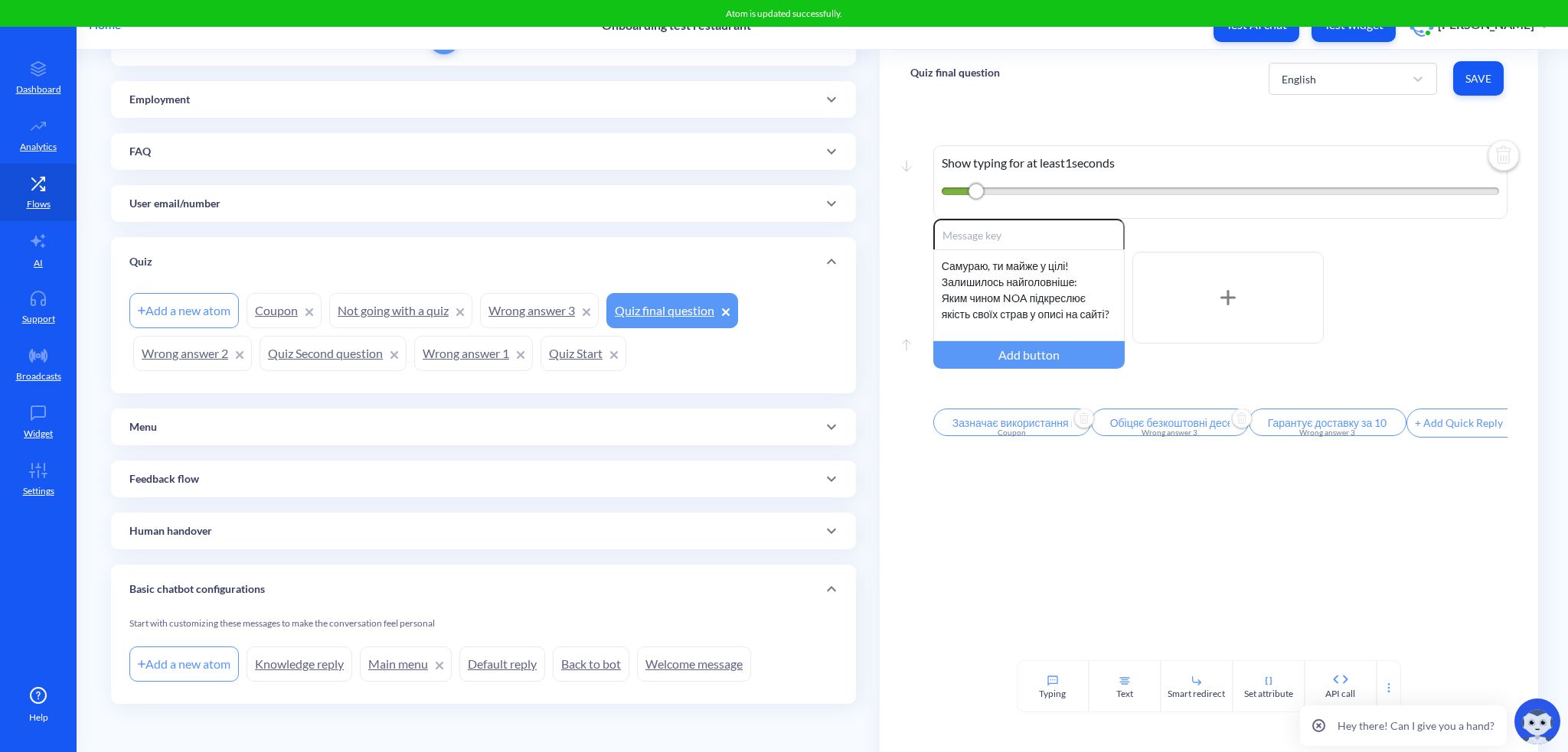
click at [1155, 430] on input "Обіцяє безкоштовні десерти" at bounding box center [1170, 422] width 158 height 28
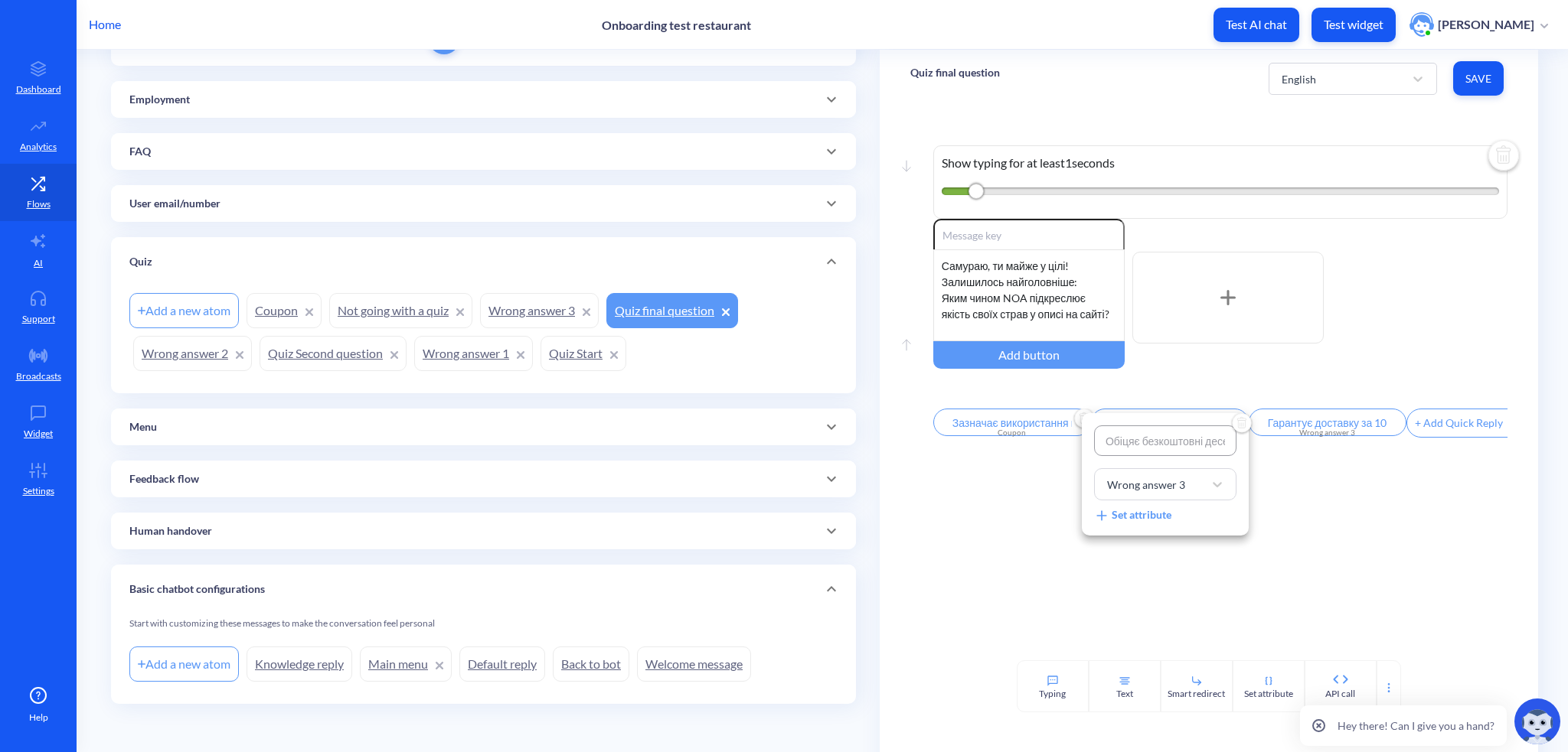
click at [1155, 430] on input "Обіцяє безкоштовні десерти" at bounding box center [1165, 440] width 142 height 30
click at [1159, 439] on input "Обіцяє безкоштовні десерти" at bounding box center [1165, 440] width 142 height 30
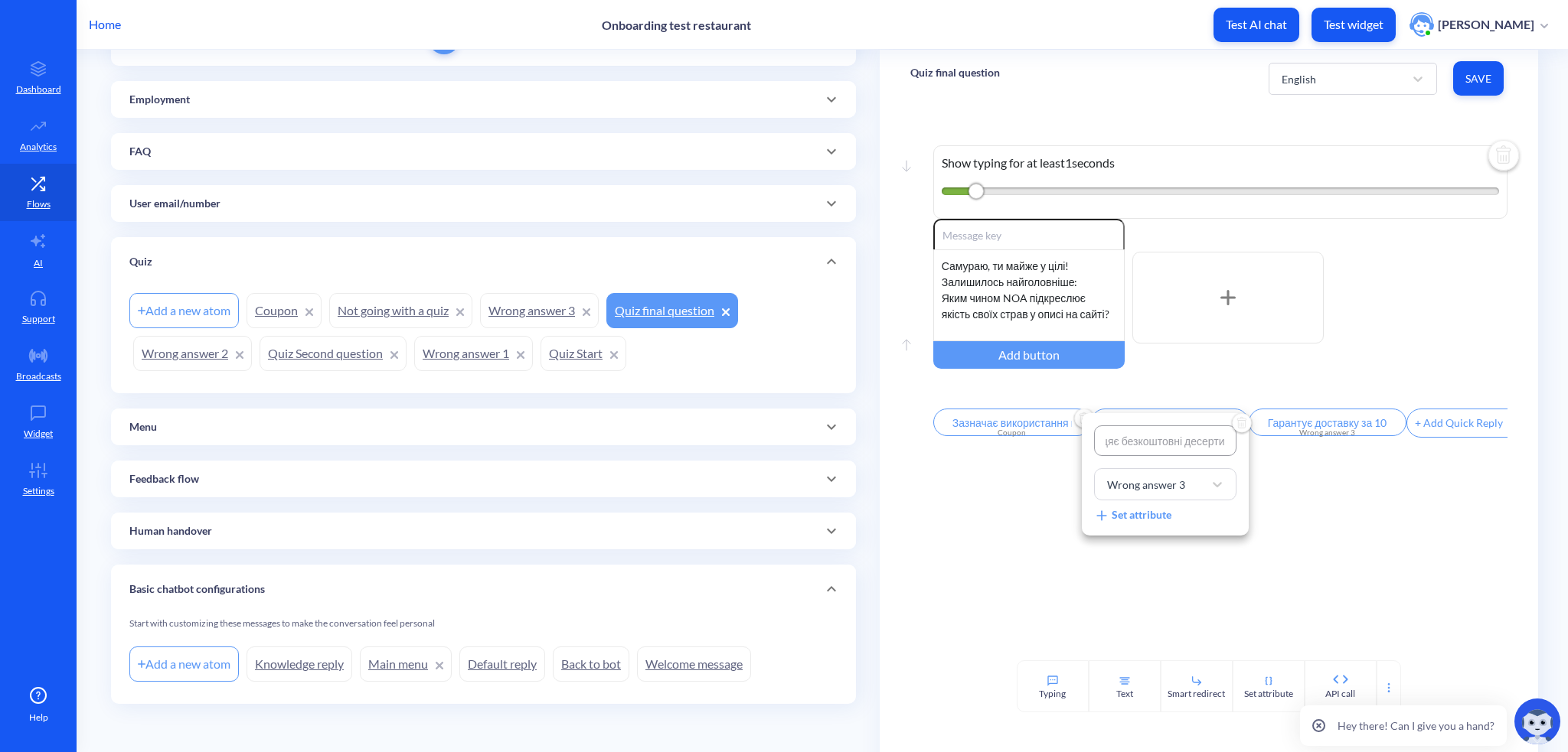
click at [1159, 439] on input "Обіцяє безкоштовні десерти" at bounding box center [1165, 440] width 142 height 30
click at [1331, 407] on div at bounding box center [784, 376] width 1568 height 752
click at [1317, 451] on div "Move down Show typing for at least 1 seconds Move up Enable reactions Самураю, …" at bounding box center [1208, 384] width 658 height 553
click at [1321, 437] on div "Wrong answer 3" at bounding box center [1327, 432] width 139 height 12
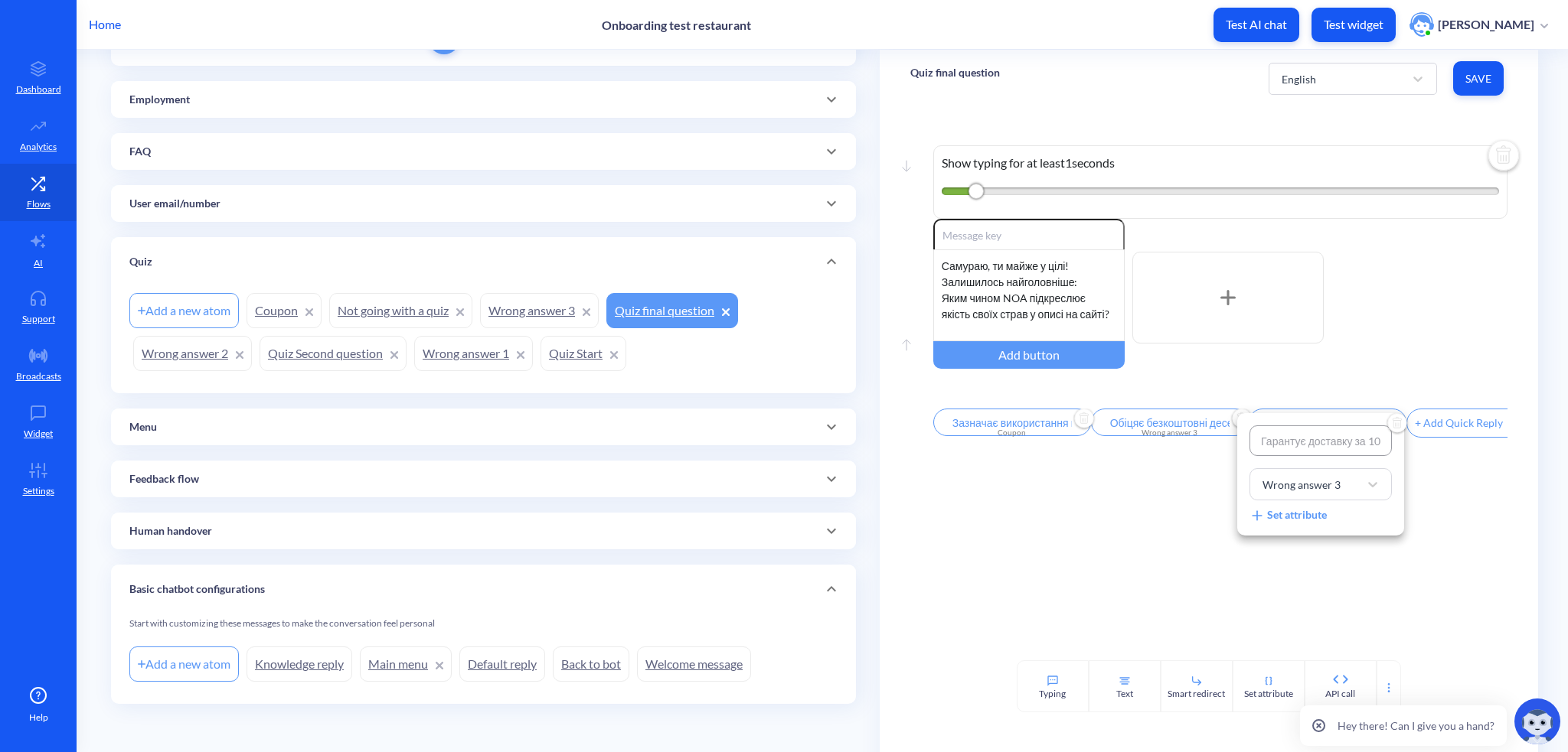
scroll to position [0, 14]
click at [1291, 439] on input "Гарантує доставку за 10 хв" at bounding box center [1320, 440] width 142 height 30
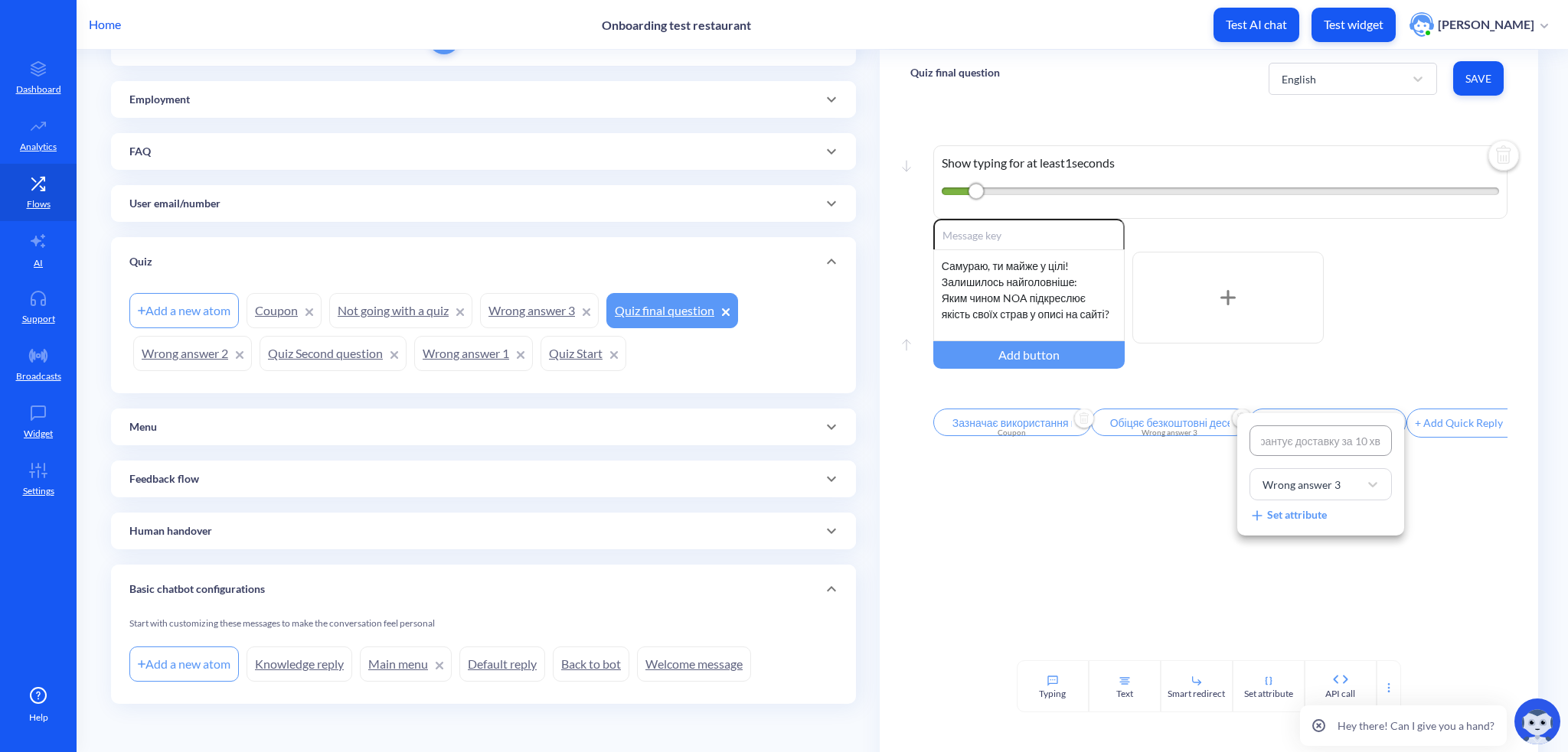
scroll to position [0, 0]
click at [1142, 550] on div at bounding box center [784, 376] width 1568 height 752
click at [538, 319] on link "Wrong answer 3" at bounding box center [539, 311] width 119 height 36
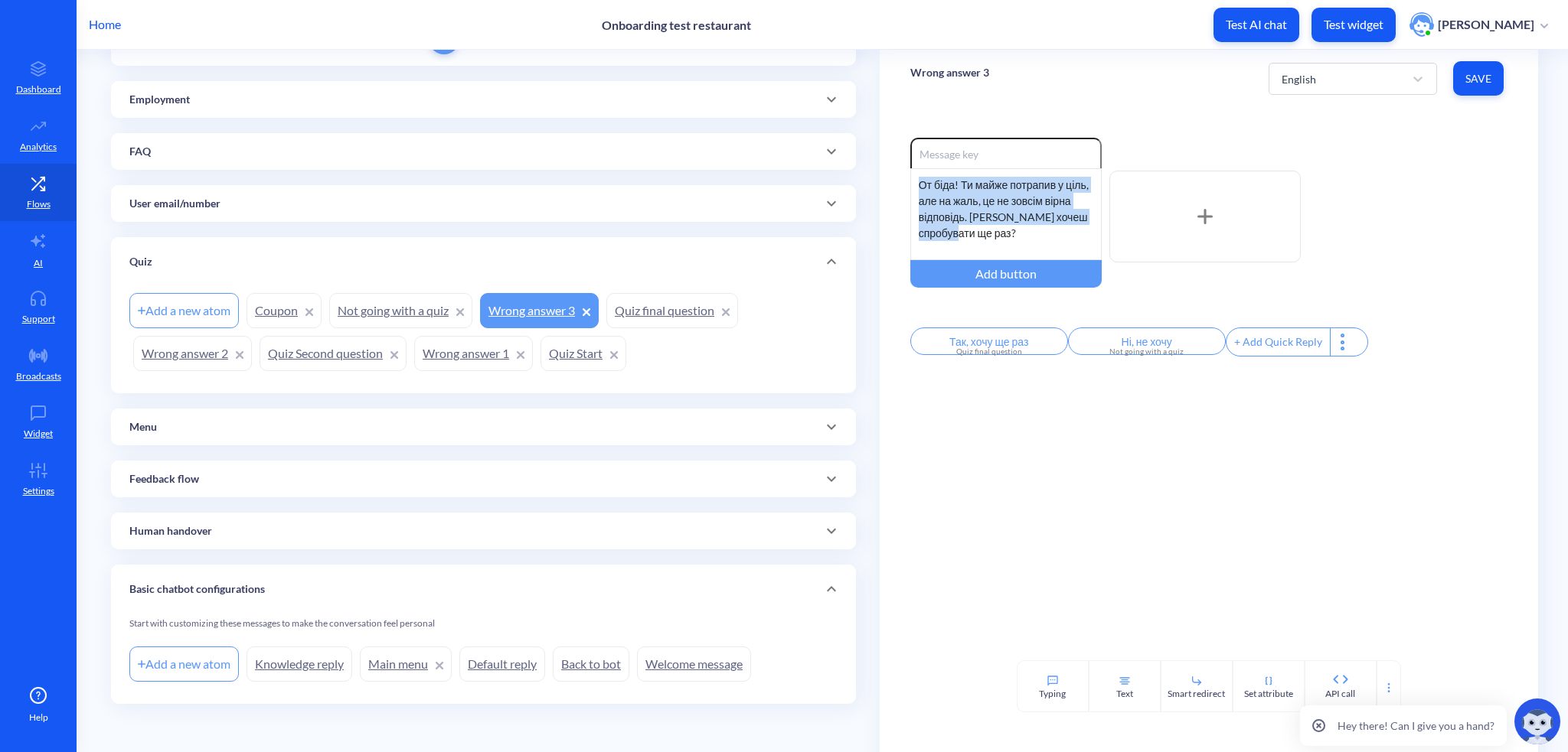
drag, startPoint x: 915, startPoint y: 186, endPoint x: 999, endPoint y: 239, distance: 99.3
click at [999, 239] on div "От біда! Ти майже потрапив у ціль, але на жаль, це не зовсім вірна відповідь. […" at bounding box center [1006, 214] width 191 height 91
click at [266, 306] on link "Coupon" at bounding box center [283, 311] width 75 height 36
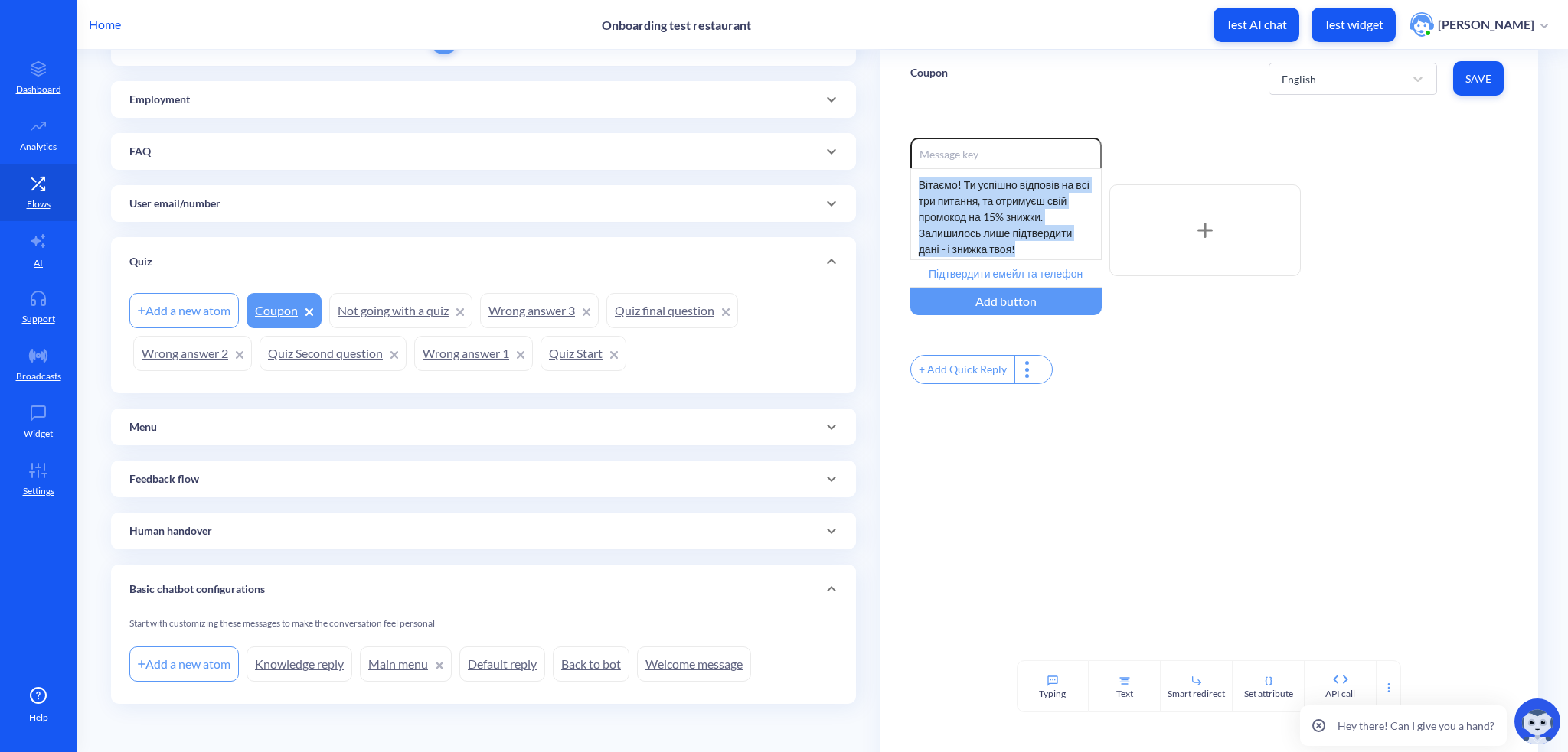
drag, startPoint x: 913, startPoint y: 185, endPoint x: 1170, endPoint y: 286, distance: 276.1
click at [1170, 286] on div "Enable reactions Вітаємо! Ти успішно відповів на всі три питання, та отримуєш с…" at bounding box center [1209, 230] width 597 height 186
click at [196, 202] on p "User email/number" at bounding box center [175, 204] width 92 height 16
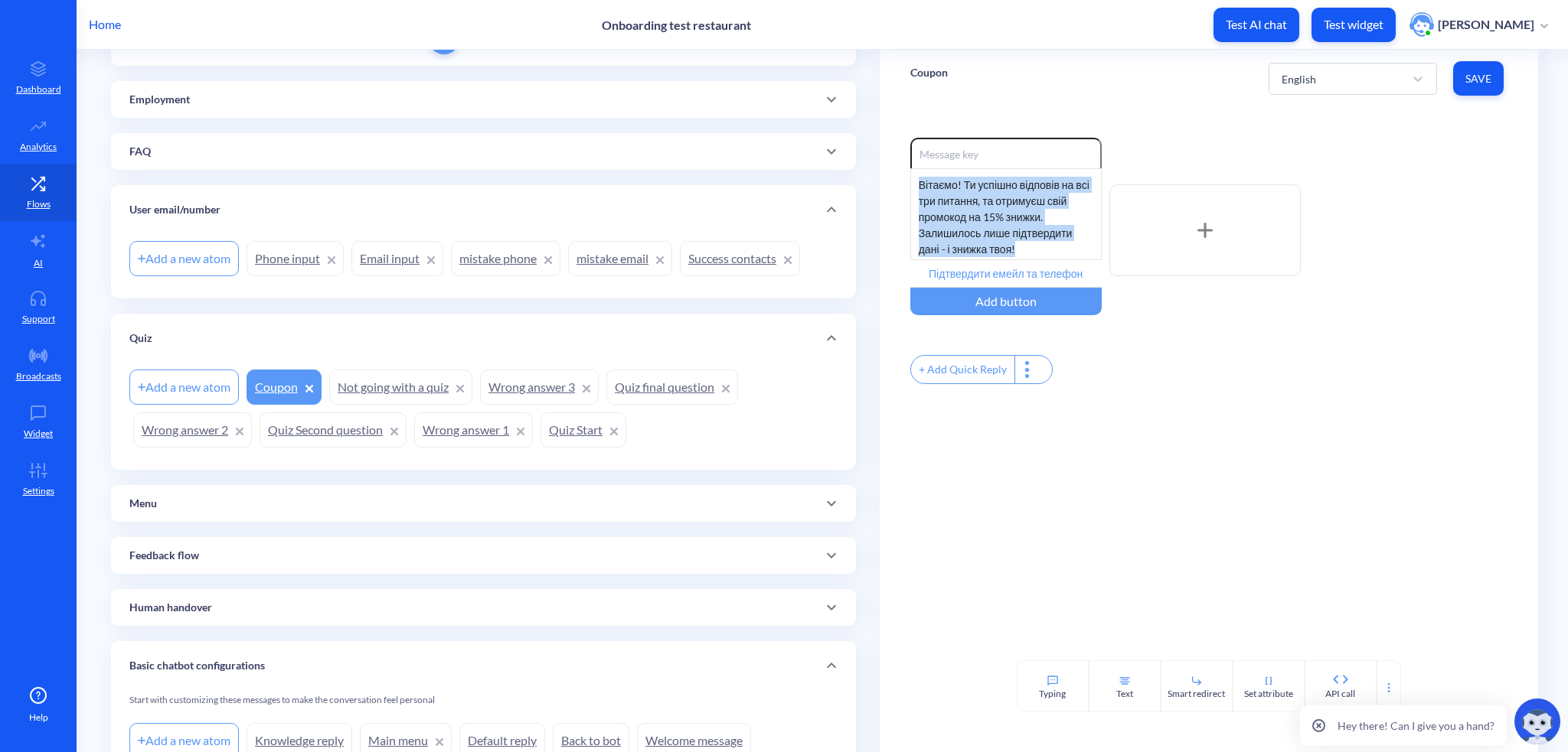
click at [377, 263] on link "Email input" at bounding box center [397, 258] width 92 height 36
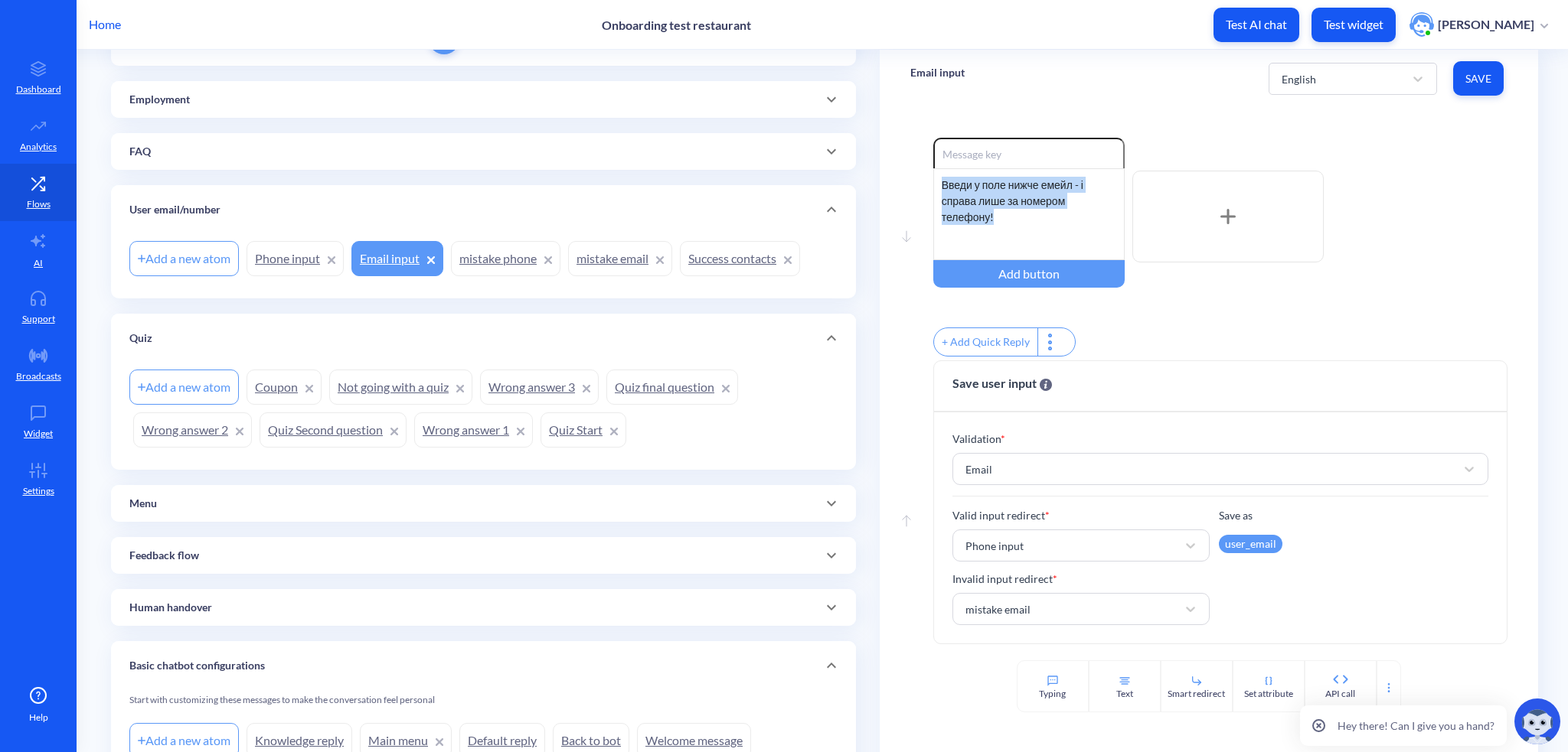
drag, startPoint x: 950, startPoint y: 189, endPoint x: 1060, endPoint y: 235, distance: 119.2
click at [1060, 235] on div "Введи у поле нижче емейл - і справа лише за номером телефону!" at bounding box center [1028, 214] width 191 height 91
click at [280, 260] on link "Phone input" at bounding box center [294, 258] width 97 height 36
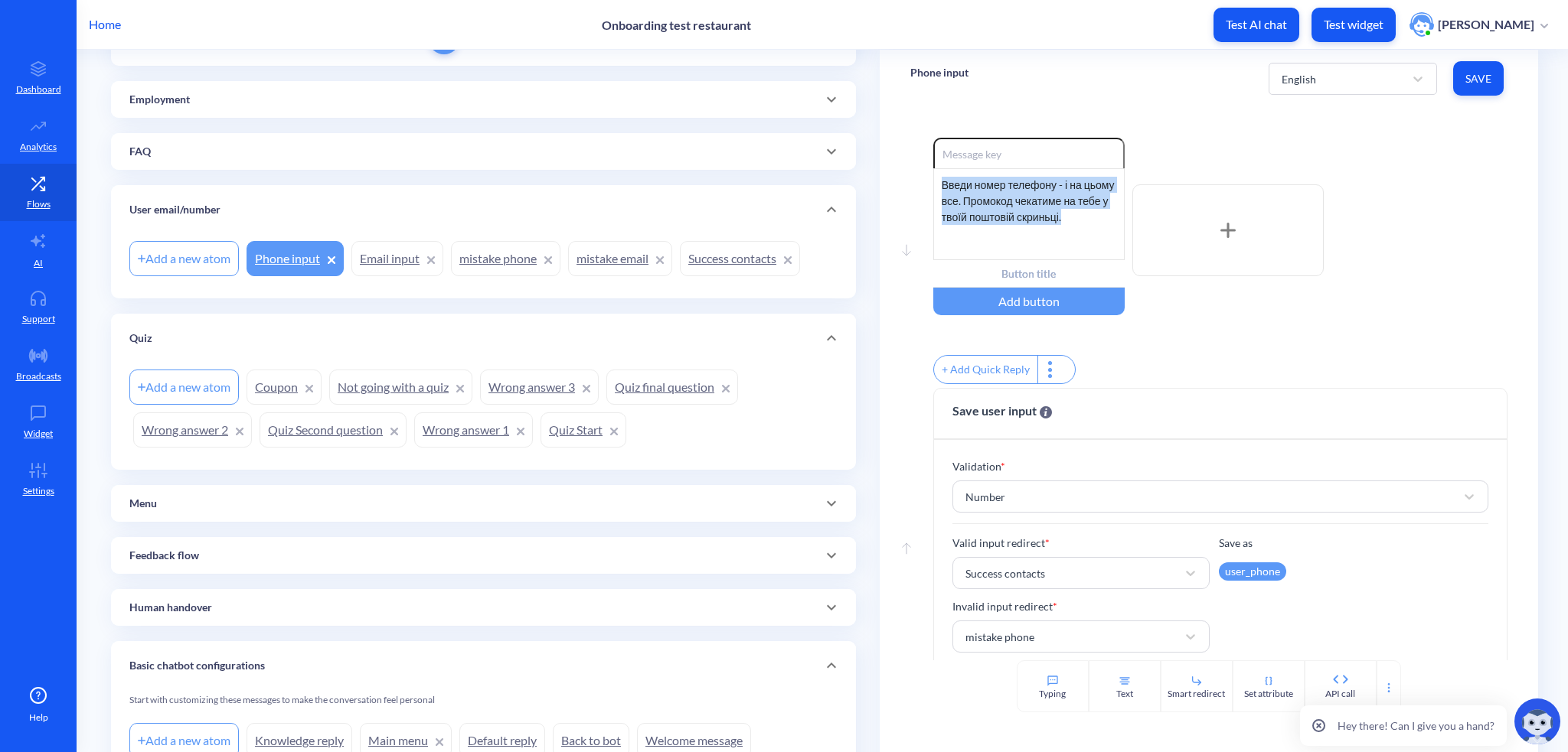
drag, startPoint x: 938, startPoint y: 177, endPoint x: 1148, endPoint y: 210, distance: 212.6
click at [1148, 210] on div "Enable reactions Введи номер телефону - і на цьому все. Промокод чекатиме на те…" at bounding box center [1220, 230] width 574 height 186
click at [619, 249] on link "mistake email" at bounding box center [619, 258] width 104 height 36
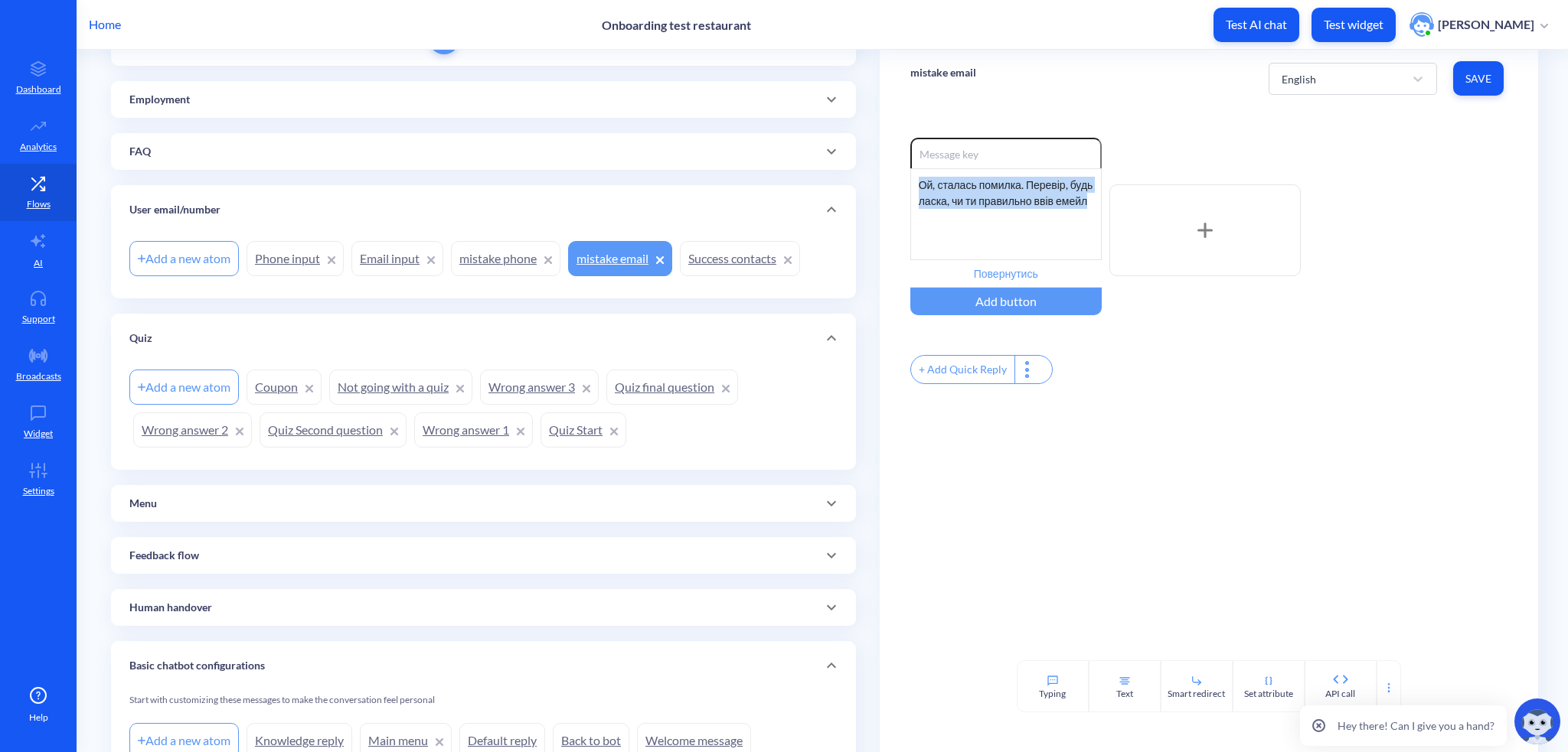
drag, startPoint x: 916, startPoint y: 179, endPoint x: 981, endPoint y: 235, distance: 85.8
click at [981, 235] on div "Ой, сталась помилка. Перевір, будь ласка, чи ти правильно ввів емейл" at bounding box center [1006, 214] width 191 height 91
click at [478, 255] on link "mistake phone" at bounding box center [505, 258] width 109 height 36
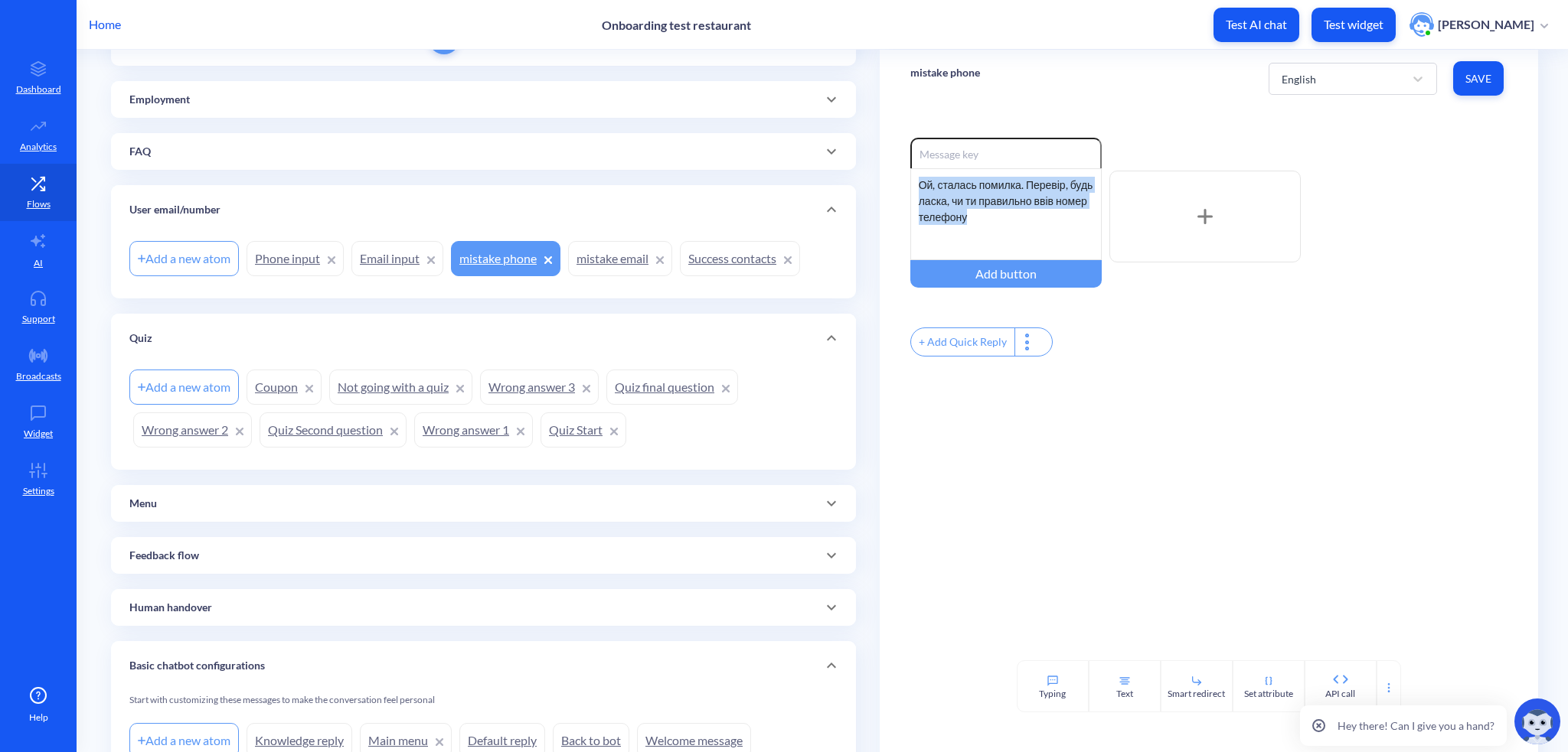
drag, startPoint x: 916, startPoint y: 180, endPoint x: 1027, endPoint y: 241, distance: 126.7
click at [1027, 241] on div "Ой, сталась помилка. Перевір, будь ласка, чи ти правильно ввів номер телефону" at bounding box center [1006, 214] width 191 height 91
click at [276, 249] on link "Phone input" at bounding box center [294, 258] width 97 height 36
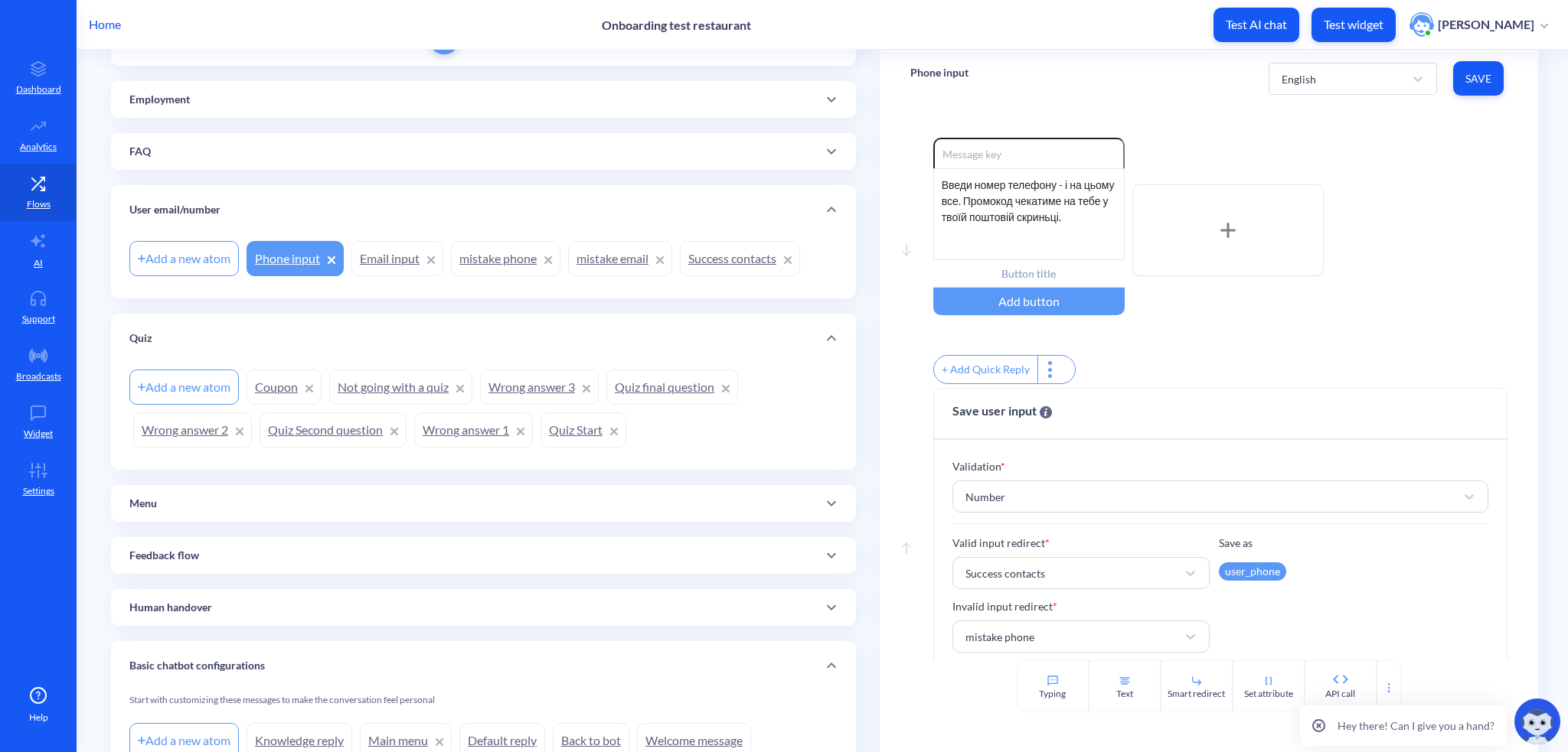
click at [729, 245] on link "Success contacts" at bounding box center [739, 258] width 120 height 36
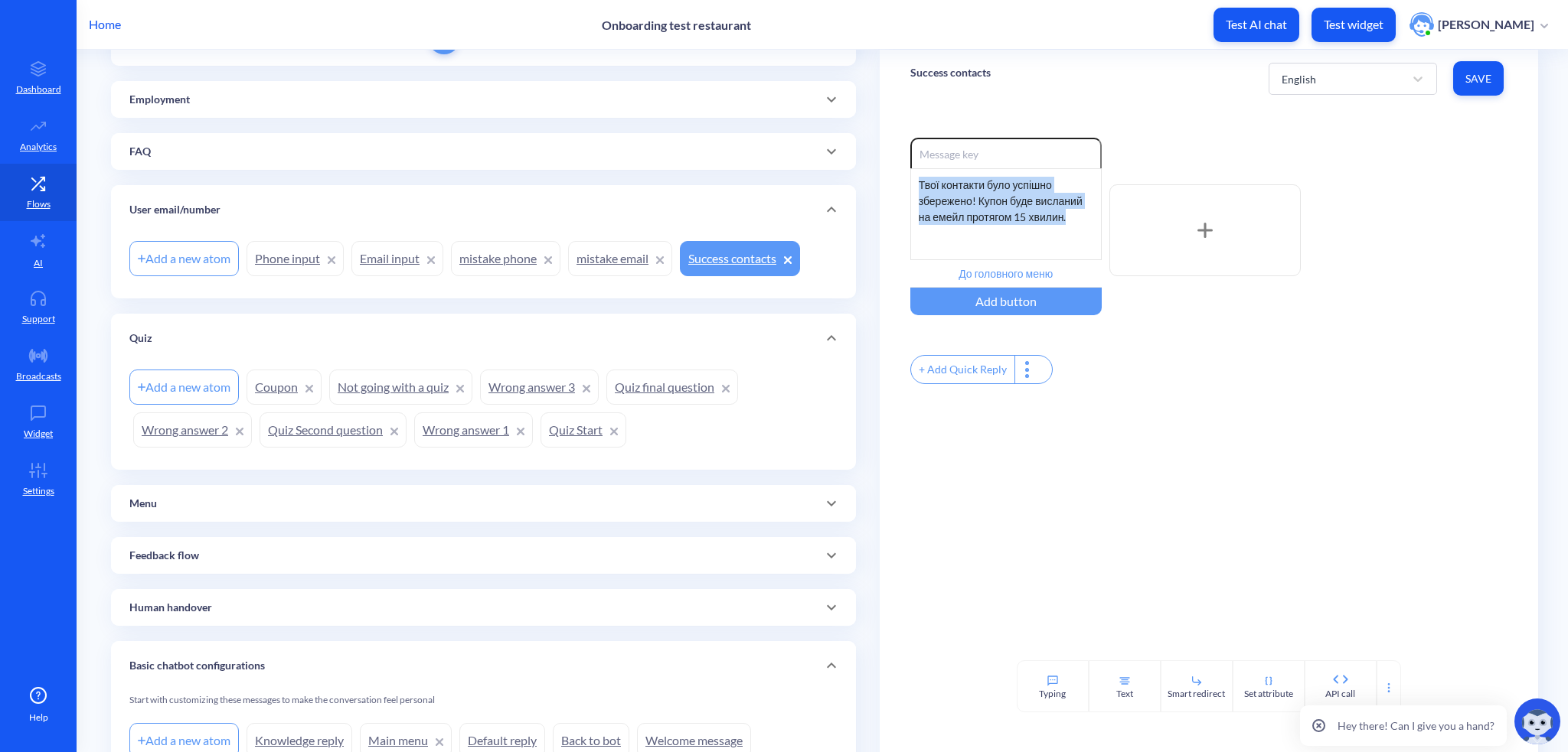
drag, startPoint x: 916, startPoint y: 179, endPoint x: 1099, endPoint y: 234, distance: 191.1
click at [1099, 235] on div "Enable reactions Твої контакти було успішно збережено! Купон буде висланий на е…" at bounding box center [1209, 230] width 597 height 186
click at [198, 213] on p "User email/number" at bounding box center [175, 210] width 92 height 16
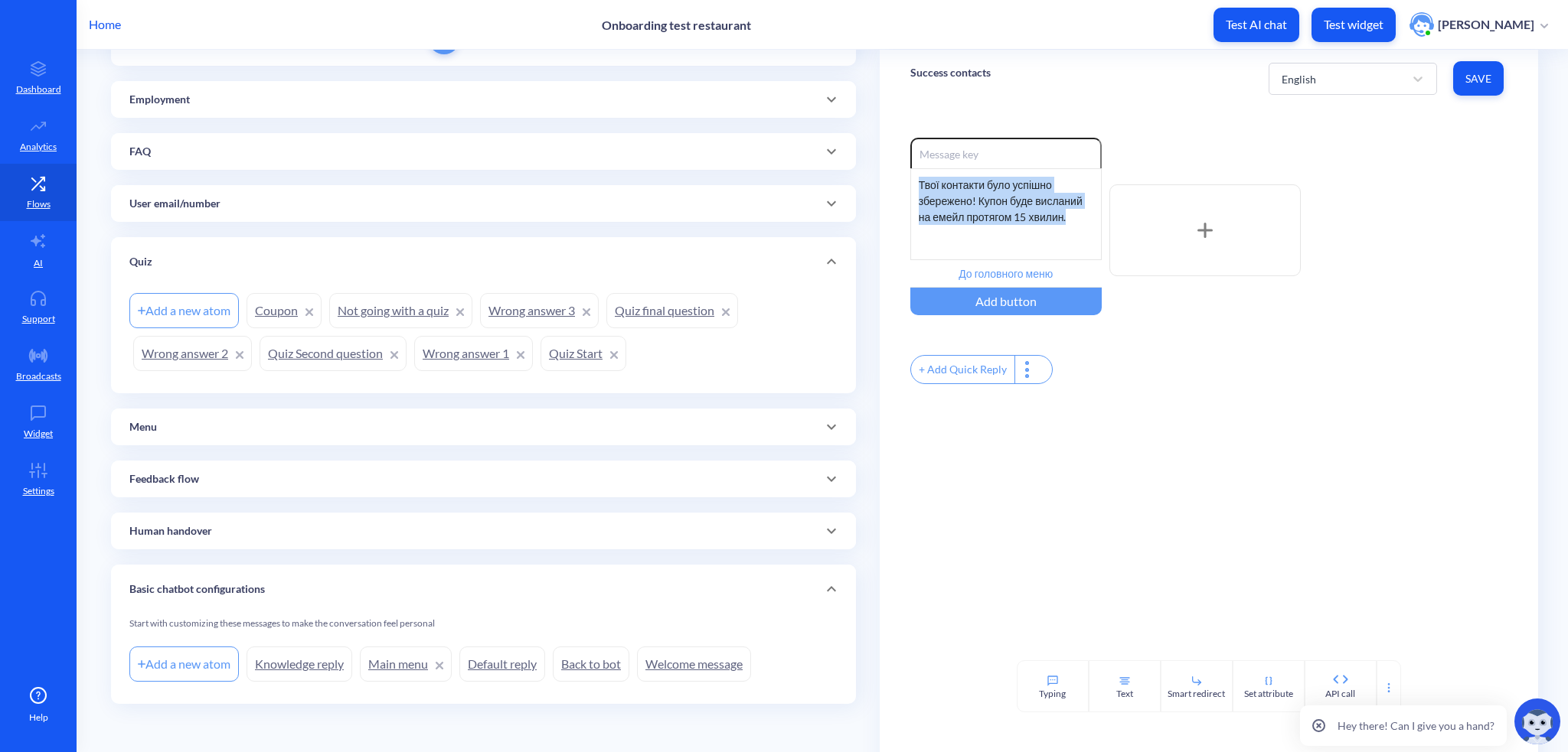
click at [195, 161] on div "FAQ" at bounding box center [483, 151] width 744 height 36
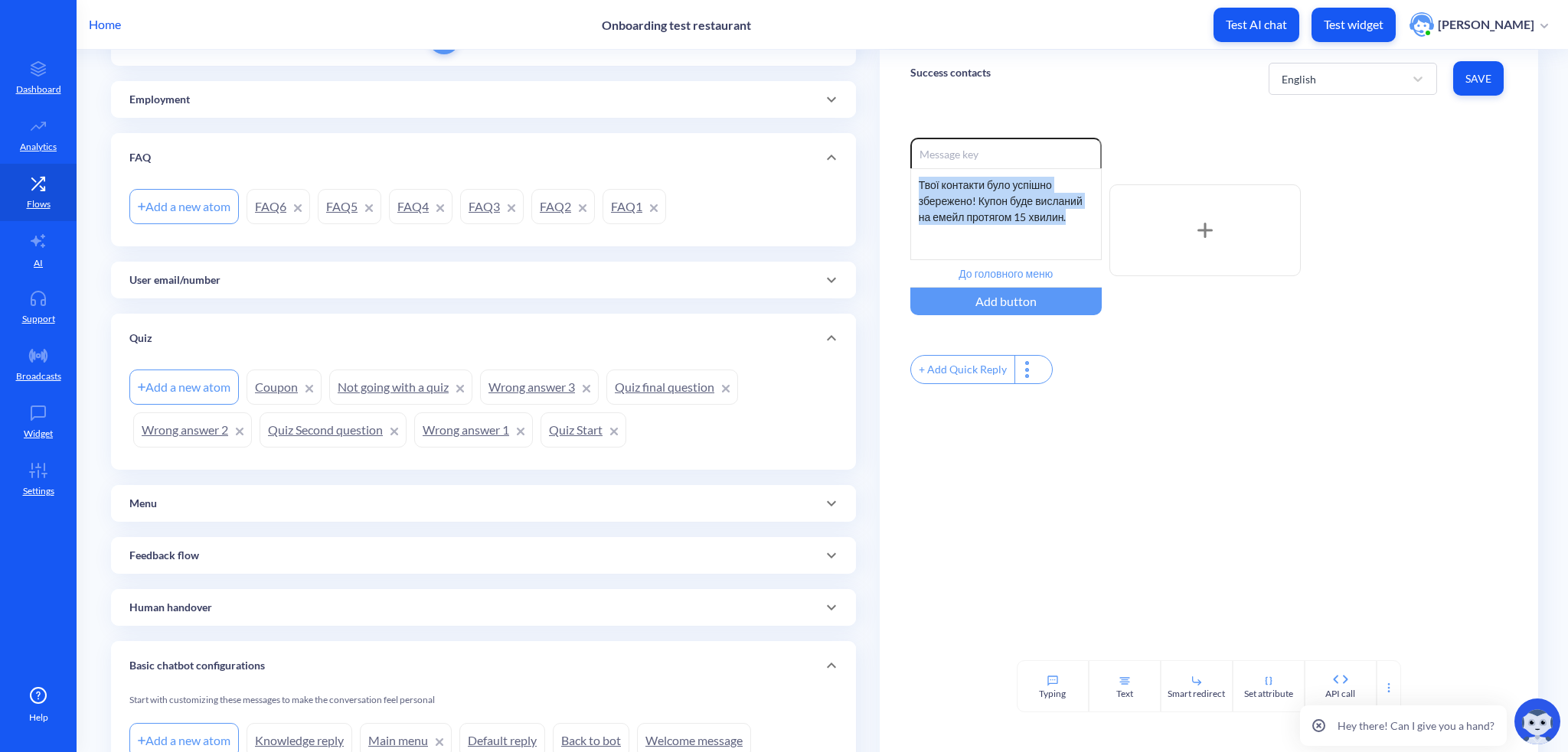
click at [195, 161] on div "FAQ" at bounding box center [483, 158] width 708 height 16
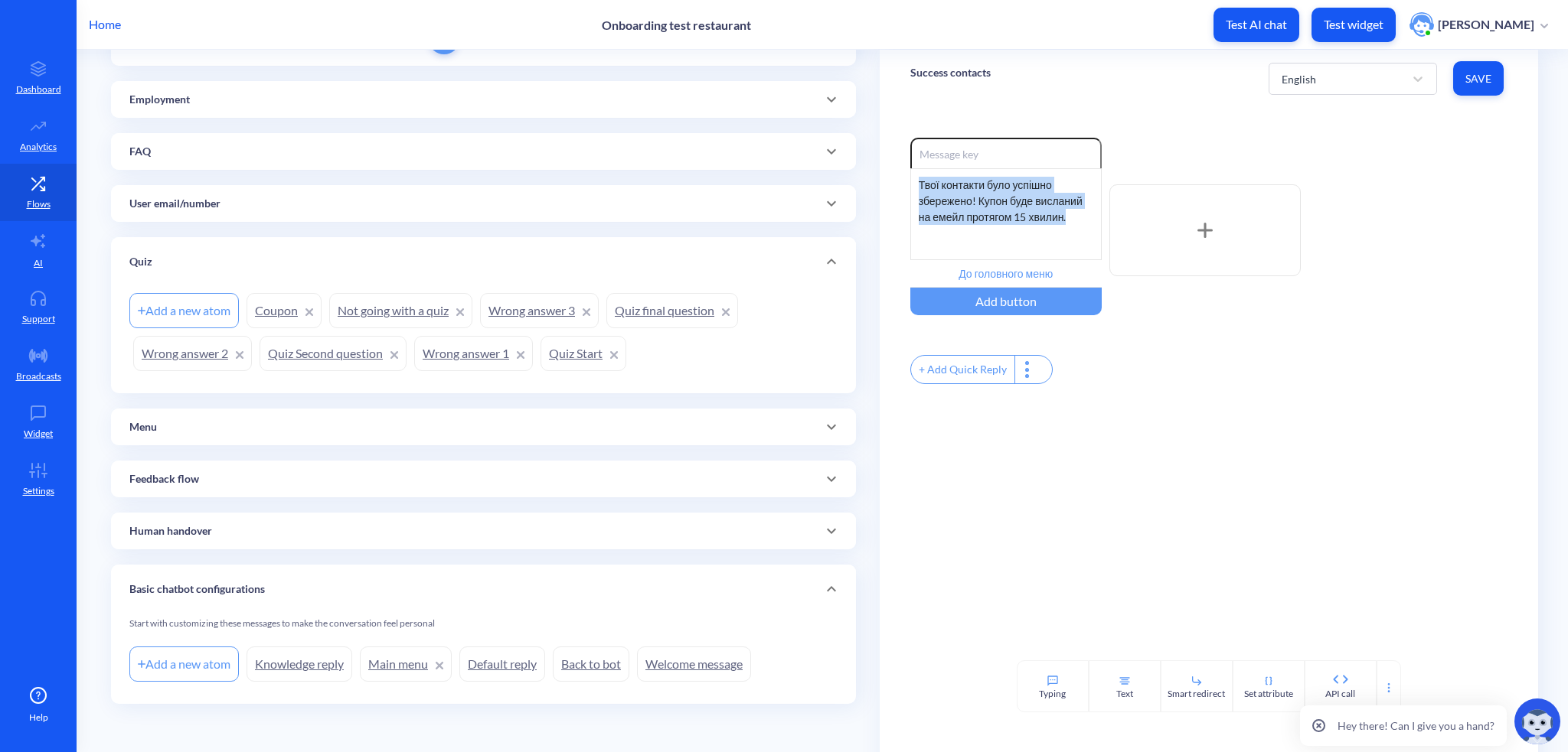
click at [169, 260] on div "Quiz" at bounding box center [483, 262] width 708 height 16
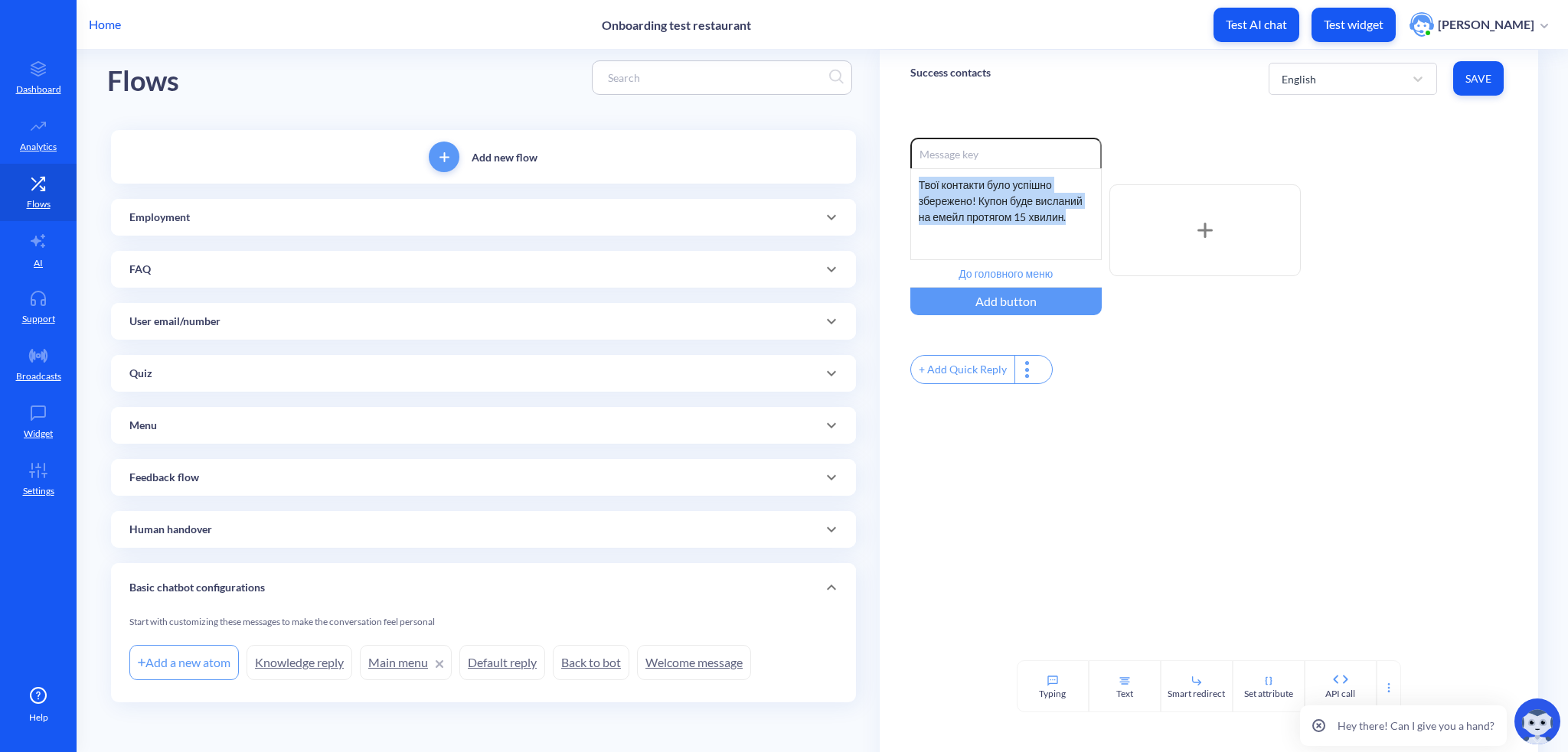
scroll to position [20, 0]
click at [163, 229] on div "Employment" at bounding box center [483, 218] width 744 height 36
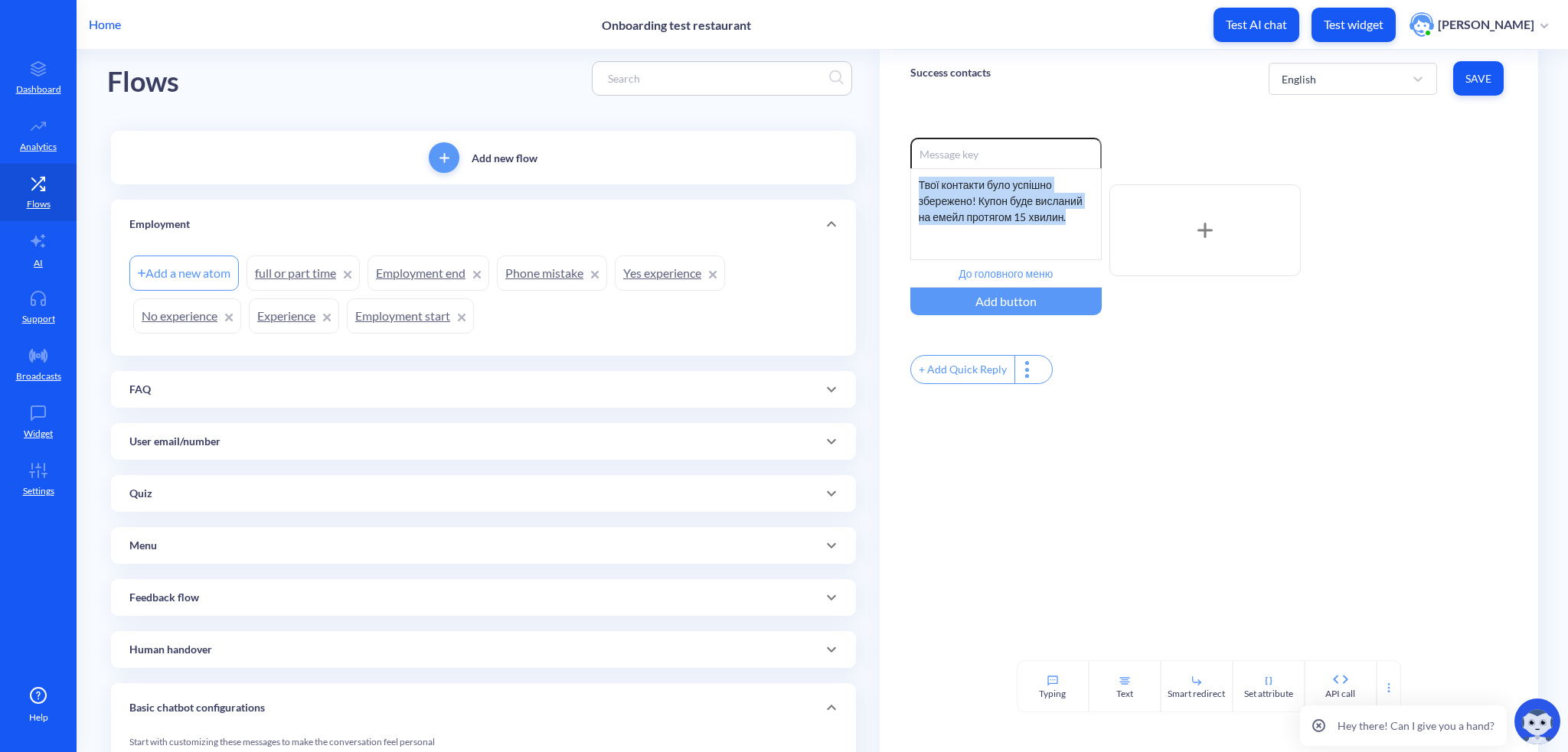
click at [374, 321] on link "Employment start" at bounding box center [410, 316] width 127 height 36
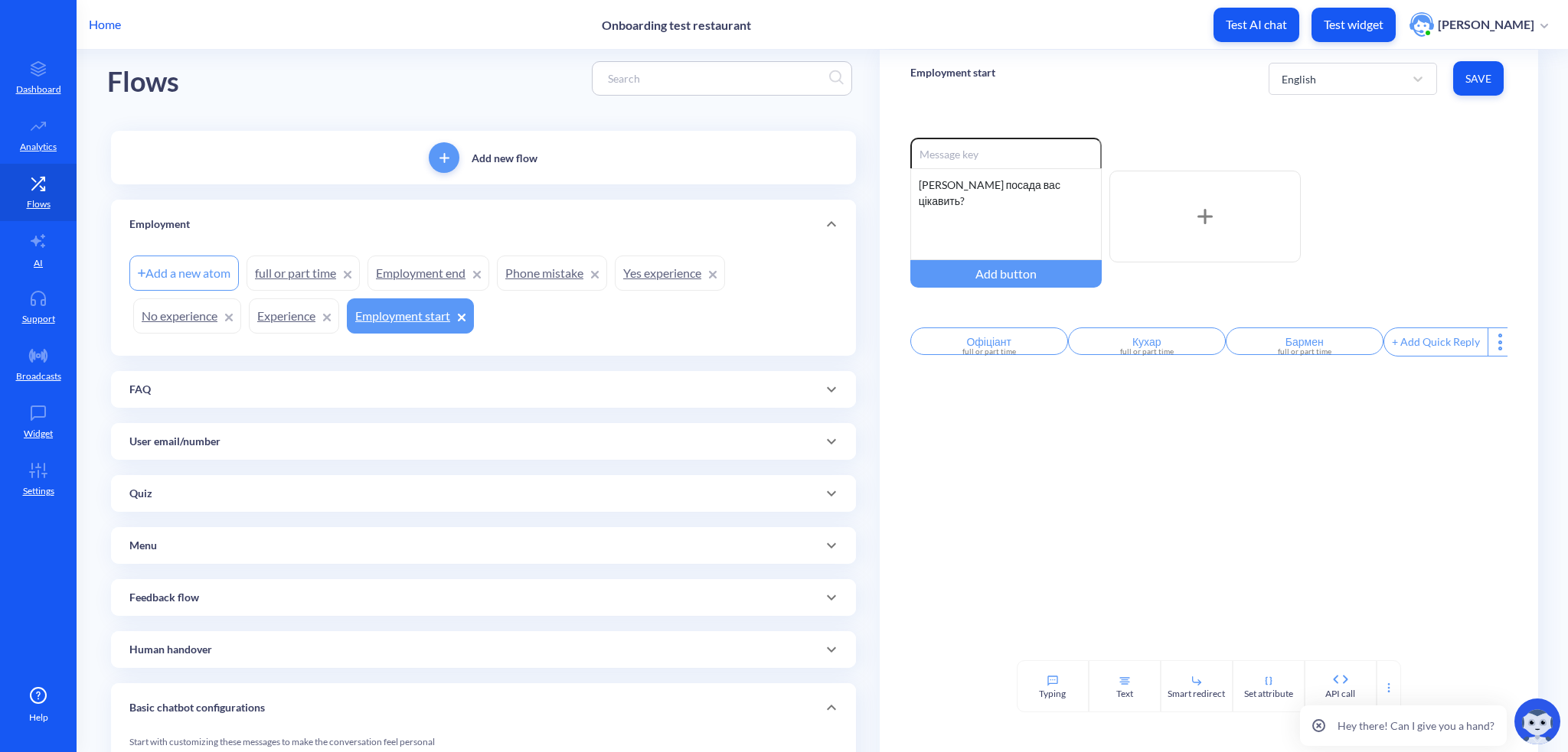
click at [940, 73] on p "Employment start" at bounding box center [953, 72] width 85 height 15
click at [940, 74] on input "Employment start" at bounding box center [983, 82] width 123 height 16
click at [946, 186] on div "[PERSON_NAME] посада вас цікавить?" at bounding box center [1006, 214] width 191 height 91
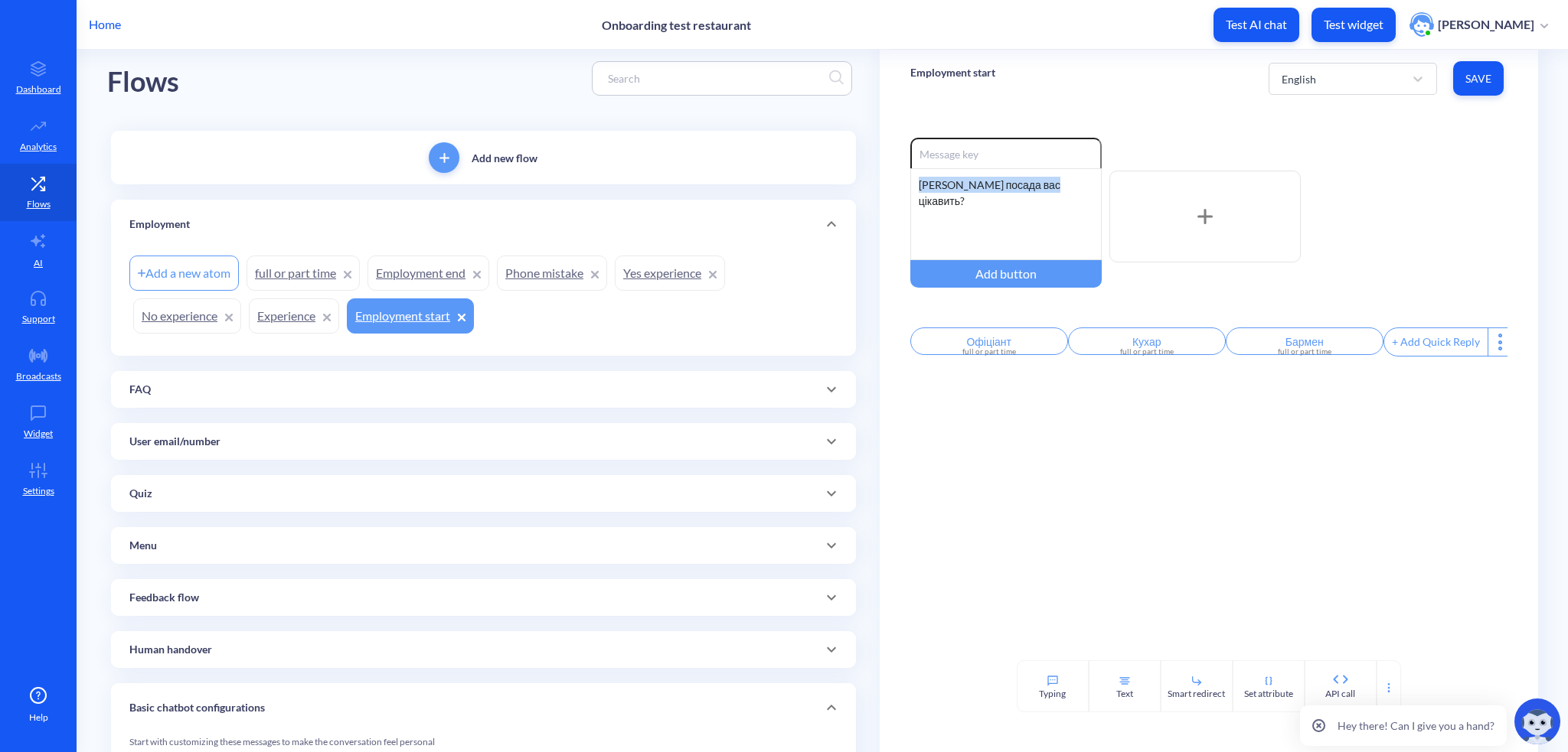
click at [946, 186] on div "[PERSON_NAME] посада вас цікавить?" at bounding box center [1006, 214] width 191 height 91
click at [300, 279] on link "full or part time" at bounding box center [303, 273] width 114 height 36
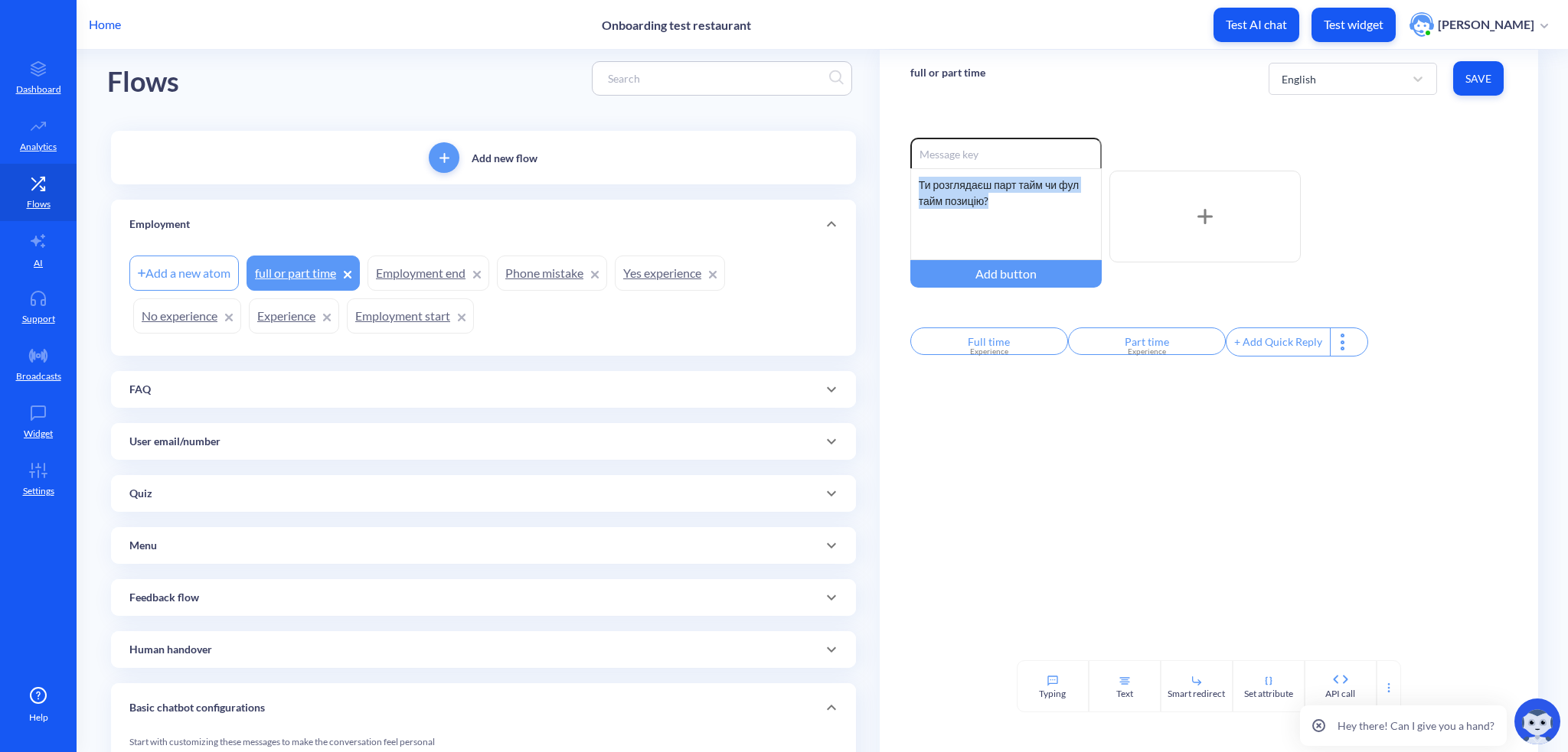
drag, startPoint x: 916, startPoint y: 181, endPoint x: 1102, endPoint y: 213, distance: 188.7
click at [1102, 213] on div "Ти розглядаєш парт тайм чи фул тайм позицію?" at bounding box center [1006, 214] width 191 height 91
click at [258, 313] on link "Experience" at bounding box center [294, 316] width 91 height 36
drag, startPoint x: 913, startPoint y: 180, endPoint x: 1162, endPoint y: 199, distance: 249.7
click at [1162, 199] on div "Enable reactions Чи маєш ти досвід роботи на позицію, на яку подаєшся? Add butt…" at bounding box center [1209, 217] width 597 height 158
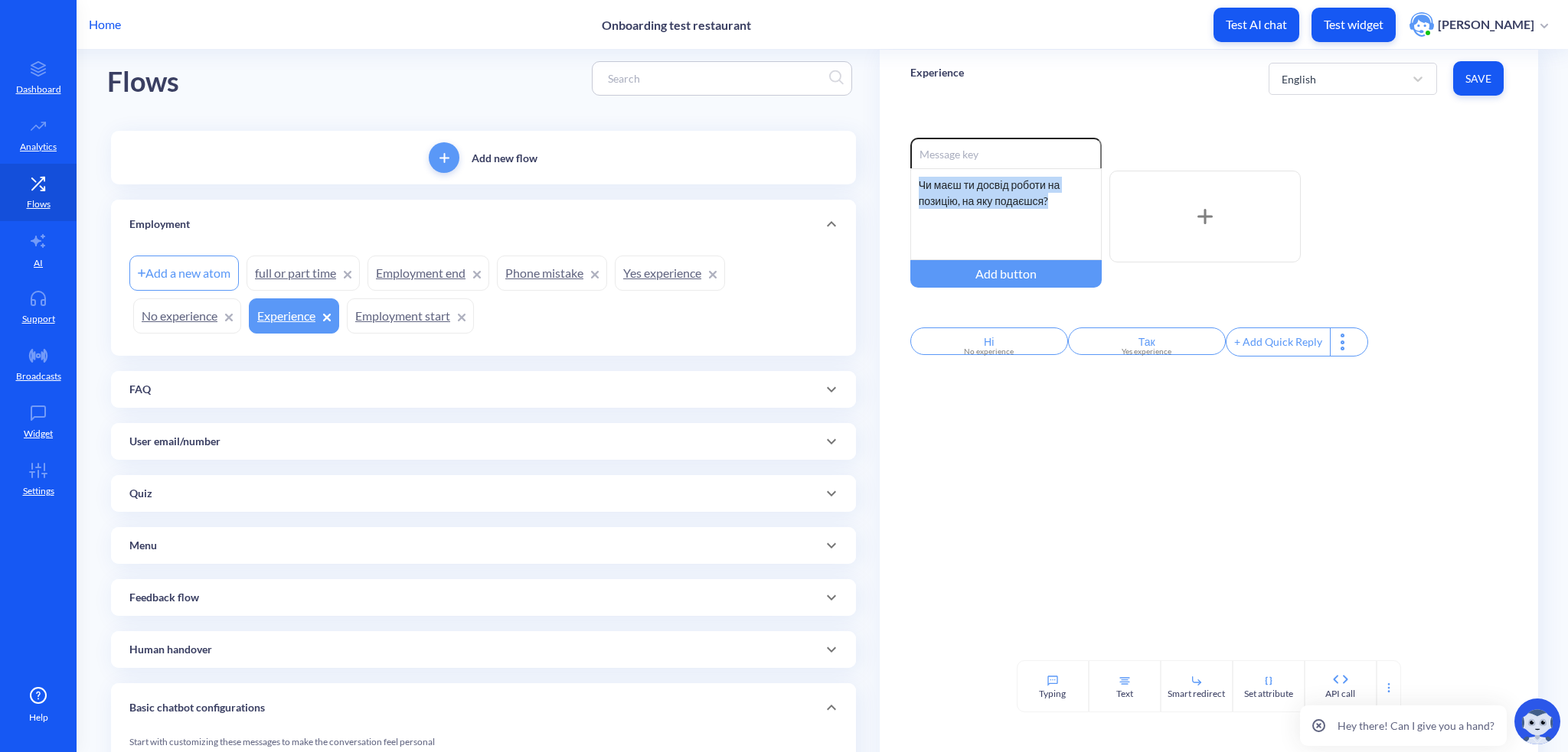
click at [188, 309] on link "No experience" at bounding box center [187, 316] width 107 height 36
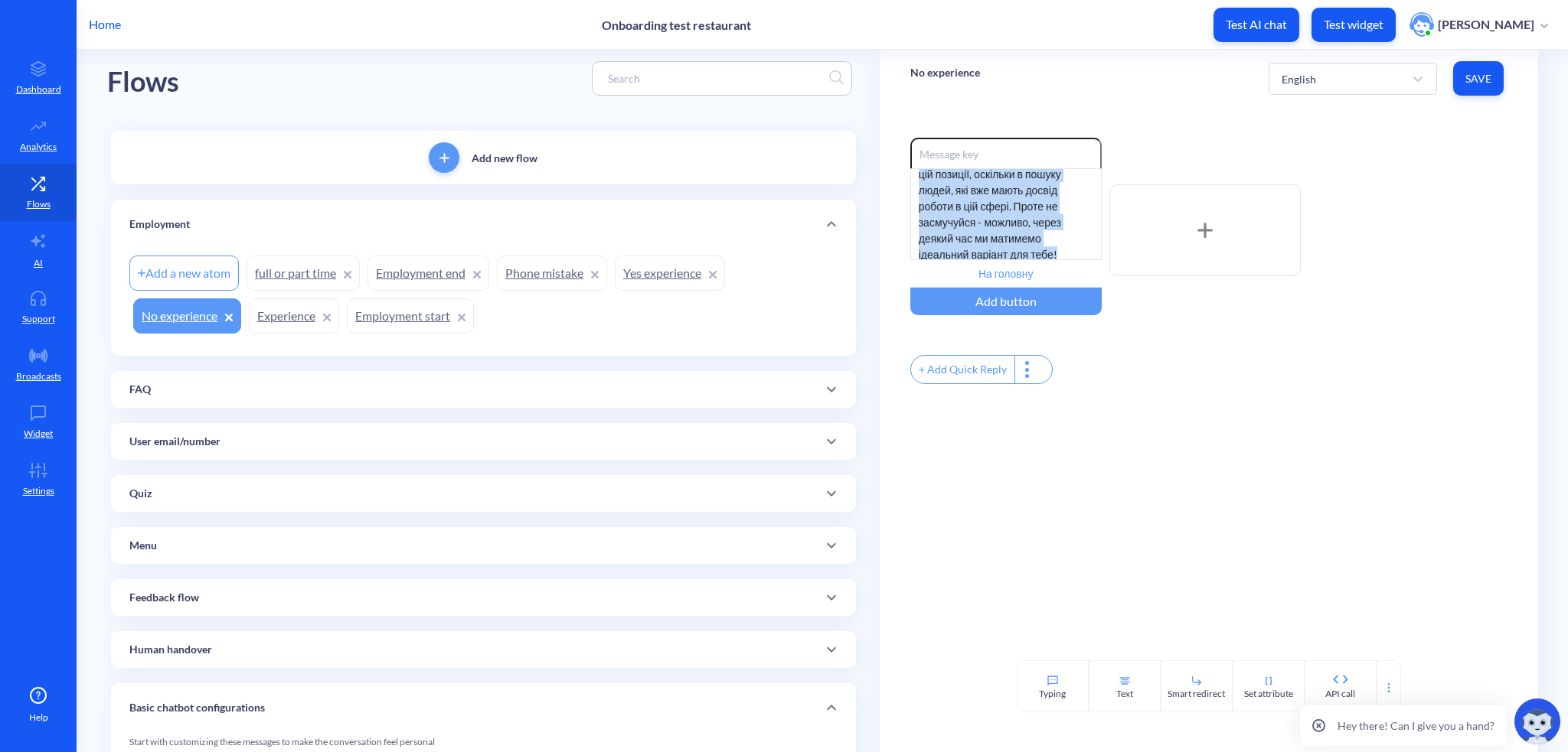
scroll to position [46, 0]
drag, startPoint x: 917, startPoint y: 179, endPoint x: 1079, endPoint y: 257, distance: 179.8
click at [1079, 257] on div "На жаль, на даний момент ми не можемо запропонувати роботу на цій позиції, оскі…" at bounding box center [1006, 214] width 191 height 91
click at [671, 261] on link "Yes experience" at bounding box center [670, 273] width 110 height 36
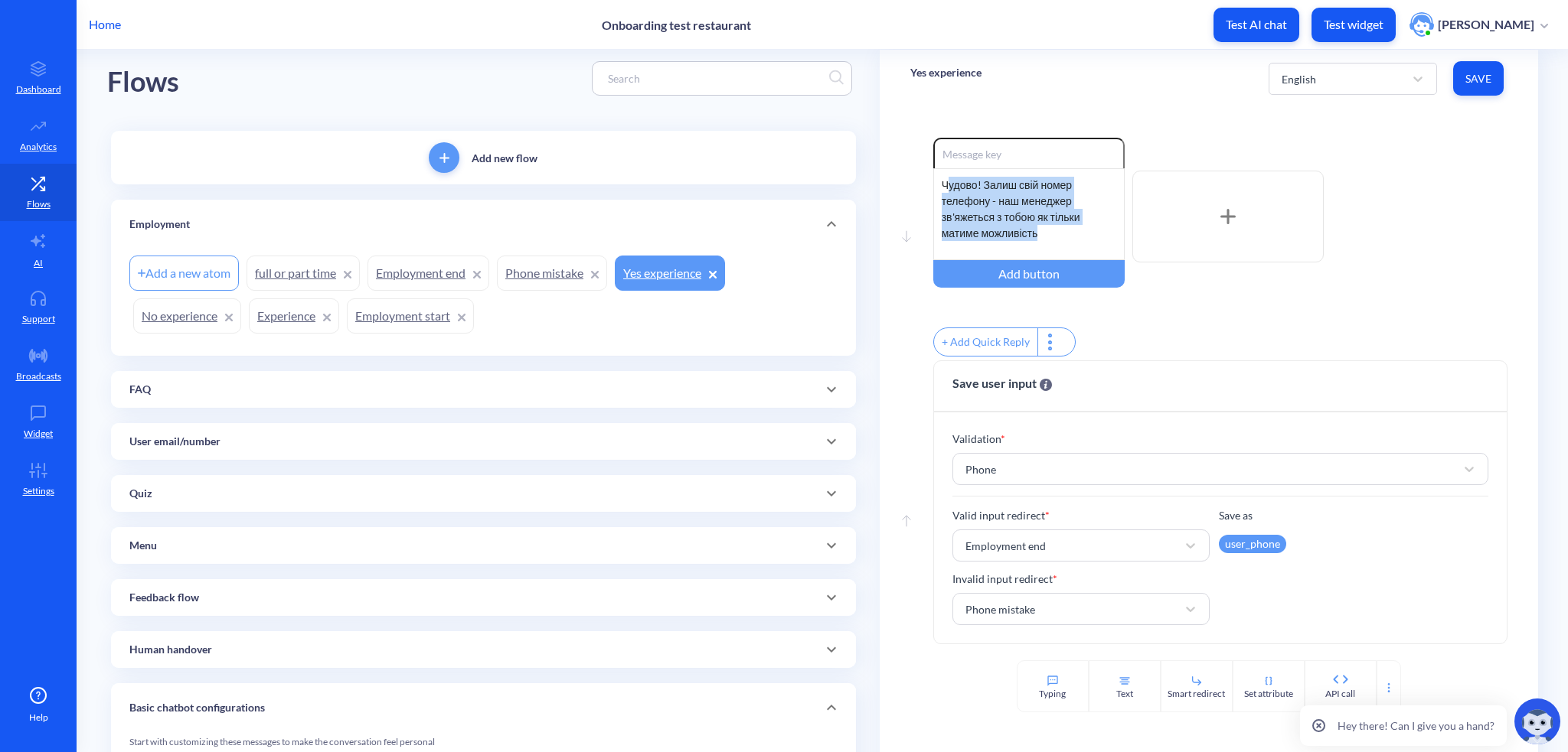
drag, startPoint x: 943, startPoint y: 187, endPoint x: 1087, endPoint y: 237, distance: 152.4
click at [1087, 237] on div "Чудово! Залиш свій номер телефону - наш менеджер зв'яжеться з тобою як тільки м…" at bounding box center [1028, 214] width 191 height 91
click at [1086, 236] on div "Чудово! Залиш свій номер телефону - наш менеджер зв'яжеться з тобою як тільки м…" at bounding box center [1028, 214] width 191 height 91
drag, startPoint x: 1065, startPoint y: 237, endPoint x: 913, endPoint y: 177, distance: 163.4
click at [913, 177] on div "Move down Enable reactions Чудово! Залиш свій номер телефону - наш менеджер зв'…" at bounding box center [1209, 249] width 597 height 223
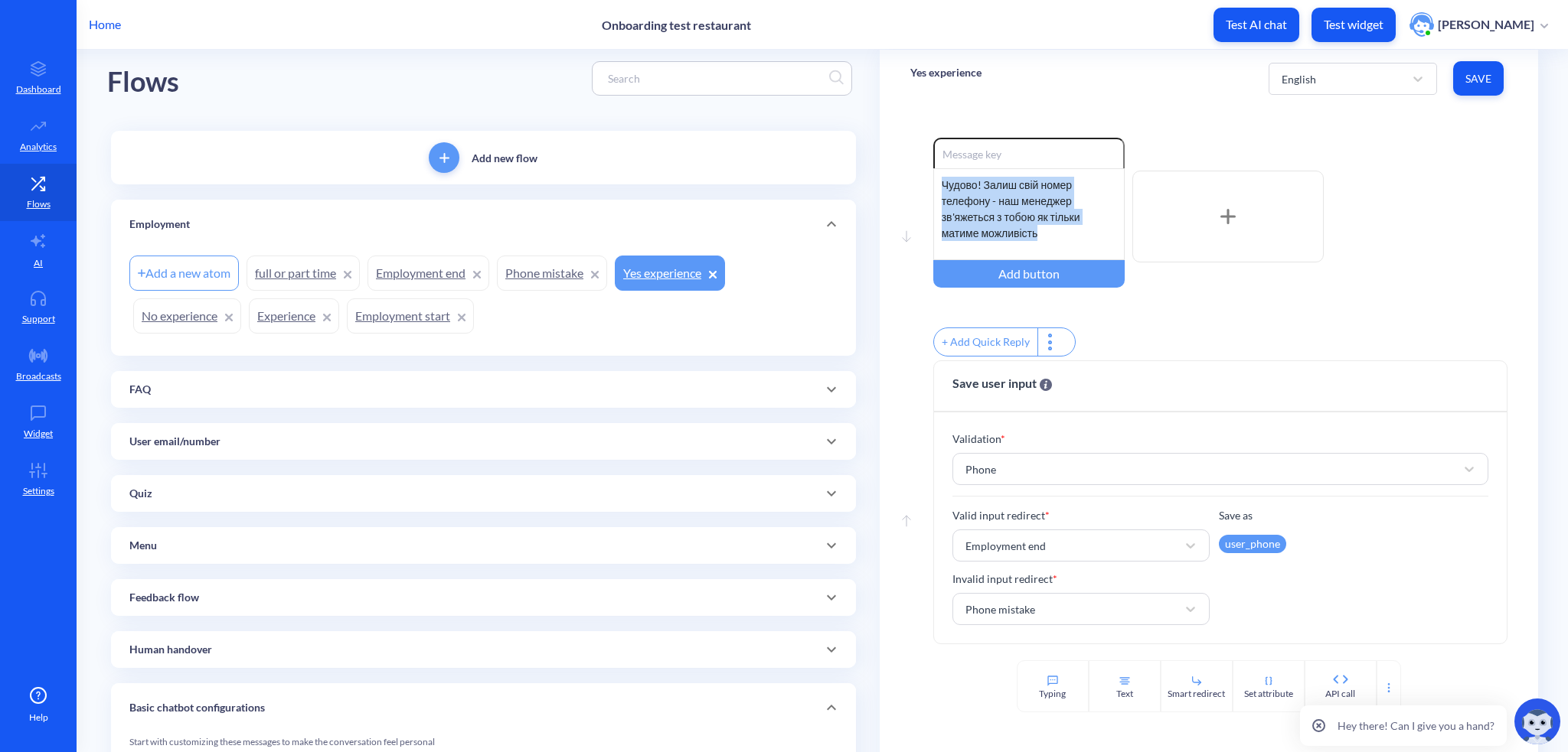
click at [551, 261] on link "Phone mistake" at bounding box center [552, 273] width 110 height 36
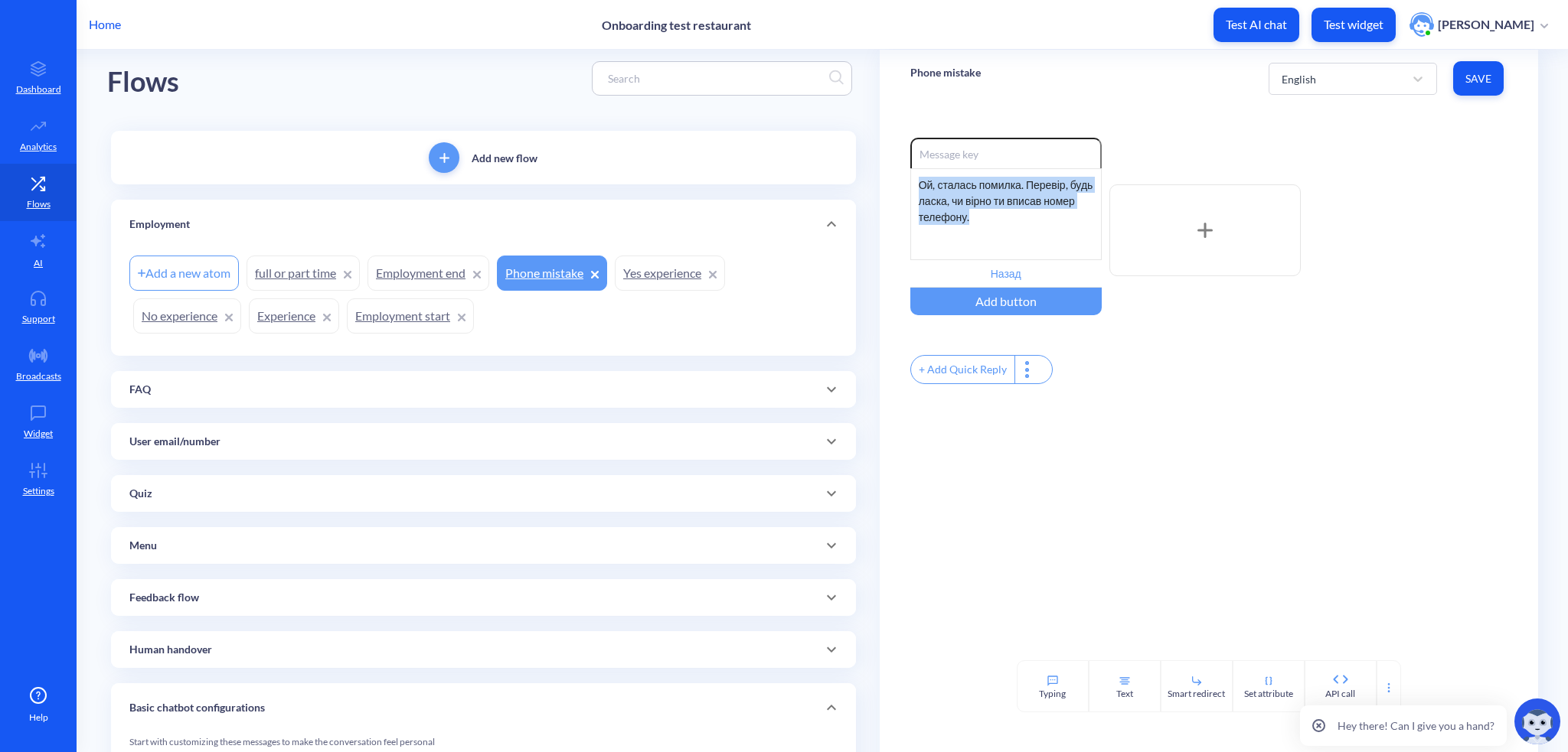
drag, startPoint x: 919, startPoint y: 179, endPoint x: 1024, endPoint y: 240, distance: 121.4
click at [1024, 240] on div "Ой, сталась помилка. Перевір, будь ласка, чи вірно ти вписав номер телефону." at bounding box center [1006, 214] width 191 height 91
click at [397, 274] on link "Employment end" at bounding box center [428, 273] width 122 height 36
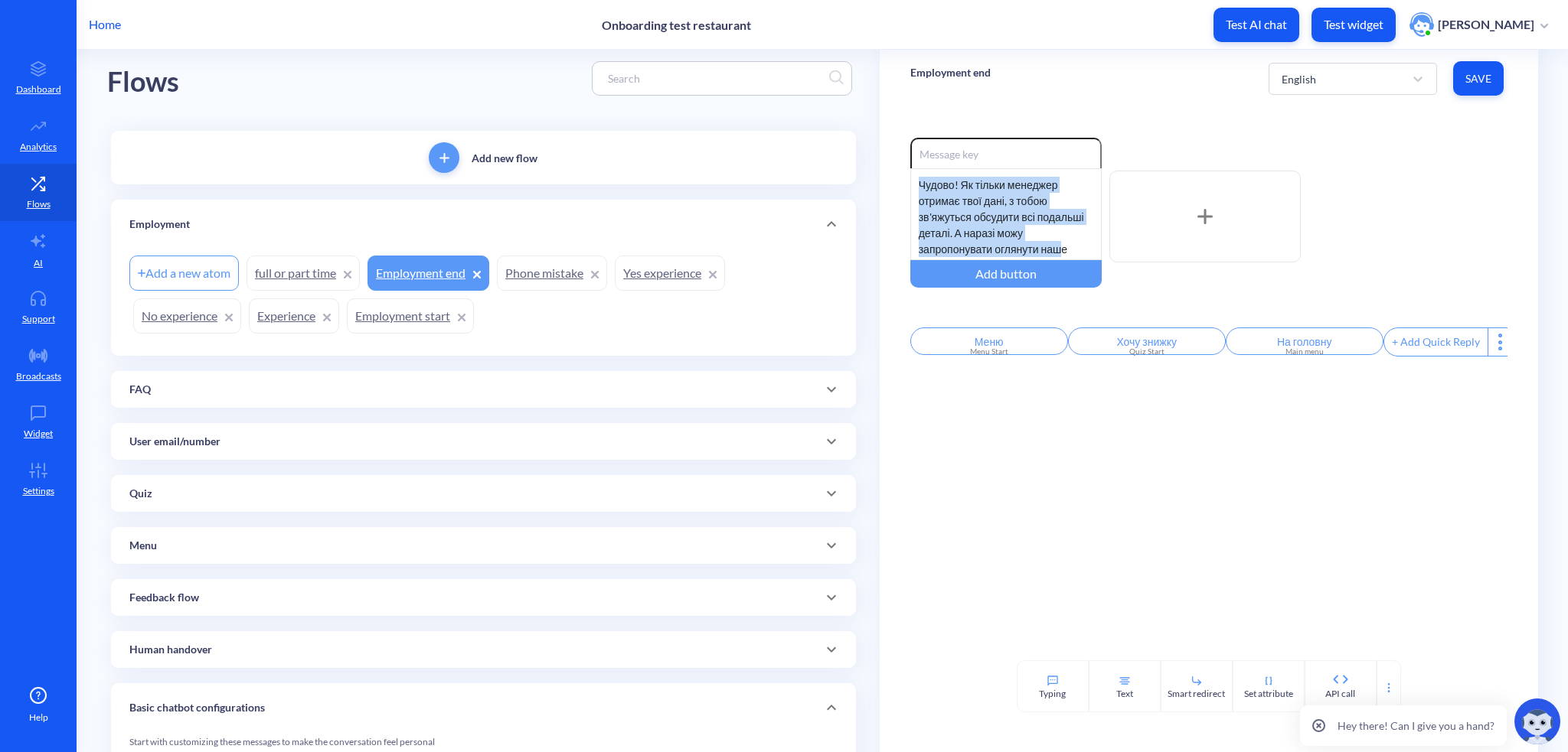
scroll to position [29, 0]
drag, startPoint x: 916, startPoint y: 180, endPoint x: 1085, endPoint y: 253, distance: 184.1
click at [1085, 253] on div "Чудово! Як тільки менеджер отримає твої дані, з тобою зв'яжуться обсудити всі п…" at bounding box center [1006, 214] width 191 height 91
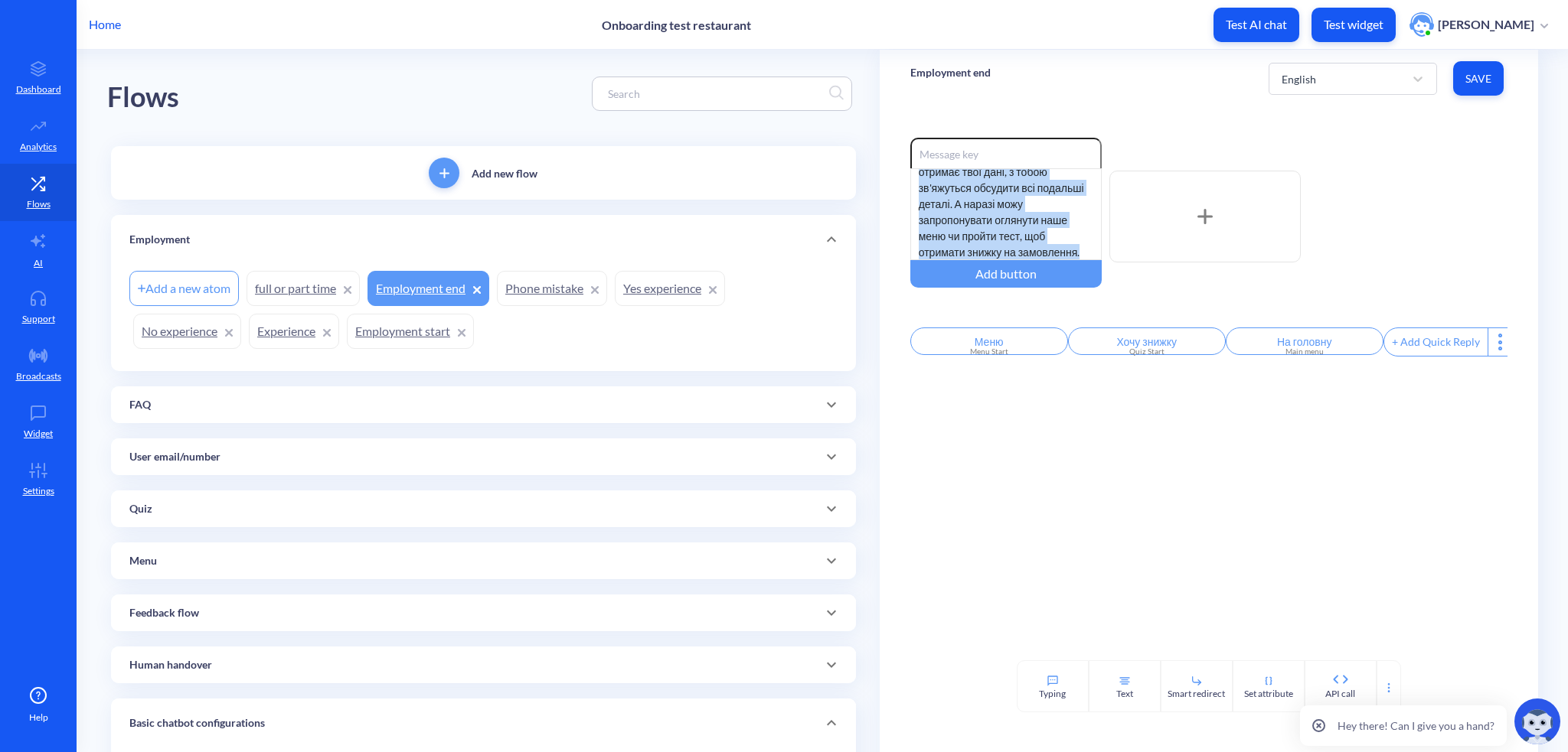
scroll to position [0, 0]
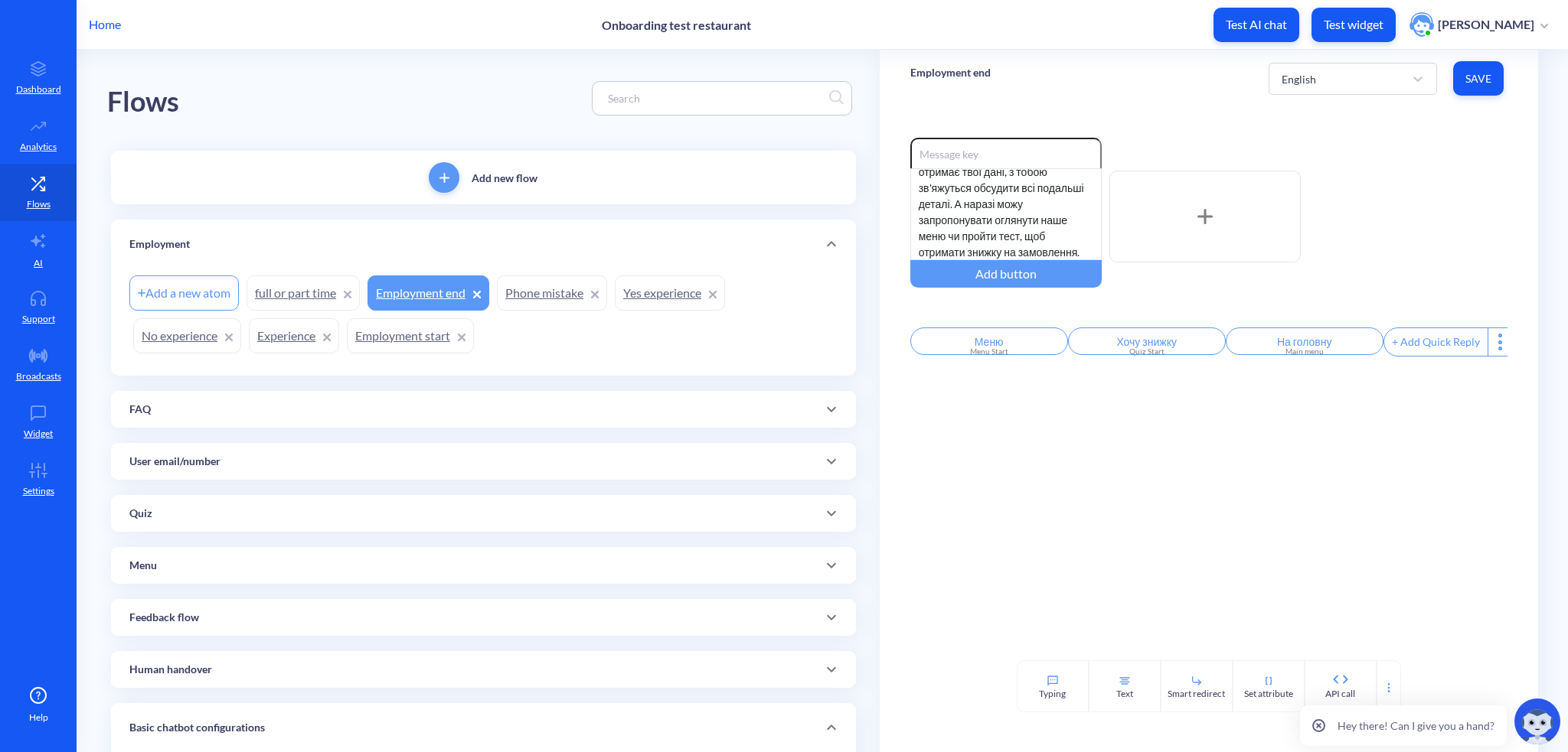
click at [1050, 455] on div "Enable reactions Чудово! Як тільки менеджер отримає твої дані, з тобою зв'яжуть…" at bounding box center [1208, 384] width 658 height 553
